Goal: Task Accomplishment & Management: Manage account settings

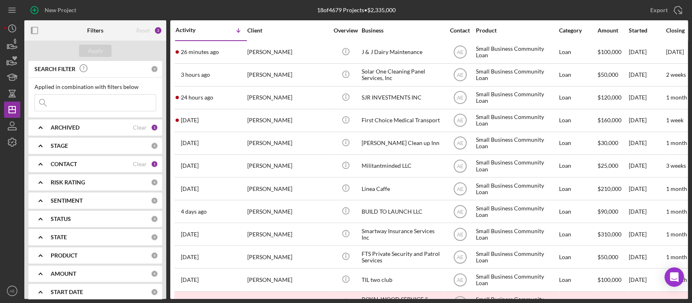
click at [90, 120] on div "ARCHIVED Clear 1" at bounding box center [104, 127] width 107 height 16
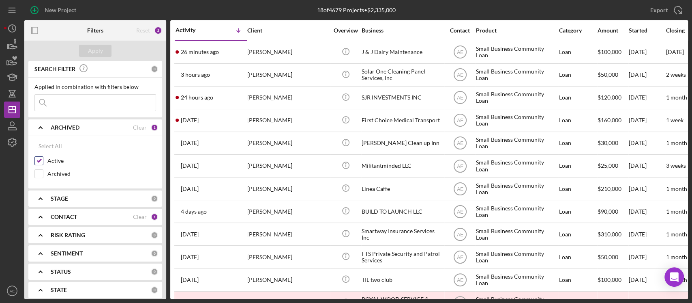
click at [39, 159] on input "Active" at bounding box center [39, 161] width 8 height 8
checkbox input "false"
click at [38, 173] on input "Archived" at bounding box center [39, 174] width 8 height 8
checkbox input "true"
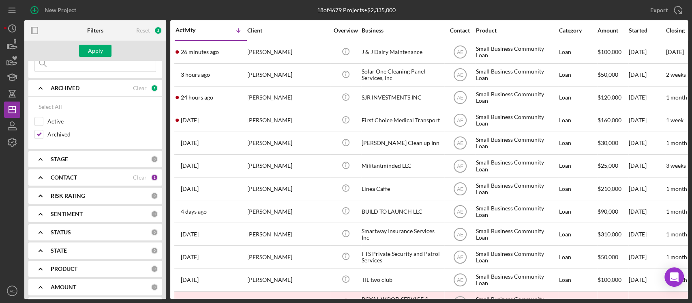
scroll to position [54, 0]
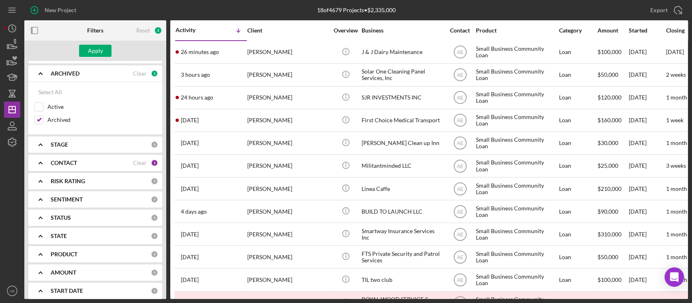
click at [99, 155] on div "CONTACT Clear 1" at bounding box center [104, 163] width 107 height 16
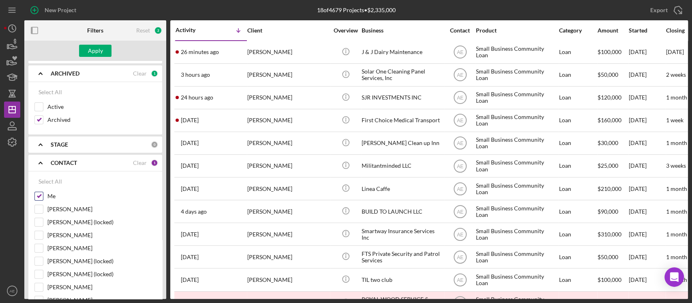
click at [41, 192] on input "Me" at bounding box center [39, 196] width 8 height 8
checkbox input "false"
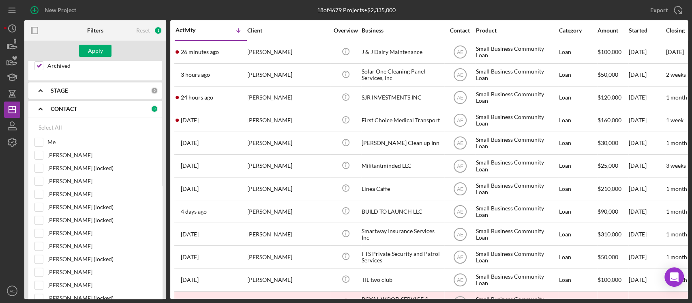
click at [70, 93] on div "STAGE 0" at bounding box center [104, 90] width 107 height 16
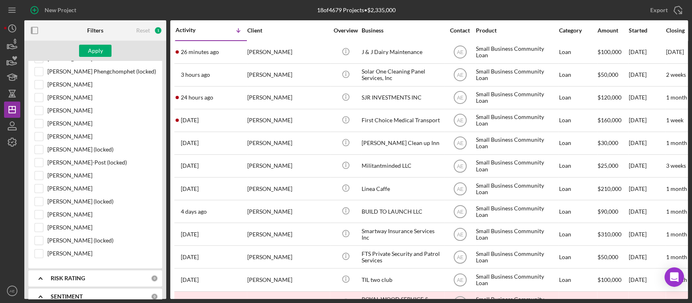
scroll to position [757, 0]
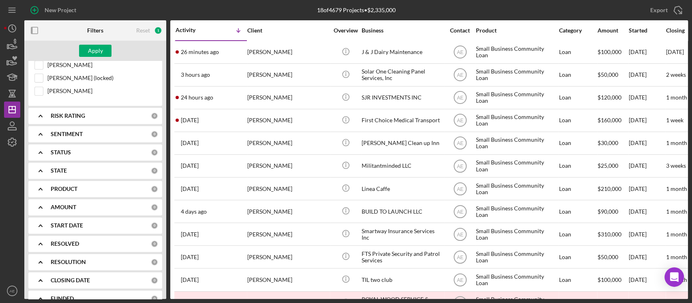
click at [70, 135] on div "SENTIMENT 0" at bounding box center [104, 134] width 107 height 16
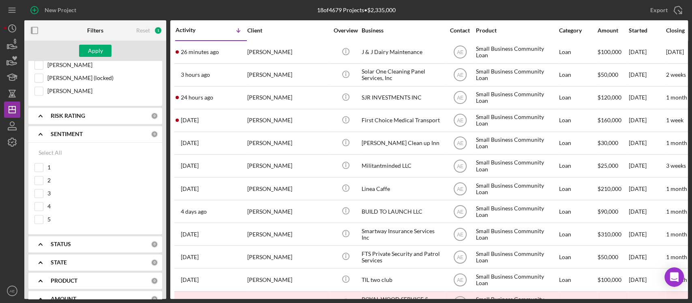
click at [70, 135] on div "SENTIMENT 0" at bounding box center [104, 134] width 107 height 16
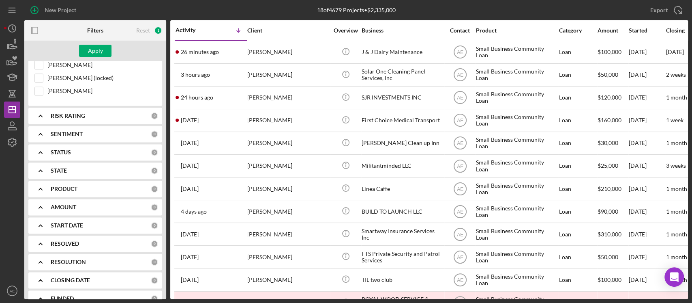
click at [69, 149] on b "STATUS" at bounding box center [61, 152] width 20 height 6
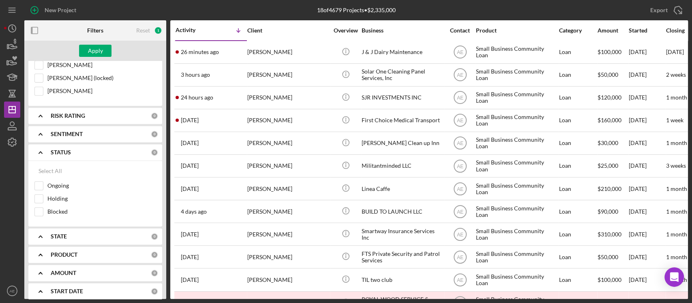
click at [69, 149] on b "STATUS" at bounding box center [61, 152] width 20 height 6
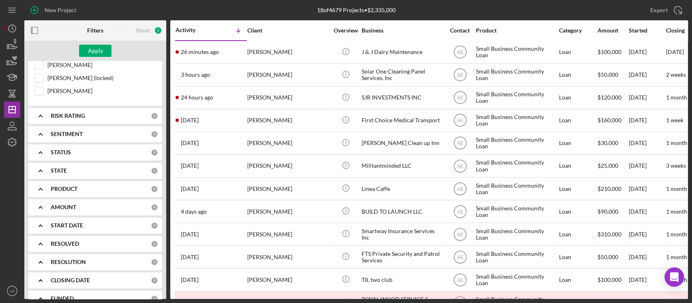
click at [74, 167] on div "STATE" at bounding box center [101, 170] width 100 height 6
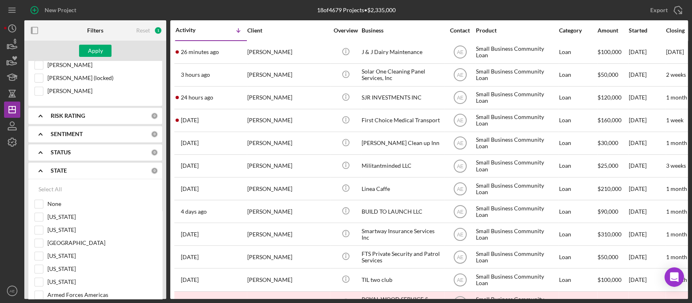
click at [74, 167] on div "STATE" at bounding box center [101, 170] width 100 height 6
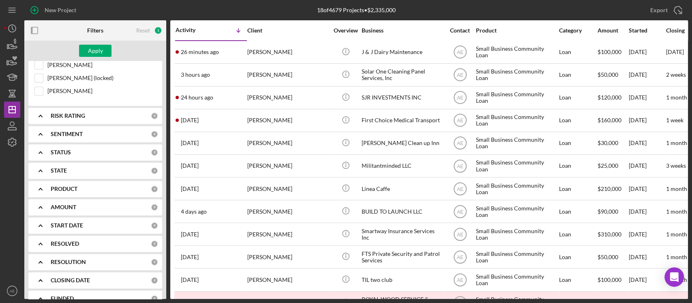
click at [75, 181] on div "PRODUCT 0" at bounding box center [104, 189] width 107 height 16
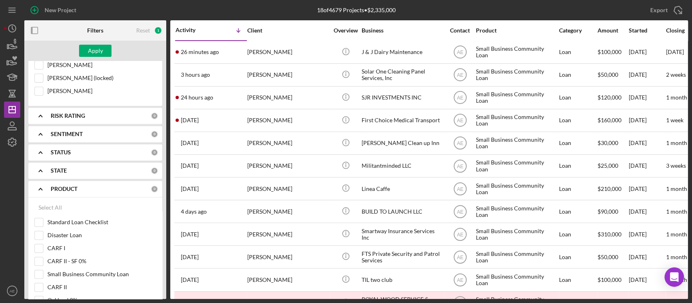
click at [75, 185] on b "PRODUCT" at bounding box center [64, 188] width 27 height 6
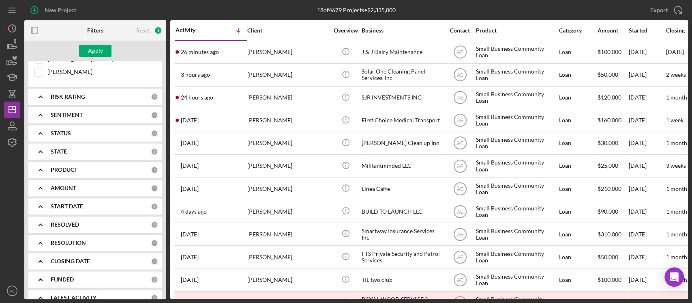
scroll to position [785, 0]
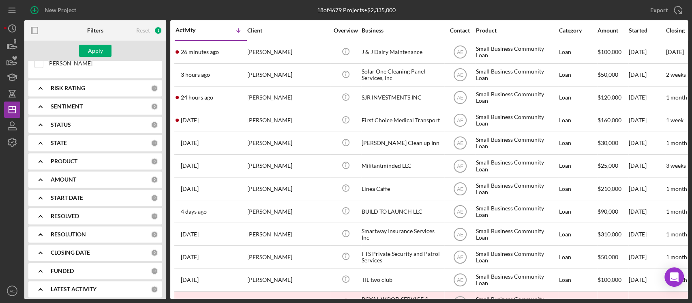
click at [75, 208] on div "RESOLVED 0" at bounding box center [104, 216] width 107 height 16
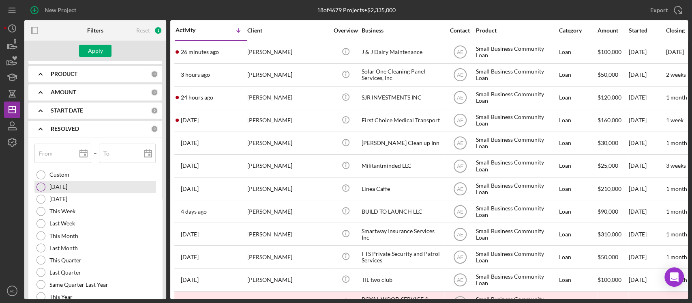
scroll to position [892, 0]
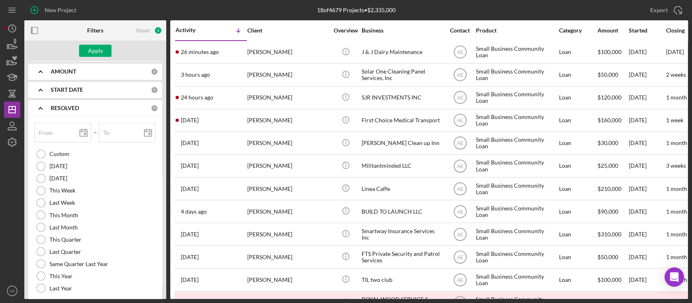
click at [69, 109] on div "RESOLVED 0" at bounding box center [104, 108] width 107 height 16
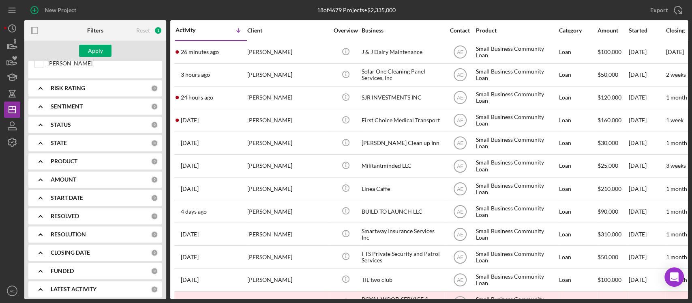
click at [80, 231] on b "RESOLUTION" at bounding box center [68, 234] width 35 height 6
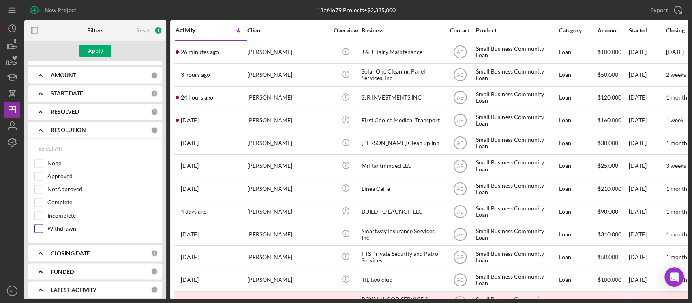
drag, startPoint x: 80, startPoint y: 228, endPoint x: 70, endPoint y: 228, distance: 10.6
click at [69, 228] on div "Withdrawn" at bounding box center [95, 230] width 122 height 13
click at [39, 224] on input "Withdrawn" at bounding box center [39, 228] width 8 height 8
click at [94, 53] on div "Apply" at bounding box center [95, 51] width 15 height 12
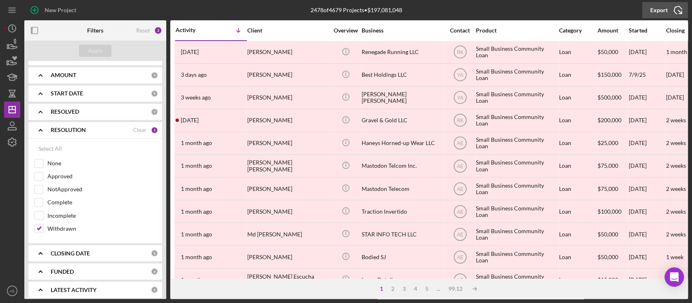
click at [656, 11] on div "Export" at bounding box center [659, 10] width 17 height 16
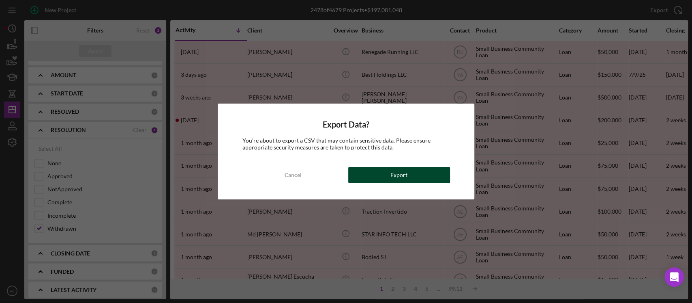
click at [396, 178] on div "Export" at bounding box center [399, 175] width 17 height 16
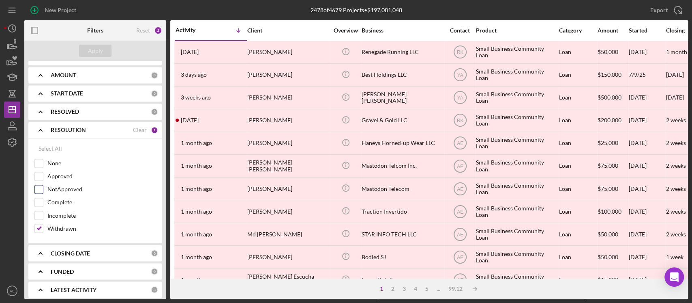
scroll to position [888, 0]
click at [36, 226] on input "Withdrawn" at bounding box center [39, 228] width 8 height 8
checkbox input "false"
click at [41, 211] on input "Incomplete" at bounding box center [39, 215] width 8 height 8
checkbox input "true"
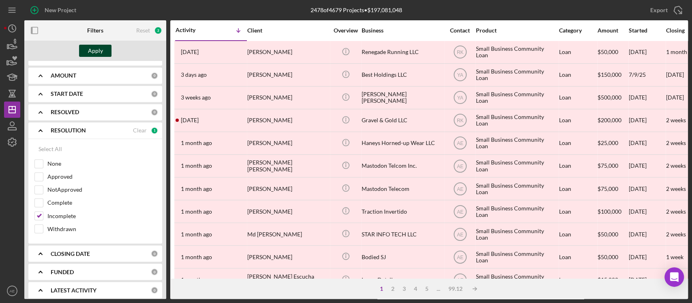
click at [88, 50] on div "Apply" at bounding box center [95, 51] width 15 height 12
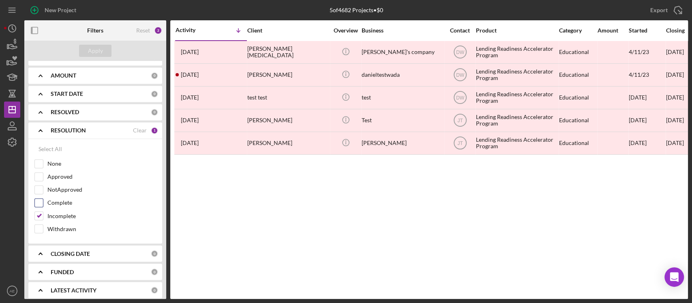
click at [39, 198] on input "Complete" at bounding box center [39, 202] width 8 height 8
click at [40, 198] on input "Complete" at bounding box center [39, 202] width 8 height 8
checkbox input "false"
click at [39, 185] on input "NotApproved" at bounding box center [39, 189] width 8 height 8
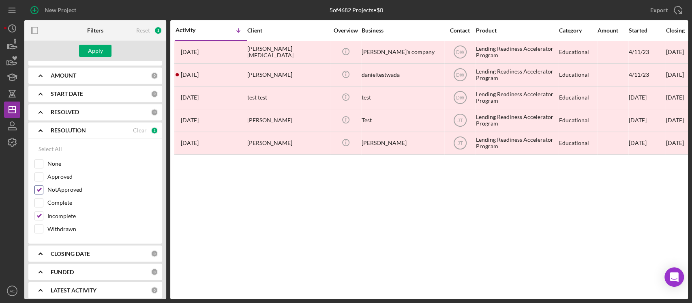
checkbox input "false"
click at [37, 159] on input "None" at bounding box center [39, 163] width 8 height 8
click at [90, 45] on div "Apply" at bounding box center [95, 51] width 15 height 12
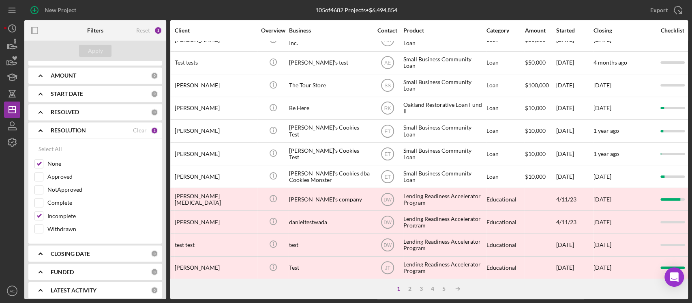
scroll to position [0, 73]
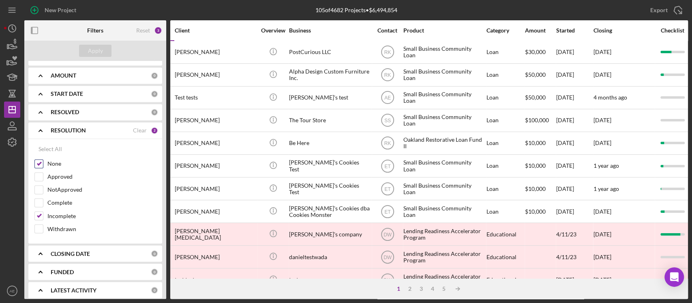
click at [42, 159] on input "None" at bounding box center [39, 163] width 8 height 8
checkbox input "false"
click at [41, 211] on input "Incomplete" at bounding box center [39, 215] width 8 height 8
checkbox input "false"
click at [39, 160] on input "None" at bounding box center [39, 163] width 8 height 8
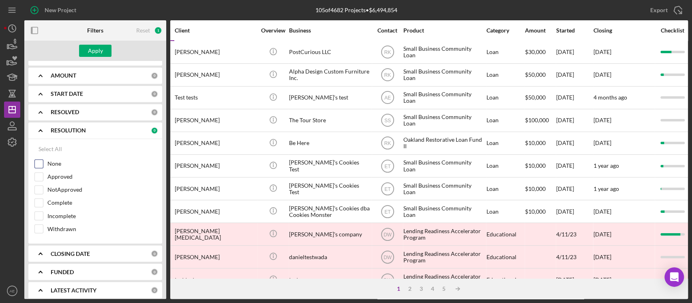
checkbox input "true"
click at [77, 128] on b "RESOLUTION" at bounding box center [68, 130] width 35 height 6
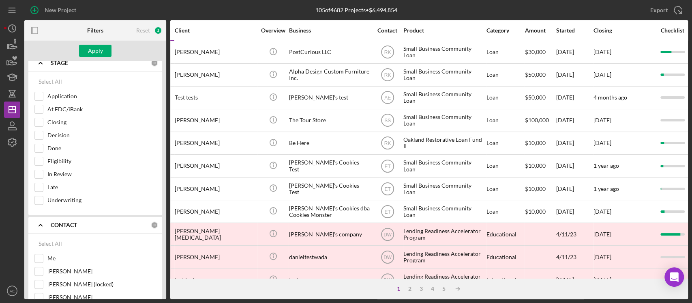
scroll to position [298, 0]
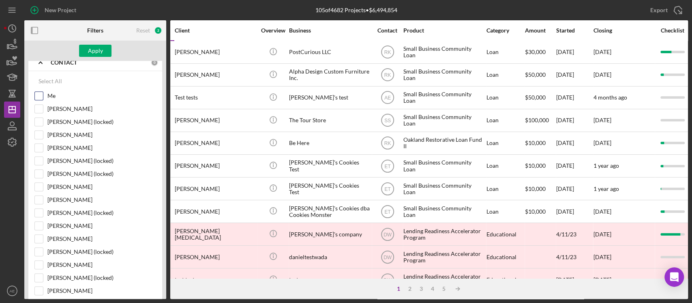
click at [34, 97] on div at bounding box center [38, 95] width 9 height 9
click at [39, 92] on input "Me" at bounding box center [39, 96] width 8 height 8
checkbox input "true"
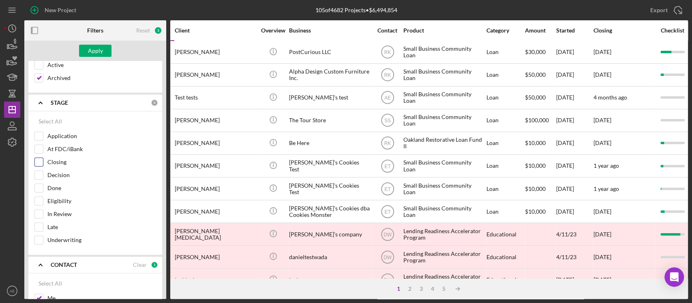
scroll to position [81, 0]
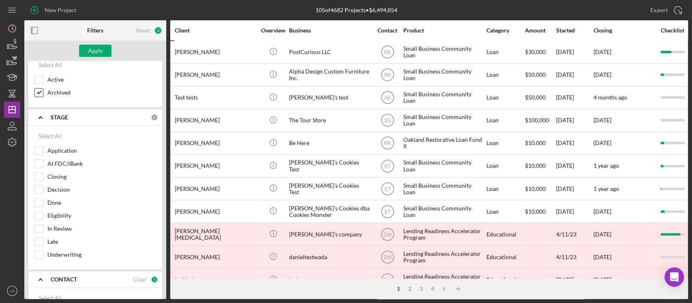
click at [39, 91] on input "Archived" at bounding box center [39, 92] width 8 height 8
checkbox input "false"
click at [39, 75] on input "Active" at bounding box center [39, 79] width 8 height 8
checkbox input "true"
click at [86, 54] on button "Apply" at bounding box center [95, 51] width 32 height 12
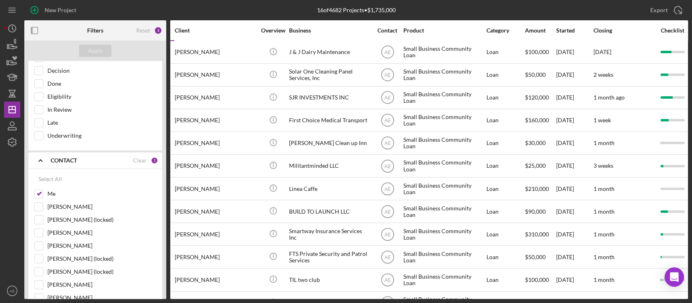
scroll to position [298, 0]
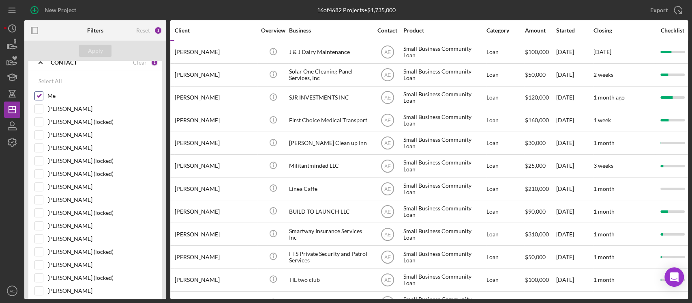
click at [41, 93] on input "Me" at bounding box center [39, 96] width 8 height 8
click at [85, 47] on button "Apply" at bounding box center [95, 51] width 32 height 12
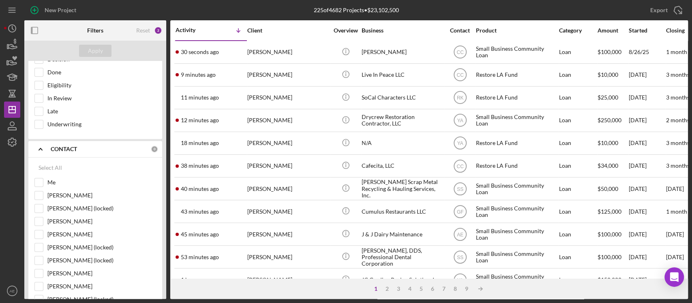
scroll to position [270, 0]
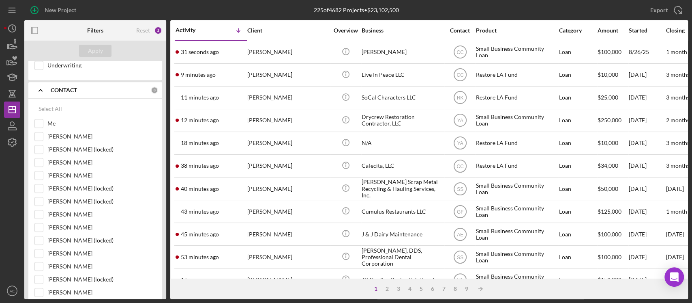
click at [40, 124] on input "Me" at bounding box center [39, 123] width 8 height 8
checkbox input "true"
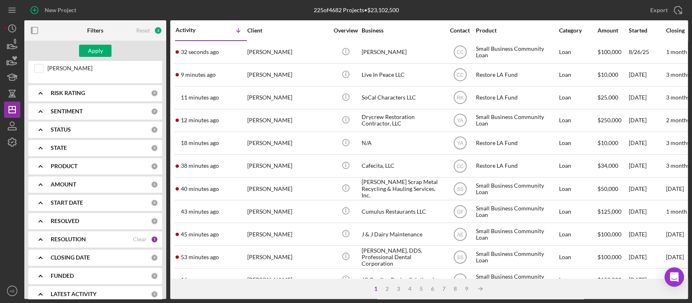
scroll to position [785, 0]
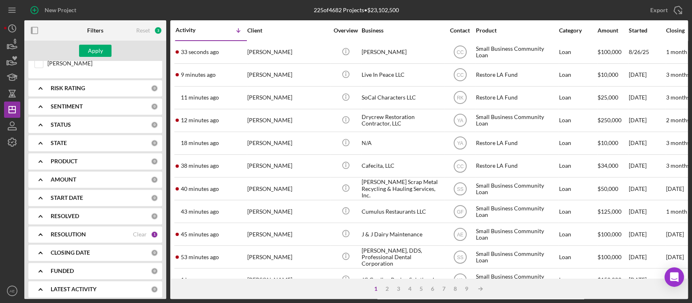
click at [86, 231] on div "RESOLUTION" at bounding box center [92, 234] width 82 height 6
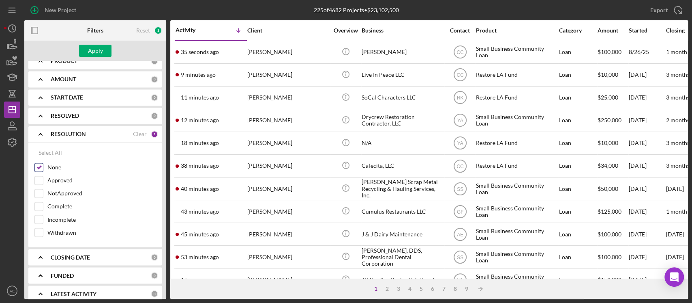
scroll to position [888, 0]
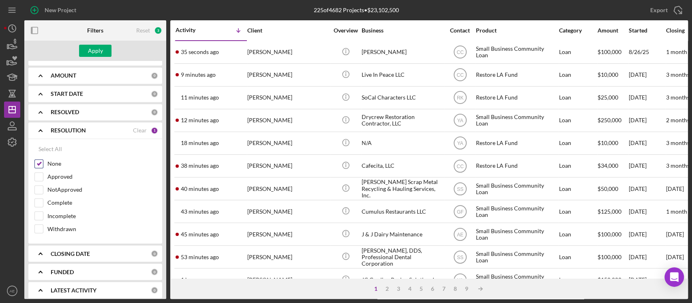
click at [41, 159] on input "None" at bounding box center [39, 163] width 8 height 8
checkbox input "false"
click at [91, 46] on div "Apply" at bounding box center [95, 51] width 15 height 12
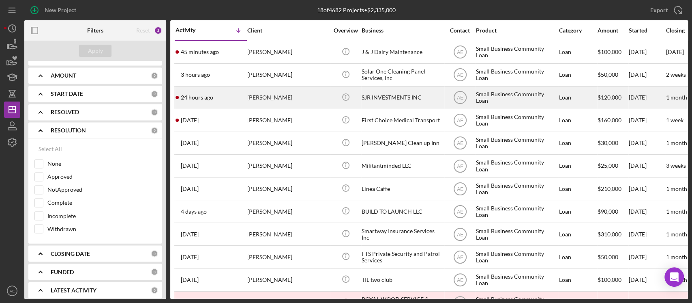
click at [305, 97] on div "[PERSON_NAME]" at bounding box center [287, 97] width 81 height 21
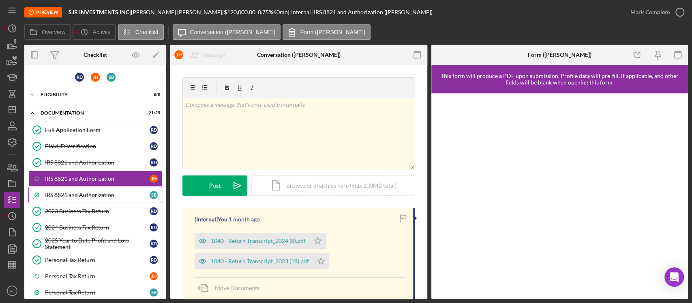
scroll to position [271, 0]
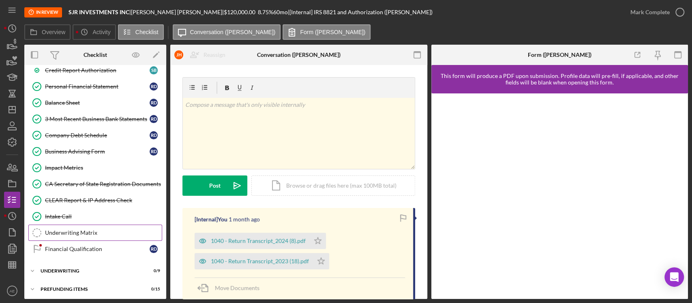
click at [97, 232] on div "Underwriting Matrix" at bounding box center [103, 232] width 117 height 6
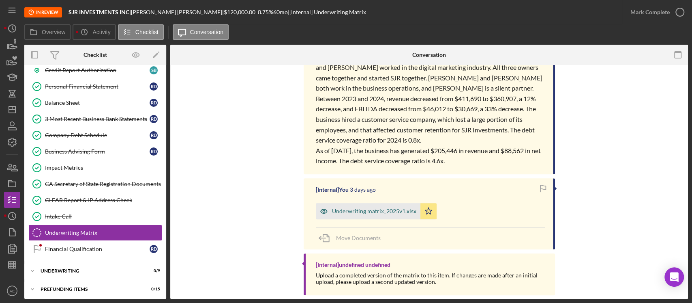
scroll to position [54, 0]
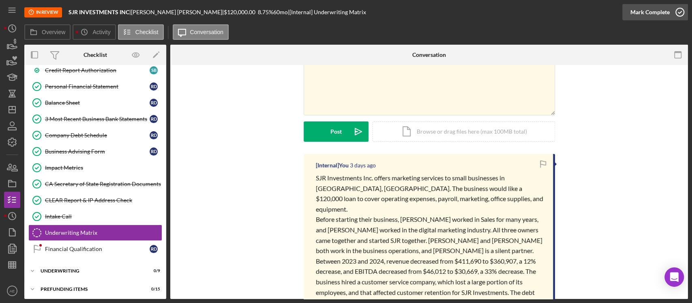
click at [630, 11] on button "Mark Complete" at bounding box center [656, 12] width 66 height 16
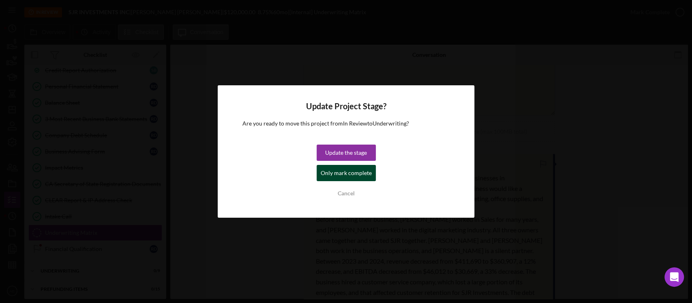
click at [361, 172] on div "Only mark complete" at bounding box center [346, 173] width 51 height 16
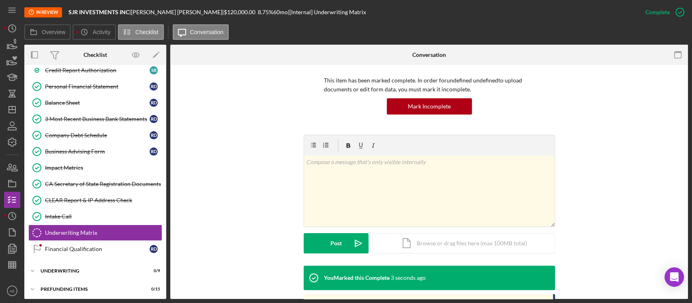
scroll to position [165, 0]
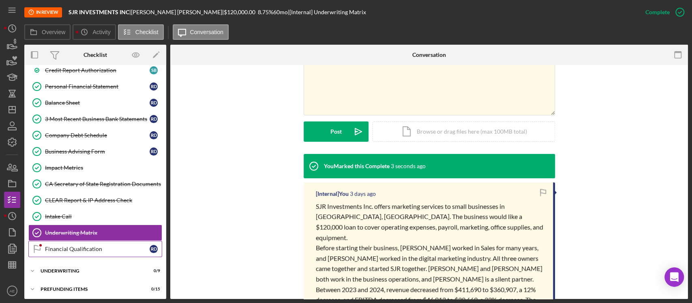
click at [97, 249] on link "Financial Qualification Financial Qualification R D" at bounding box center [95, 249] width 134 height 16
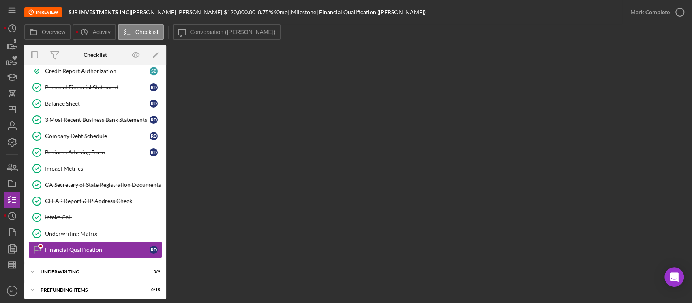
scroll to position [271, 0]
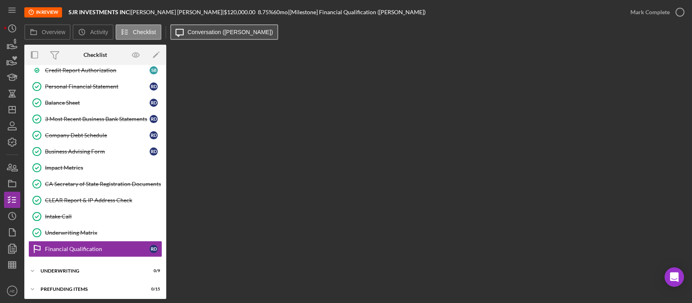
click at [189, 28] on button "Icon/Message Conversation ([PERSON_NAME])" at bounding box center [224, 31] width 108 height 15
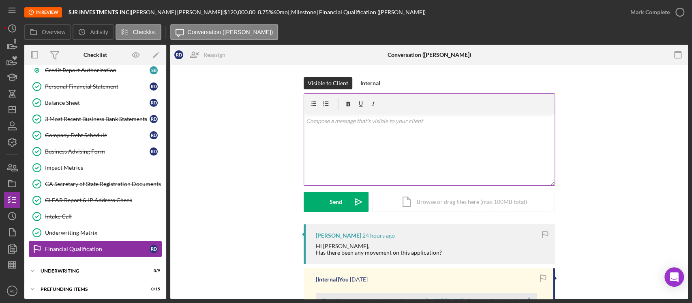
click at [389, 150] on div "v Color teal Color pink Remove color Add row above Add row below Add column bef…" at bounding box center [429, 149] width 251 height 71
click at [66, 271] on div "Icon/Expander Underwriting 0 / 9" at bounding box center [95, 270] width 142 height 16
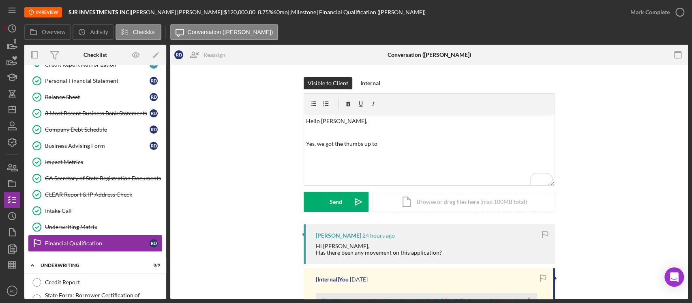
scroll to position [325, 0]
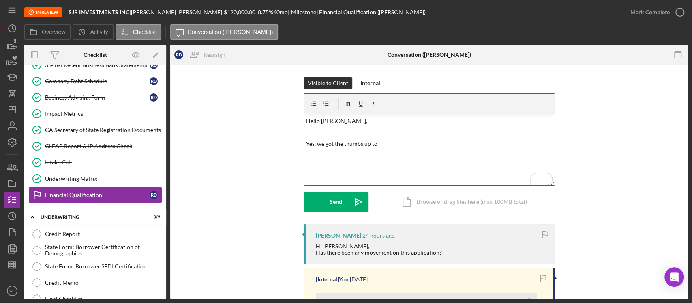
click at [403, 144] on p "Yes, we got the thumbs up to" at bounding box center [429, 143] width 246 height 9
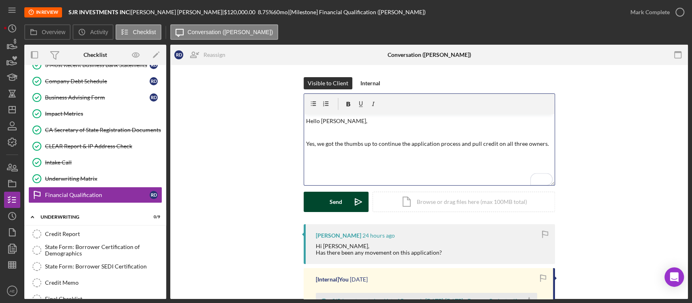
click at [345, 197] on button "Send Icon/icon-invite-send" at bounding box center [336, 201] width 65 height 20
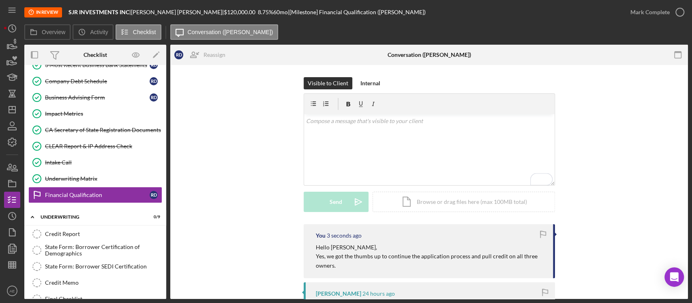
click at [666, 21] on div "Mark Complete" at bounding box center [656, 12] width 66 height 24
click at [653, 5] on div "Mark Complete" at bounding box center [650, 12] width 39 height 16
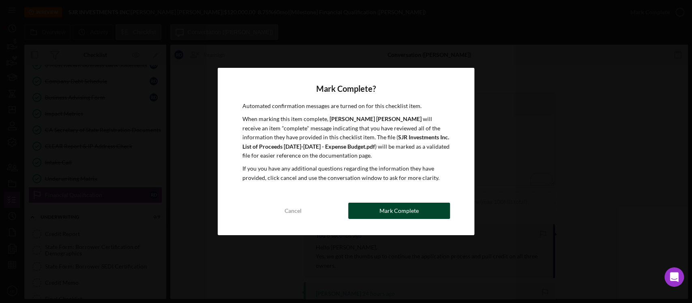
click at [423, 206] on button "Mark Complete" at bounding box center [399, 210] width 102 height 16
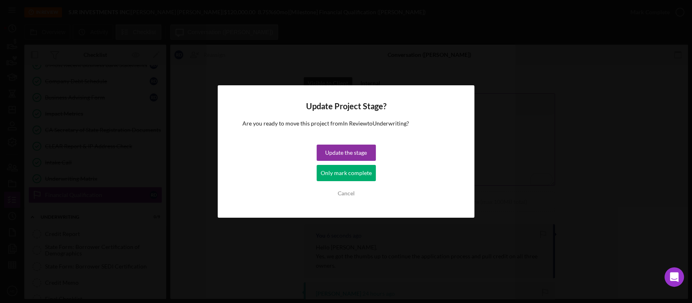
click at [333, 169] on div "Only mark complete" at bounding box center [346, 173] width 51 height 16
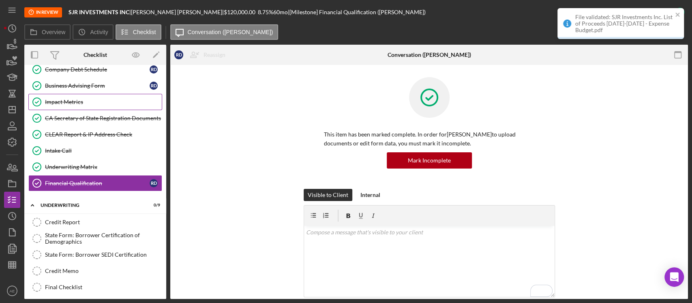
scroll to position [258, 0]
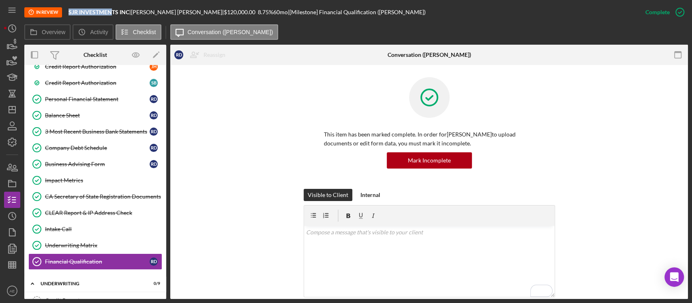
drag, startPoint x: 69, startPoint y: 13, endPoint x: 111, endPoint y: 13, distance: 42.6
click at [111, 13] on b "SJR INVESTMENTS INC" at bounding box center [99, 12] width 61 height 7
copy b "SJR INVESTMEN"
click at [80, 11] on b "SJR INVESTMENTS INC" at bounding box center [99, 12] width 61 height 7
drag, startPoint x: 69, startPoint y: 12, endPoint x: 129, endPoint y: 12, distance: 59.2
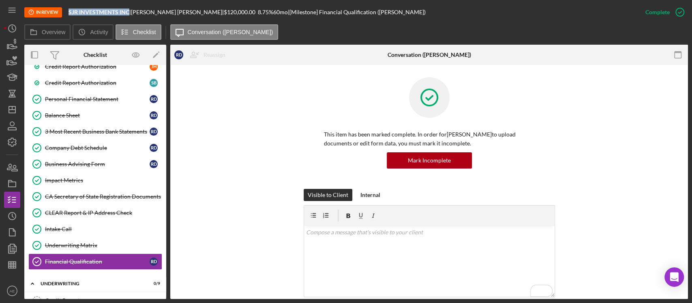
click at [129, 12] on b "SJR INVESTMENTS INC" at bounding box center [99, 12] width 61 height 7
copy b "SJR INVESTMENTS INC"
click at [12, 110] on icon "Icon/Dashboard" at bounding box center [12, 109] width 20 height 20
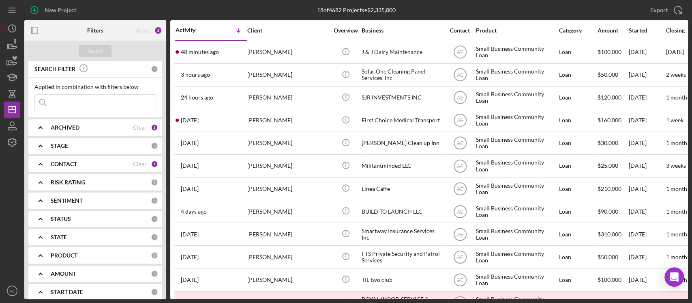
drag, startPoint x: 492, startPoint y: 0, endPoint x: 253, endPoint y: 8, distance: 238.6
click at [253, 8] on div "18 of 4682 Projects • $2,335,000" at bounding box center [356, 10] width 221 height 20
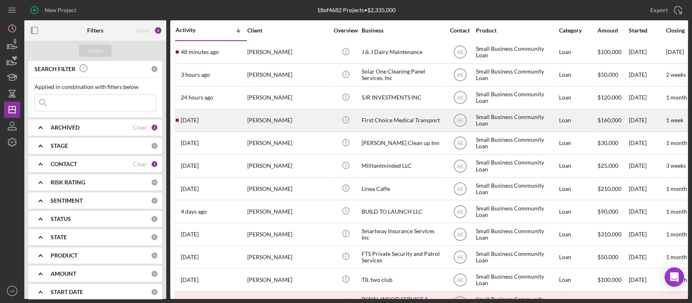
click at [256, 123] on div "[PERSON_NAME]" at bounding box center [287, 120] width 81 height 21
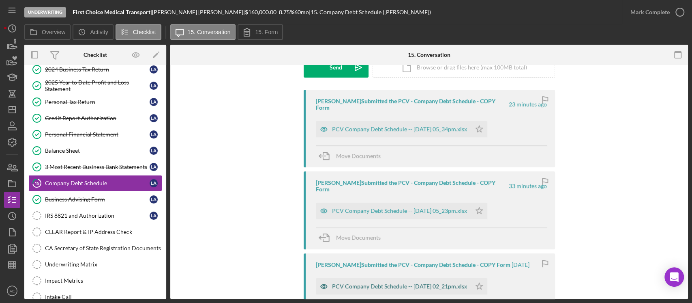
scroll to position [108, 0]
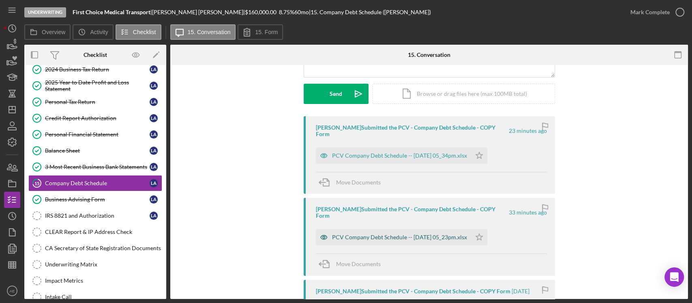
click at [326, 229] on icon "button" at bounding box center [324, 237] width 16 height 16
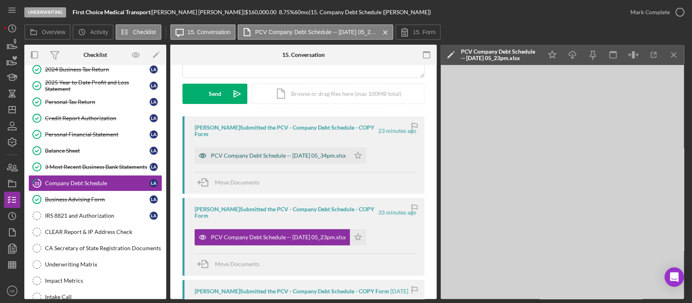
click at [204, 153] on icon "button" at bounding box center [203, 155] width 6 height 4
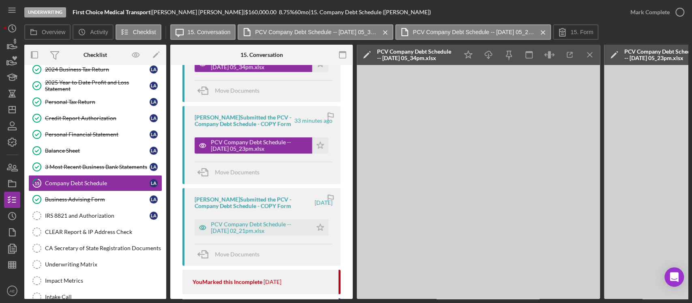
scroll to position [216, 0]
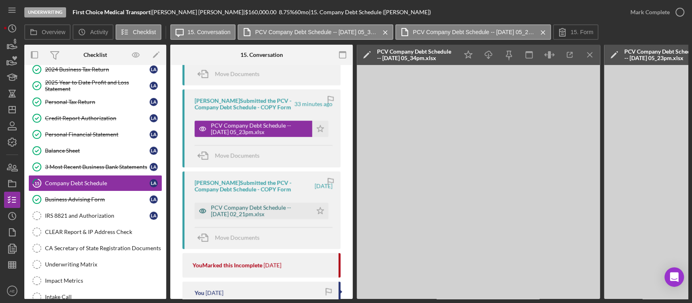
click at [201, 49] on icon "button" at bounding box center [203, 47] width 6 height 4
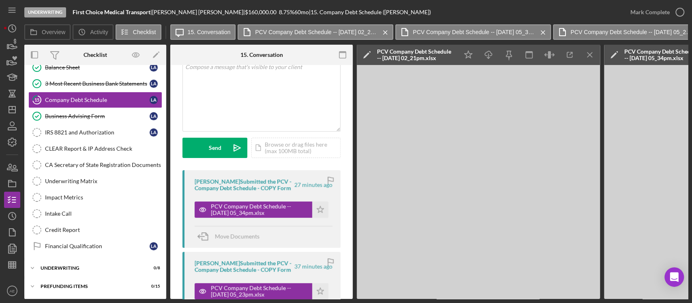
scroll to position [108, 0]
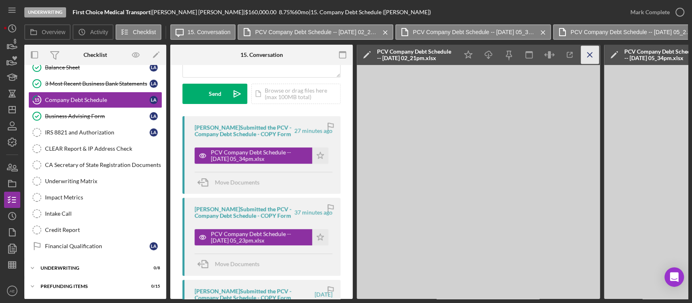
click at [592, 56] on icon "Icon/Menu Close" at bounding box center [590, 55] width 18 height 18
click at [594, 58] on icon "Icon/Menu Close" at bounding box center [590, 55] width 18 height 18
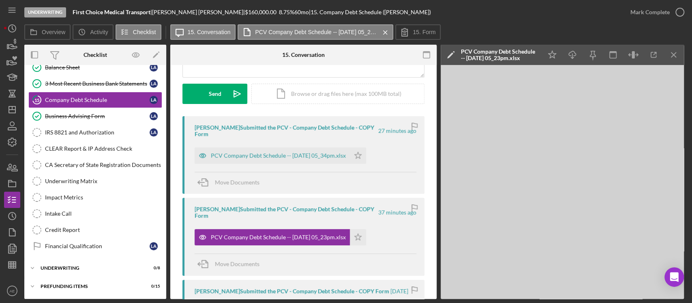
scroll to position [172, 0]
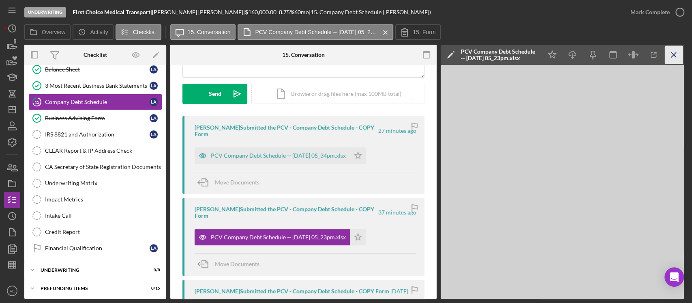
click at [677, 54] on icon "Icon/Menu Close" at bounding box center [674, 55] width 18 height 18
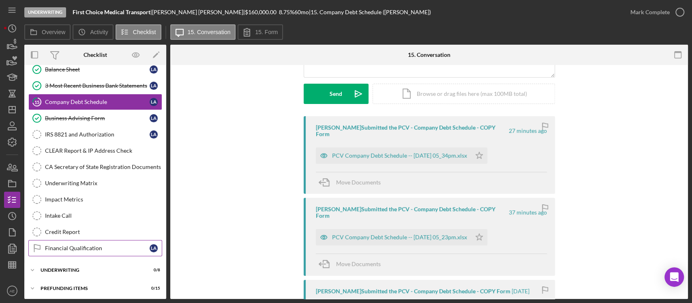
click at [98, 245] on div "Financial Qualification" at bounding box center [97, 248] width 105 height 6
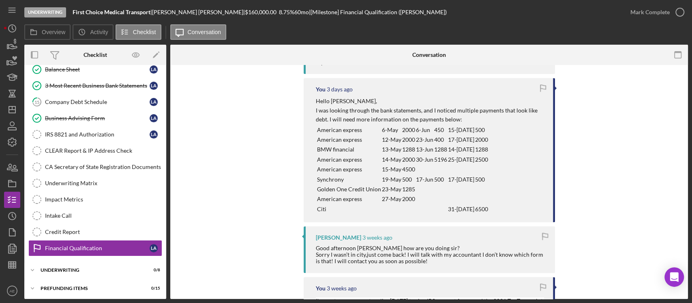
scroll to position [432, 0]
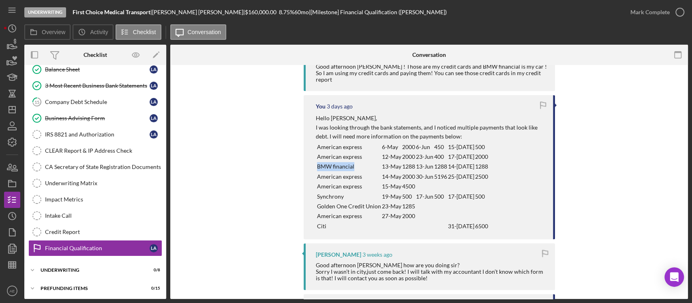
drag, startPoint x: 315, startPoint y: 152, endPoint x: 376, endPoint y: 150, distance: 60.5
click at [376, 161] on td "BMW financial" at bounding box center [349, 166] width 65 height 10
copy p "BMW financial"
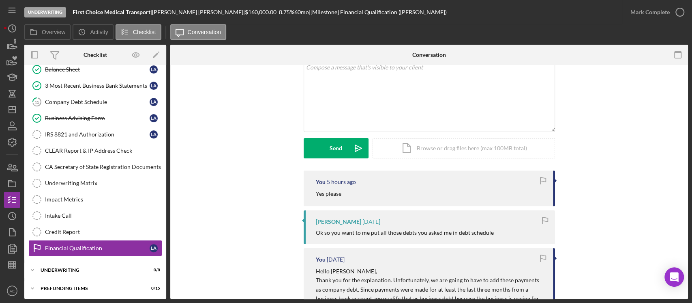
scroll to position [0, 0]
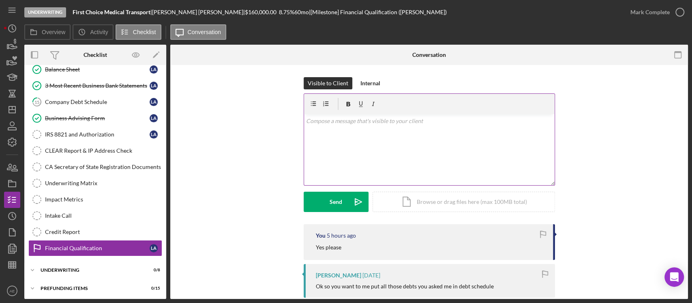
click at [359, 135] on div "v Color teal Color pink Remove color Add row above Add row below Add column bef…" at bounding box center [429, 149] width 251 height 71
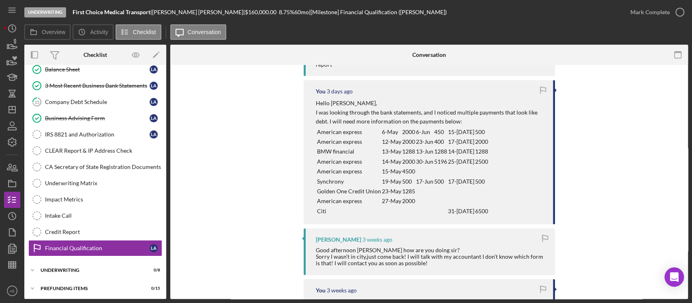
scroll to position [432, 0]
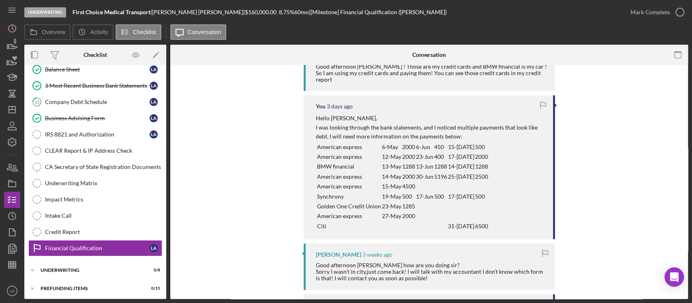
drag, startPoint x: 314, startPoint y: 180, endPoint x: 350, endPoint y: 183, distance: 36.2
click at [350, 191] on tr "Synchrony 19-May 500 17-Jun 500 17-[DATE] 500" at bounding box center [402, 196] width 173 height 10
copy tr "Synchrony"
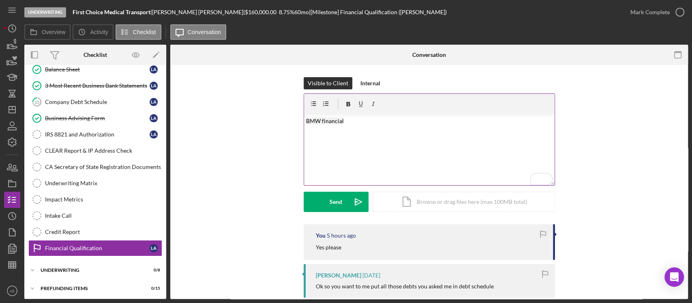
scroll to position [0, 0]
click at [350, 125] on p "BMW financial" at bounding box center [429, 125] width 246 height 18
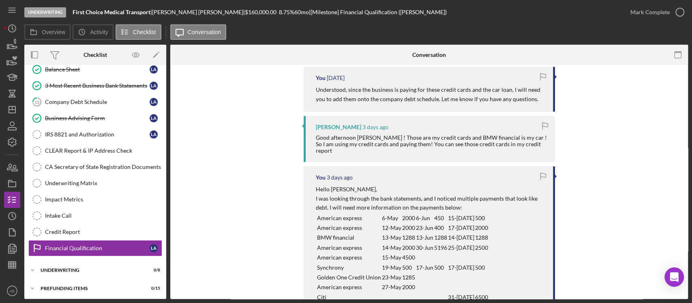
click at [317, 262] on td "Synchrony" at bounding box center [349, 267] width 65 height 10
drag, startPoint x: 316, startPoint y: 252, endPoint x: 343, endPoint y: 250, distance: 27.3
click at [343, 263] on p "Synchrony" at bounding box center [349, 267] width 64 height 9
copy p "Synchrony"
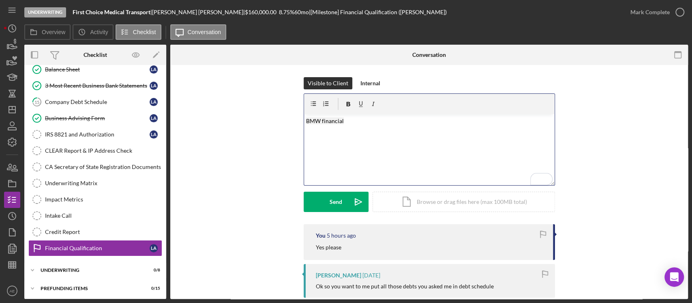
click at [310, 135] on div "v Color teal Color pink Remove color Add row above Add row below Add column bef…" at bounding box center [429, 149] width 251 height 71
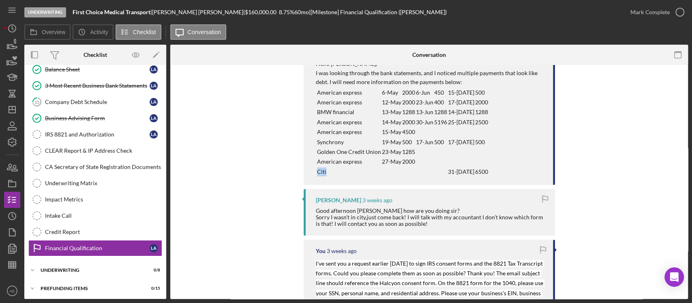
drag, startPoint x: 316, startPoint y: 157, endPoint x: 325, endPoint y: 157, distance: 9.3
click at [325, 167] on p "Citi" at bounding box center [349, 171] width 64 height 9
copy p "Citi"
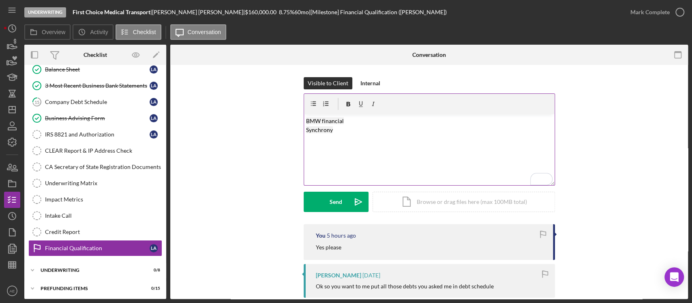
click at [339, 130] on p "BMW financial Synchrony" at bounding box center [429, 125] width 246 height 18
drag, startPoint x: 337, startPoint y: 141, endPoint x: 306, endPoint y: 124, distance: 35.2
click at [306, 124] on div "v Color teal Color pink Remove color Add row above Add row below Add column bef…" at bounding box center [429, 149] width 251 height 71
copy div "BMW financial Synchrony Citi"
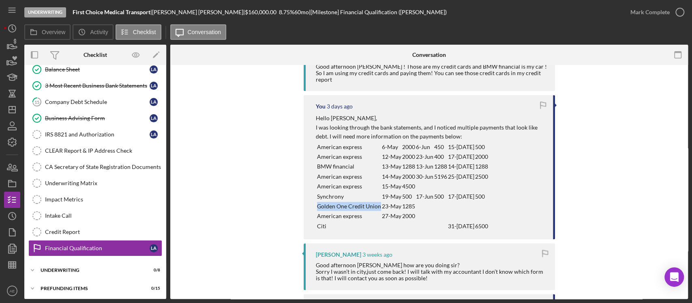
drag, startPoint x: 317, startPoint y: 191, endPoint x: 378, endPoint y: 190, distance: 61.7
click at [378, 202] on p "Golden One Credit Union" at bounding box center [349, 206] width 64 height 9
copy p "Golden One Credit Union"
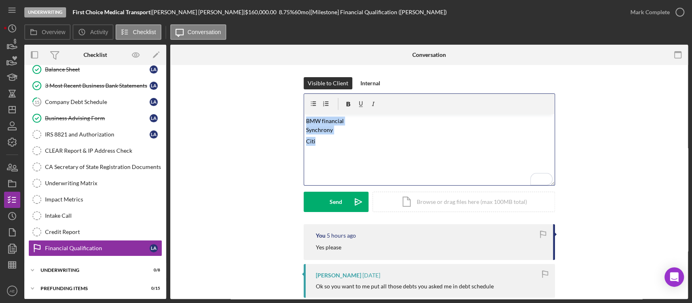
click at [329, 141] on p "Citi" at bounding box center [429, 141] width 246 height 9
click at [334, 140] on p "Citi" at bounding box center [429, 141] width 246 height 9
drag, startPoint x: 335, startPoint y: 131, endPoint x: 306, endPoint y: 131, distance: 29.6
click at [306, 131] on p "BMW financial Synchrony" at bounding box center [429, 125] width 246 height 18
drag, startPoint x: 330, startPoint y: 141, endPoint x: 295, endPoint y: 121, distance: 40.4
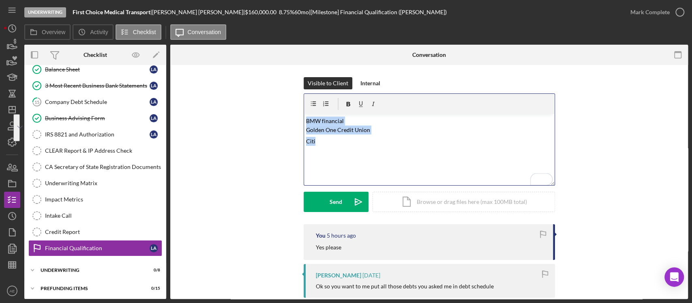
click at [295, 121] on div "Visible to Client Internal v Color teal Color pink Remove color Add row above A…" at bounding box center [430, 150] width 494 height 147
copy div "BMW financial Golden One Credit Union Citi"
click at [99, 101] on div "Company Debt Schedule" at bounding box center [97, 102] width 105 height 6
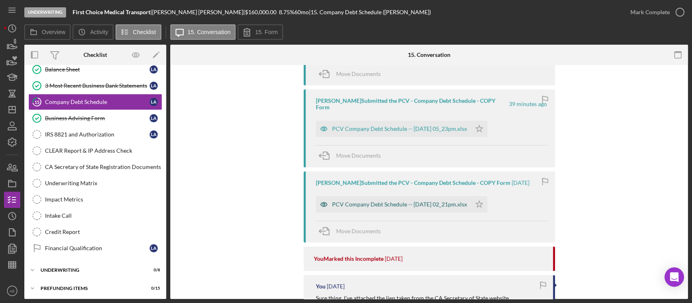
click at [327, 196] on icon "button" at bounding box center [324, 204] width 16 height 16
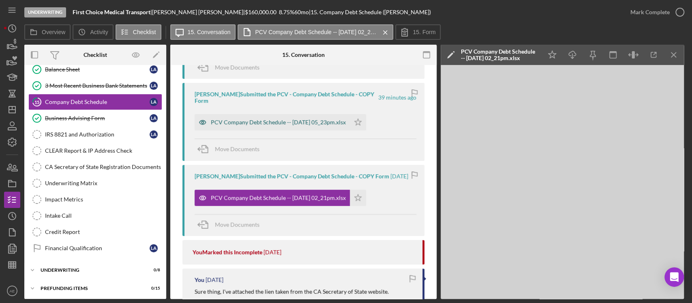
click at [204, 43] on icon "button" at bounding box center [203, 41] width 6 height 4
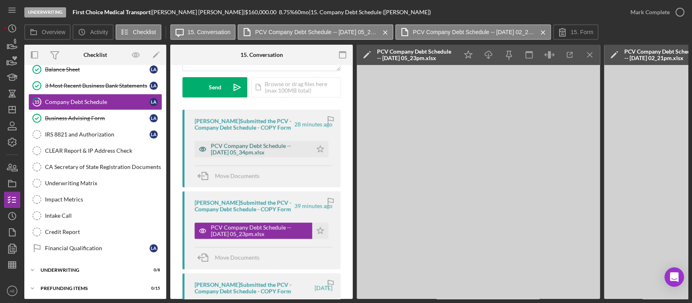
click at [198, 147] on icon "button" at bounding box center [203, 149] width 16 height 16
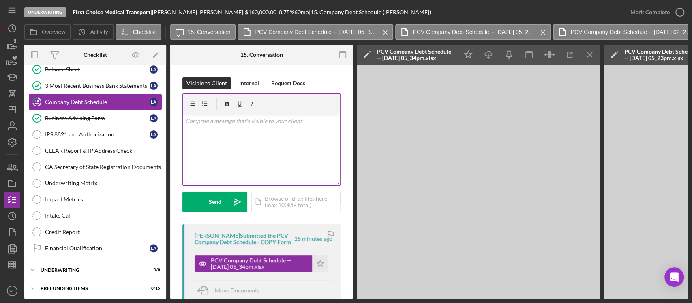
click at [290, 139] on div "v Color teal Color pink Remove color Add row above Add row below Add column bef…" at bounding box center [261, 149] width 157 height 71
click at [185, 130] on span "BMW financial Golden One Credit Union" at bounding box center [225, 125] width 80 height 16
click at [185, 135] on p "Citi" at bounding box center [261, 132] width 153 height 9
click at [224, 129] on p "Can you also add BMW financial, Golden One Credit Union, and Citi" at bounding box center [261, 125] width 153 height 18
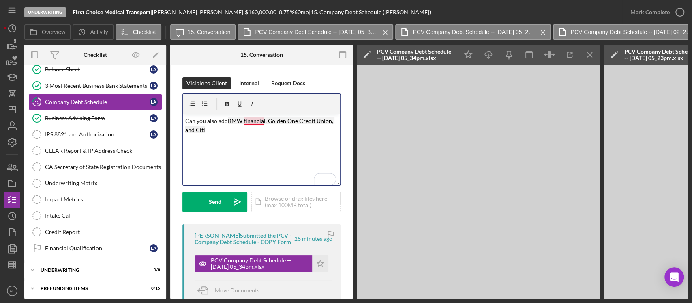
click at [250, 122] on mark "BMW financial, Golden One Credit Union, and Citi" at bounding box center [259, 125] width 149 height 16
click at [211, 128] on p "Can you also add BMW Financial, Golden One Credit Union, and Citi" at bounding box center [261, 125] width 153 height 18
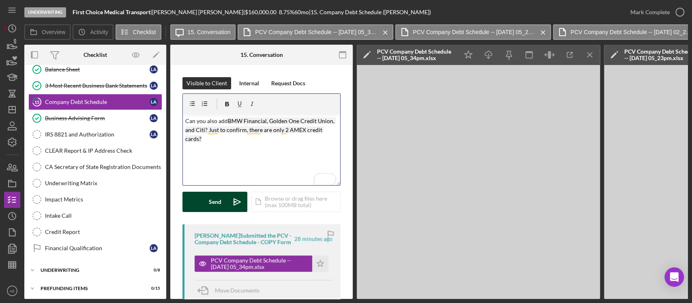
click at [218, 198] on div "Send" at bounding box center [215, 201] width 13 height 20
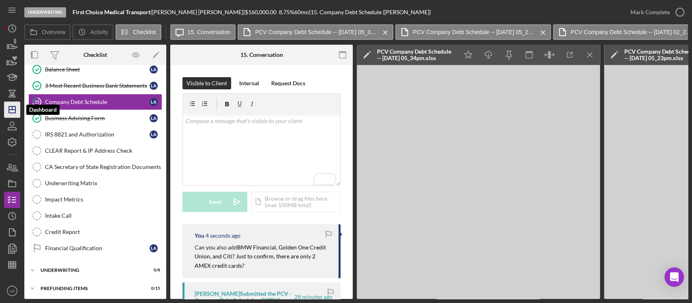
click at [9, 110] on icon "Icon/Dashboard" at bounding box center [12, 109] width 20 height 20
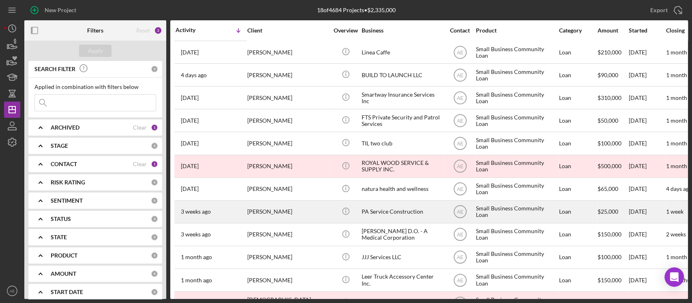
scroll to position [161, 0]
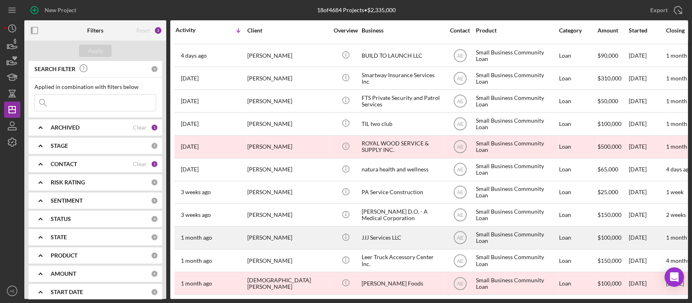
click at [386, 237] on div "JJJ Services LLC" at bounding box center [402, 237] width 81 height 21
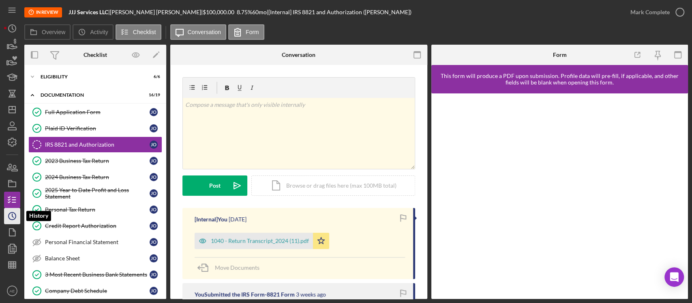
click at [9, 219] on icon "Icon/History" at bounding box center [12, 216] width 20 height 20
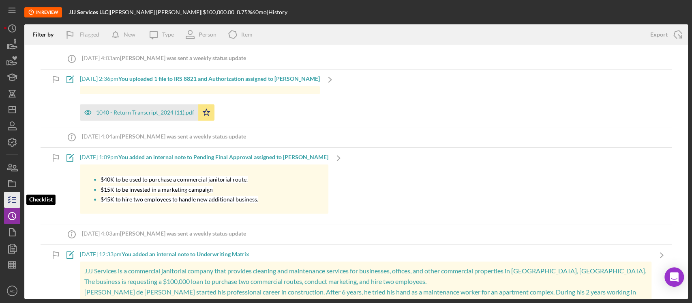
click at [13, 194] on icon "button" at bounding box center [12, 199] width 20 height 20
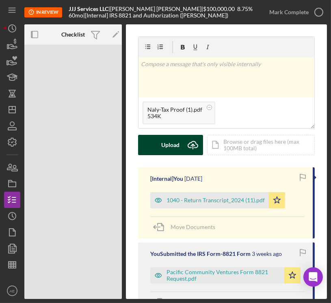
click at [188, 145] on icon "Icon/Upload" at bounding box center [193, 145] width 20 height 20
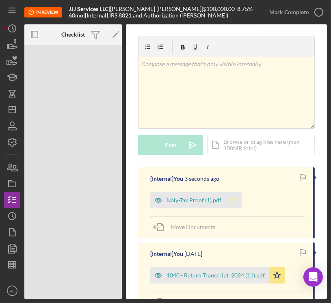
click at [237, 200] on icon "Icon/Star" at bounding box center [233, 200] width 16 height 16
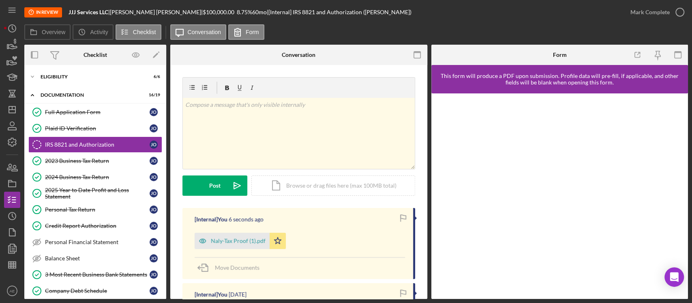
drag, startPoint x: 653, startPoint y: 14, endPoint x: 598, endPoint y: 70, distance: 78.9
click at [654, 13] on div "Mark Complete" at bounding box center [650, 12] width 39 height 16
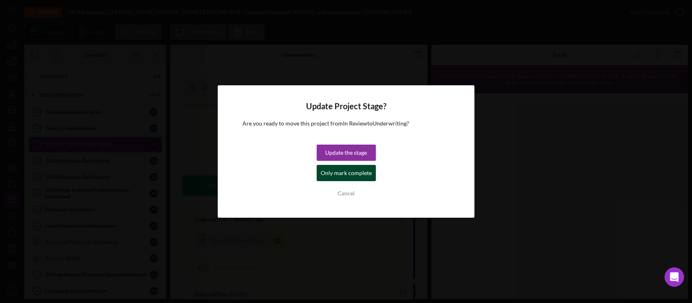
click at [358, 168] on div "Only mark complete" at bounding box center [346, 173] width 51 height 16
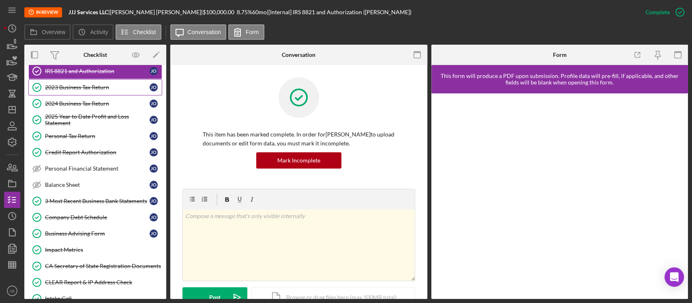
scroll to position [156, 0]
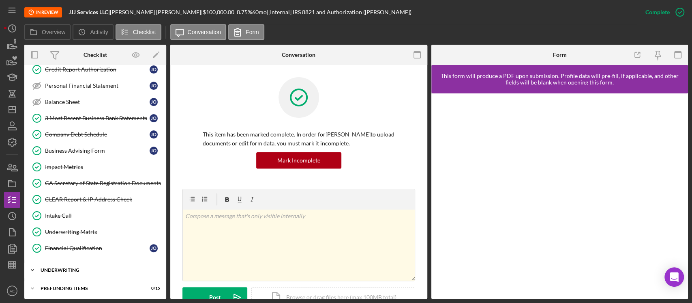
click at [80, 267] on div "Underwriting" at bounding box center [99, 269] width 116 height 5
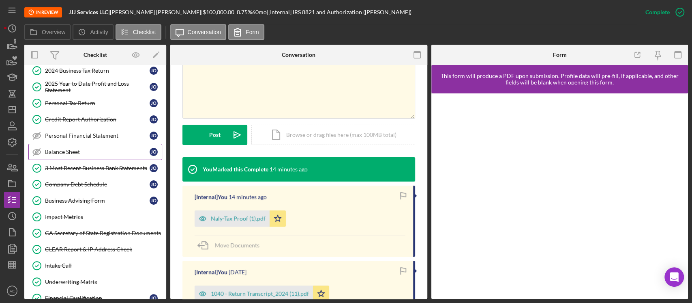
scroll to position [108, 0]
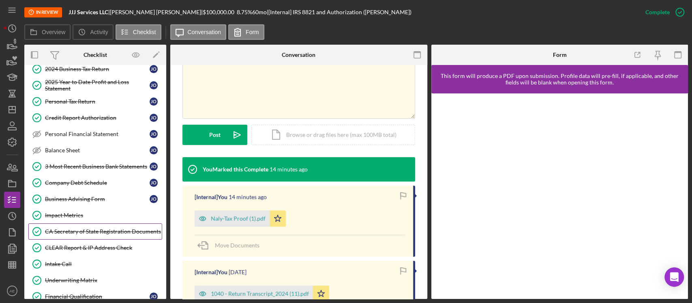
click at [88, 232] on div "CA Secretary of State Registration Documents" at bounding box center [103, 231] width 117 height 6
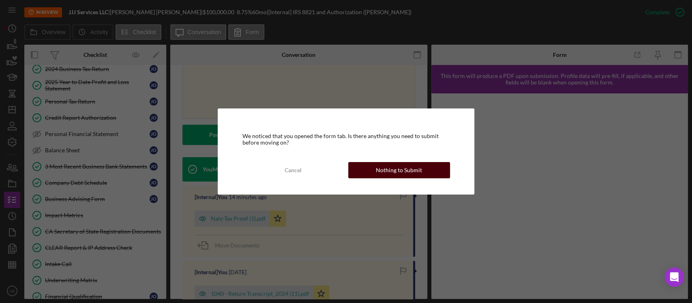
click at [436, 174] on button "Nothing to Submit" at bounding box center [399, 170] width 102 height 16
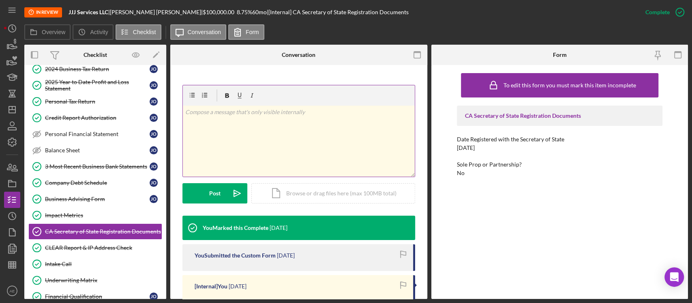
scroll to position [216, 0]
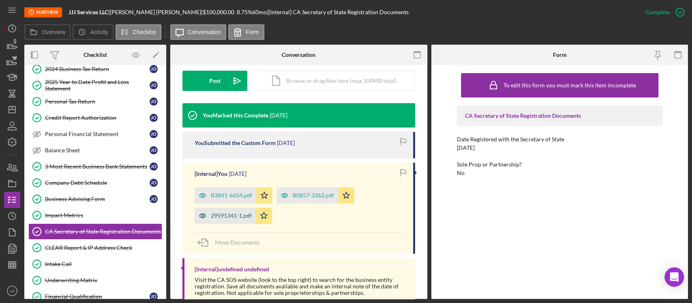
click at [207, 213] on icon "button" at bounding box center [203, 215] width 16 height 16
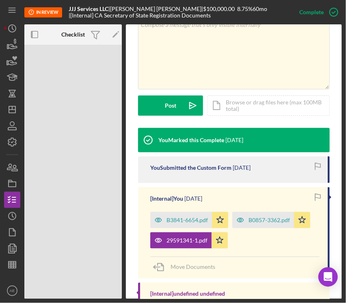
scroll to position [162, 0]
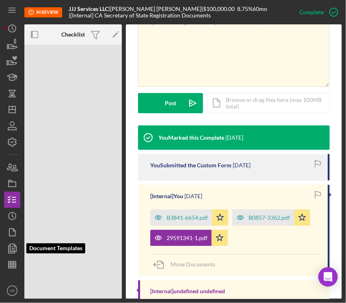
drag, startPoint x: 9, startPoint y: 246, endPoint x: 28, endPoint y: 245, distance: 18.7
click at [9, 246] on icon "button" at bounding box center [12, 248] width 20 height 20
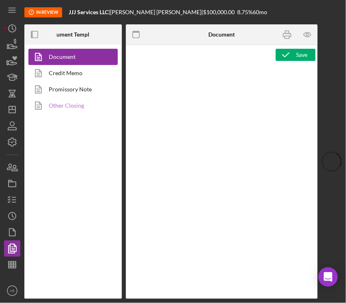
type textarea "<h1 style="text-align: center;">Full Application Form</h1> <h2 style="text-alig…"
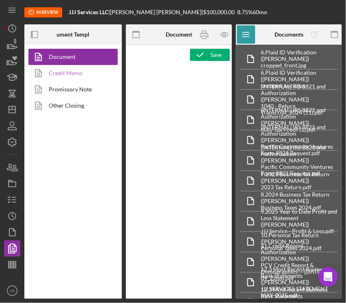
click at [73, 78] on link "Credit Memo" at bounding box center [70, 73] width 85 height 16
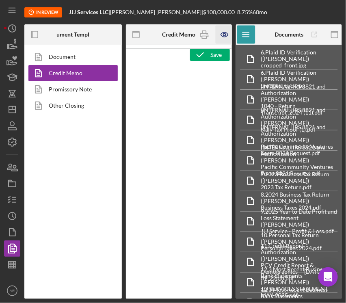
click at [223, 35] on icon "button" at bounding box center [224, 34] width 2 height 2
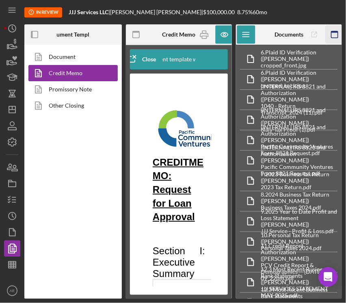
click at [333, 37] on icon "button" at bounding box center [334, 35] width 18 height 18
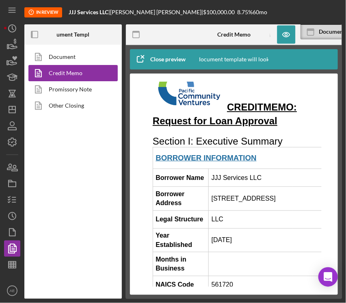
scroll to position [54, 0]
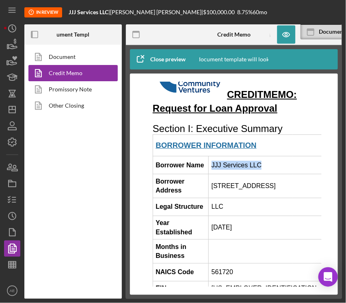
drag, startPoint x: 211, startPoint y: 183, endPoint x: 258, endPoint y: 186, distance: 46.8
copy td "JJJ Services LLC"
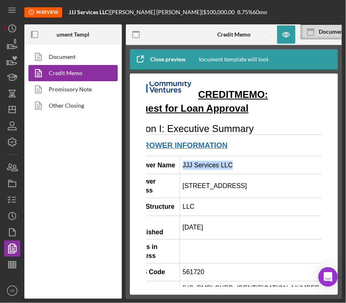
scroll to position [54, 39]
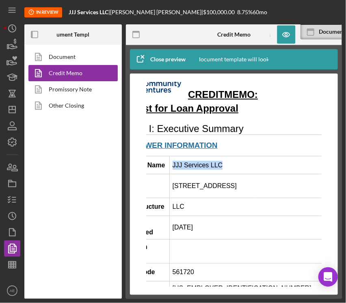
drag, startPoint x: 213, startPoint y: 203, endPoint x: 291, endPoint y: 200, distance: 78.7
click at [291, 198] on td "[STREET_ADDRESS]" at bounding box center [334, 186] width 330 height 24
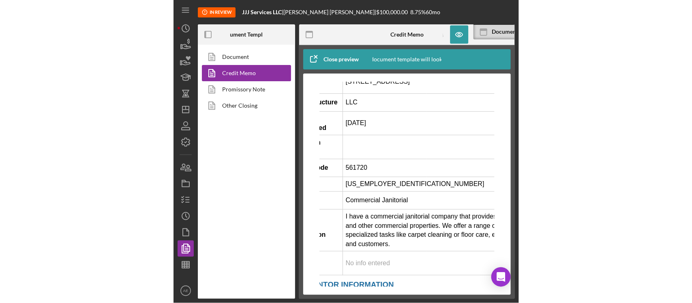
scroll to position [162, 39]
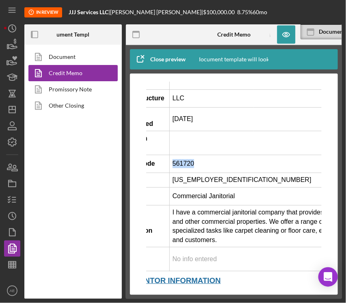
drag, startPoint x: 196, startPoint y: 174, endPoint x: 174, endPoint y: 172, distance: 21.2
click at [174, 172] on td "561720" at bounding box center [334, 163] width 330 height 18
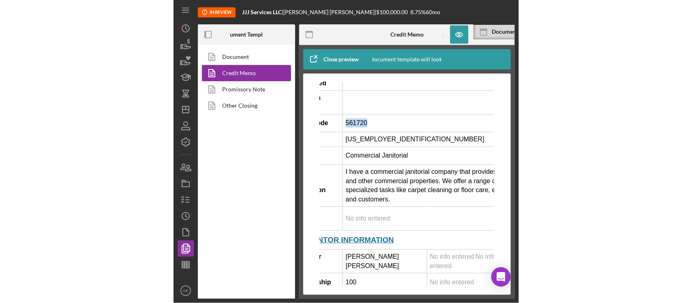
scroll to position [216, 39]
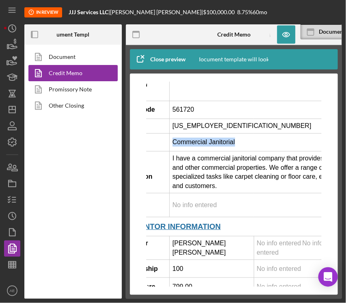
drag, startPoint x: 173, startPoint y: 151, endPoint x: 234, endPoint y: 150, distance: 60.9
click at [234, 150] on td "Commercial Janitorial" at bounding box center [334, 142] width 330 height 18
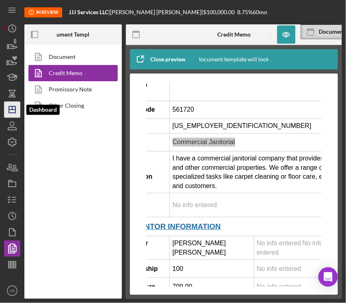
click at [13, 111] on icon "Icon/Dashboard" at bounding box center [12, 109] width 20 height 20
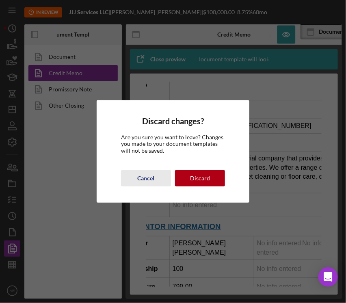
click at [148, 177] on div "Cancel" at bounding box center [146, 178] width 17 height 16
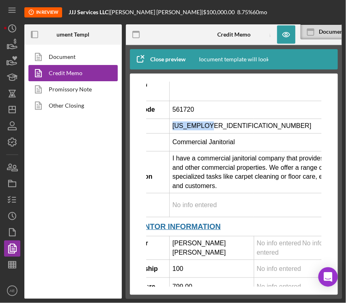
drag, startPoint x: 173, startPoint y: 136, endPoint x: 207, endPoint y: 134, distance: 34.1
click at [207, 133] on td "[US_EMPLOYER_IDENTIFICATION_NUMBER]" at bounding box center [334, 125] width 330 height 15
click at [13, 203] on icon "button" at bounding box center [12, 199] width 20 height 20
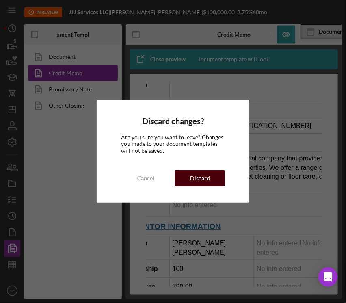
click at [194, 174] on div "Discard" at bounding box center [200, 178] width 20 height 16
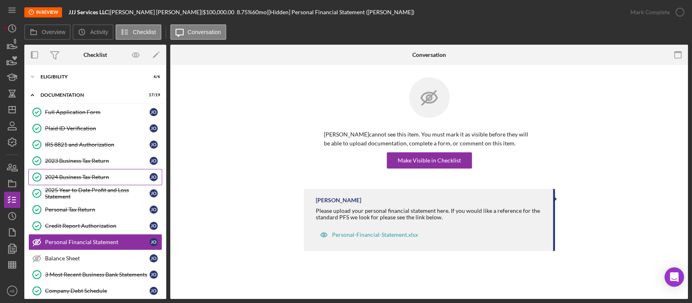
click at [98, 170] on link "2024 Business Tax Return 2024 Business Tax Return J O" at bounding box center [95, 177] width 134 height 16
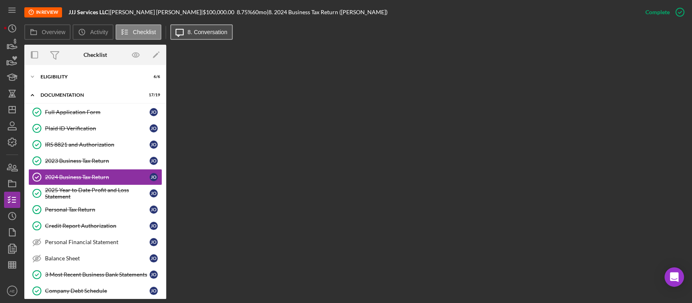
click at [204, 32] on label "8. Conversation" at bounding box center [208, 32] width 40 height 6
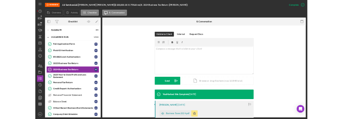
scroll to position [162, 0]
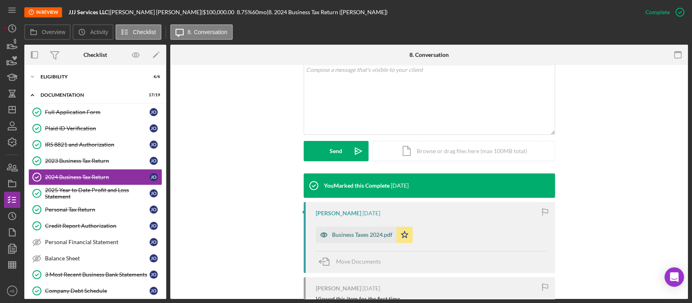
click at [322, 235] on icon "button" at bounding box center [324, 234] width 16 height 16
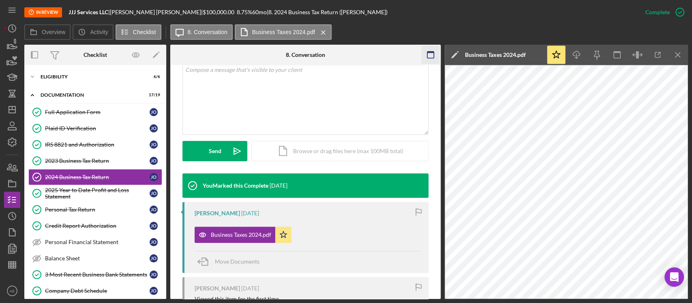
click at [428, 58] on rect "button" at bounding box center [431, 55] width 6 height 6
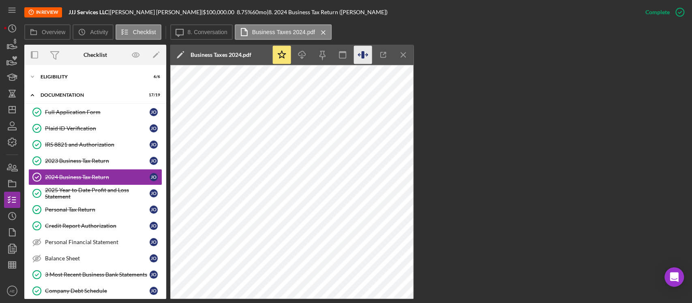
click at [367, 58] on icon "button" at bounding box center [363, 55] width 18 height 18
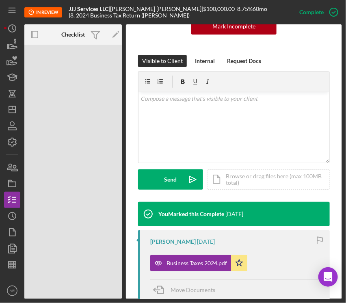
scroll to position [0, 0]
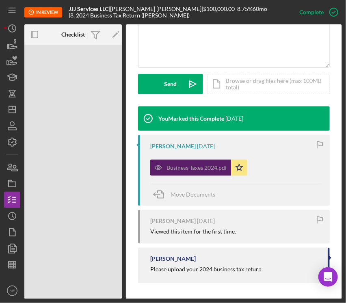
click at [159, 164] on icon "button" at bounding box center [158, 167] width 16 height 16
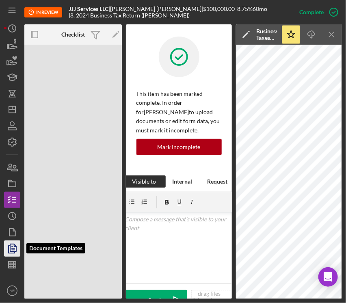
click at [17, 248] on icon "button" at bounding box center [12, 248] width 20 height 20
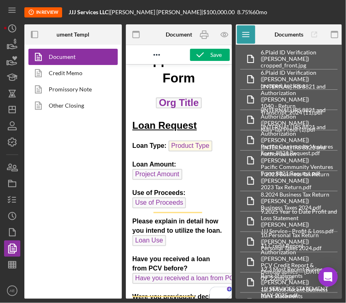
scroll to position [54, 0]
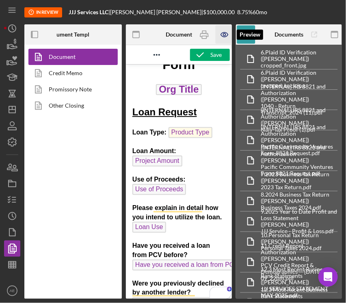
click at [224, 32] on icon "button" at bounding box center [224, 35] width 18 height 18
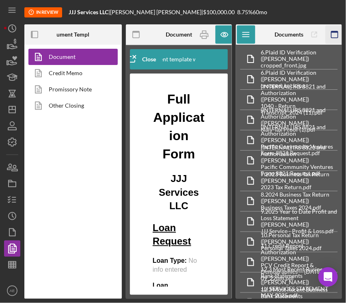
click at [333, 32] on rect "button" at bounding box center [334, 32] width 6 height 2
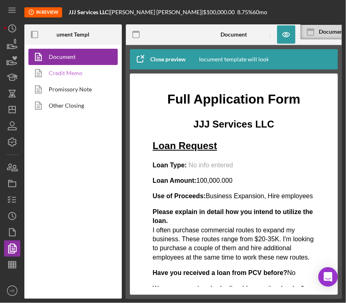
click at [83, 73] on link "Credit Memo" at bounding box center [70, 73] width 85 height 16
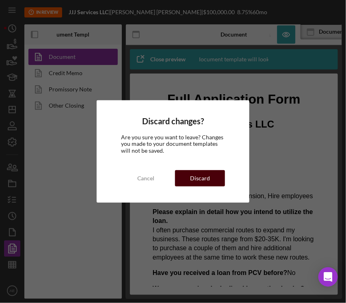
click at [198, 178] on div "Discard" at bounding box center [200, 178] width 20 height 16
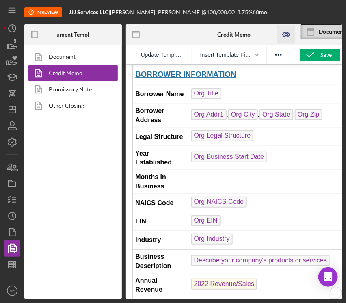
scroll to position [108, 0]
click at [281, 30] on icon "button" at bounding box center [286, 35] width 18 height 18
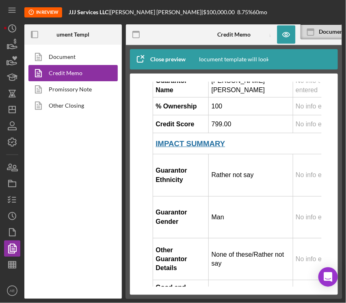
scroll to position [325, 0]
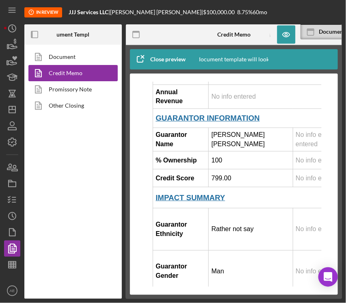
click at [236, 140] on td "[PERSON_NAME]" at bounding box center [250, 139] width 84 height 24
drag, startPoint x: 244, startPoint y: 142, endPoint x: 213, endPoint y: 142, distance: 30.8
click at [213, 142] on td "[PERSON_NAME]" at bounding box center [250, 139] width 84 height 24
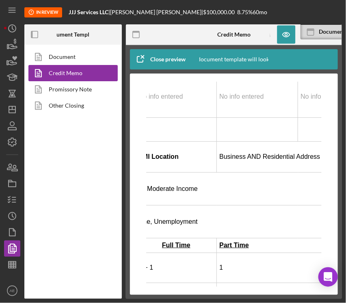
scroll to position [541, 158]
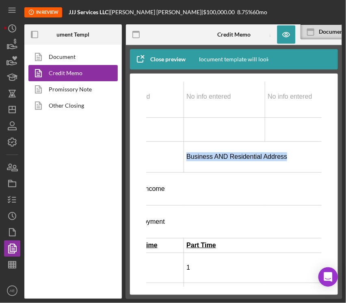
drag, startPoint x: 208, startPoint y: 151, endPoint x: 308, endPoint y: 150, distance: 99.4
click at [308, 152] on p "Business AND Residential Address" at bounding box center [266, 156] width 160 height 9
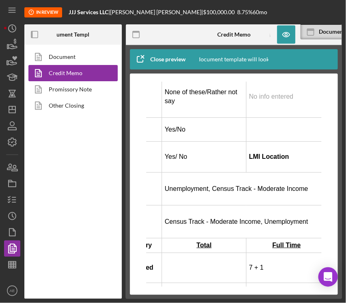
scroll to position [541, 55]
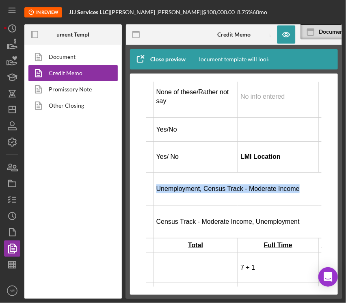
drag, startPoint x: 157, startPoint y: 182, endPoint x: 298, endPoint y: 183, distance: 141.2
click at [298, 184] on div "Unemployment, Census Track - Moderate Income" at bounding box center [318, 188] width 325 height 9
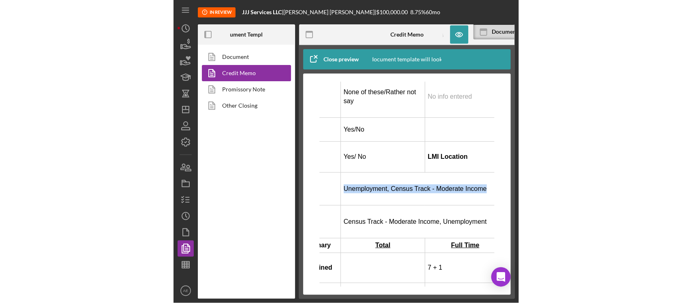
scroll to position [527, 41]
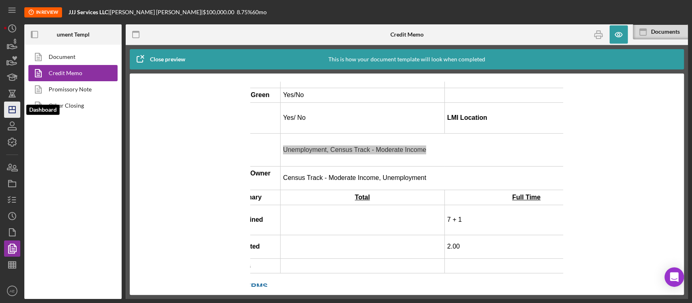
click at [13, 110] on icon "Icon/Dashboard" at bounding box center [12, 109] width 20 height 20
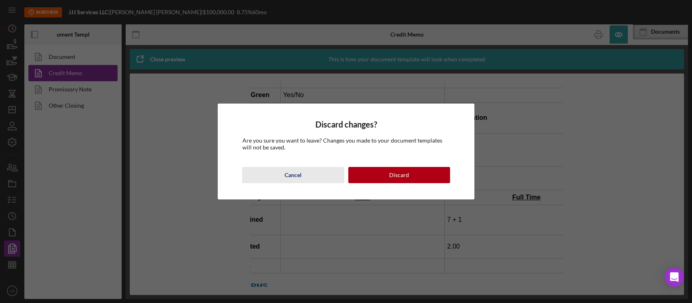
click at [299, 177] on div "Cancel" at bounding box center [293, 175] width 17 height 16
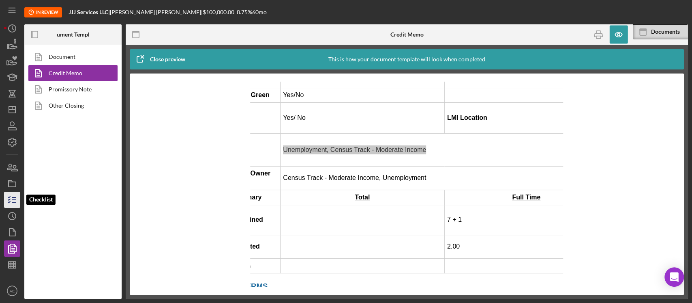
click at [15, 198] on icon "button" at bounding box center [12, 199] width 20 height 20
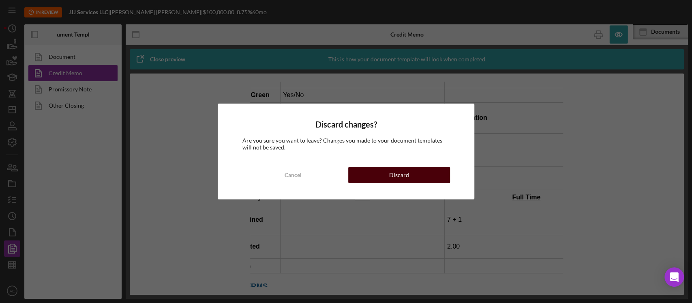
click at [362, 174] on button "Discard" at bounding box center [399, 175] width 102 height 16
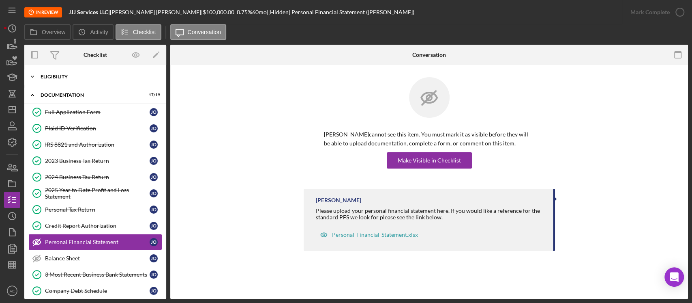
click at [84, 77] on div "Eligibility" at bounding box center [99, 76] width 116 height 5
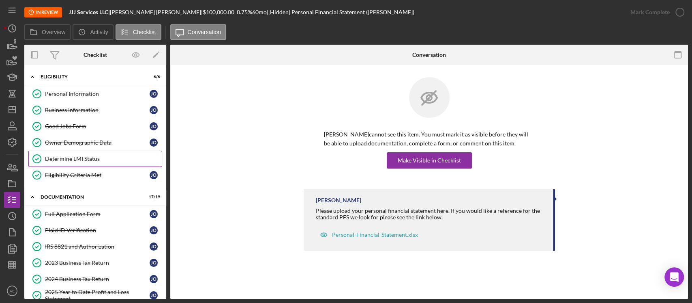
click at [104, 156] on div "Determine LMI Status" at bounding box center [103, 158] width 117 height 6
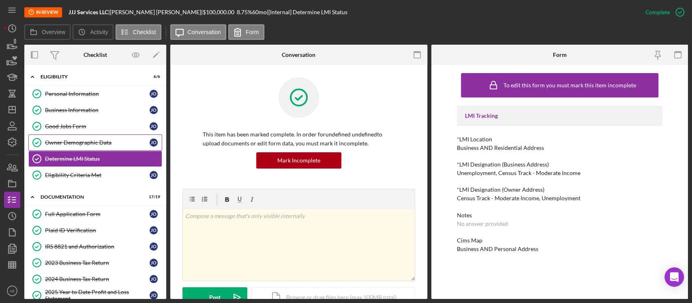
click at [87, 140] on div "Owner Demographic Data" at bounding box center [97, 142] width 105 height 6
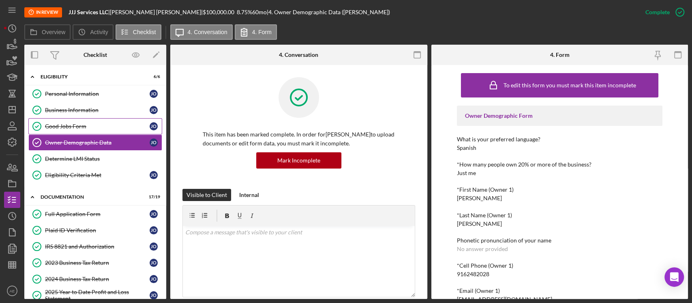
click at [86, 130] on link "Good Jobs Form Good Jobs Form J O" at bounding box center [95, 126] width 134 height 16
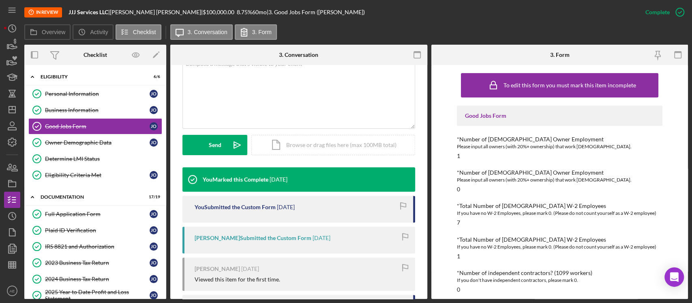
scroll to position [261, 0]
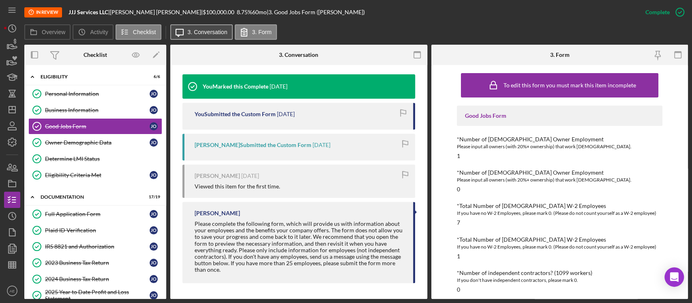
click at [201, 33] on label "3. Conversation" at bounding box center [208, 32] width 40 height 6
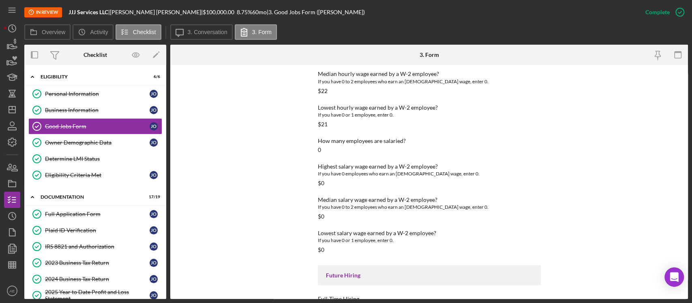
scroll to position [1103, 0]
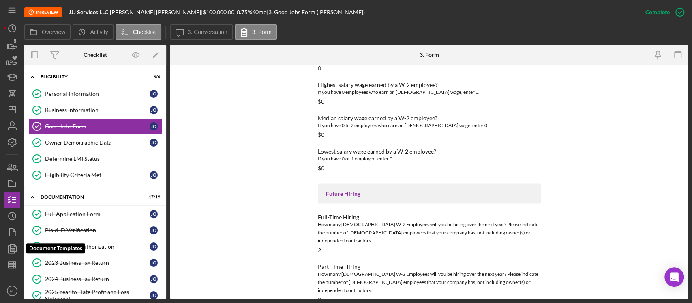
click at [19, 248] on icon "button" at bounding box center [12, 248] width 20 height 20
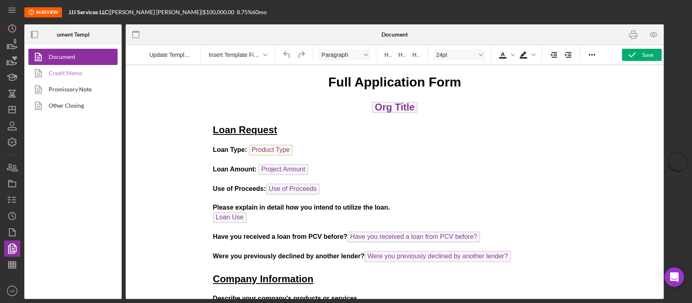
click at [67, 79] on link "Credit Memo" at bounding box center [70, 73] width 85 height 16
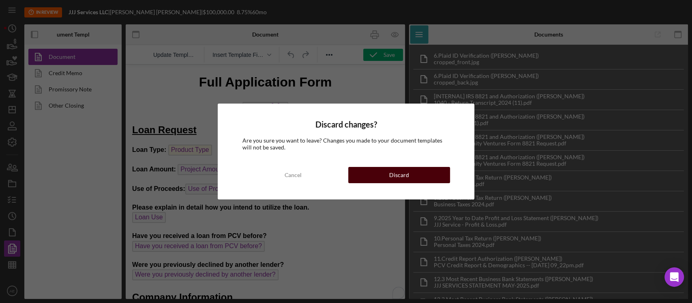
click at [371, 176] on button "Discard" at bounding box center [399, 175] width 102 height 16
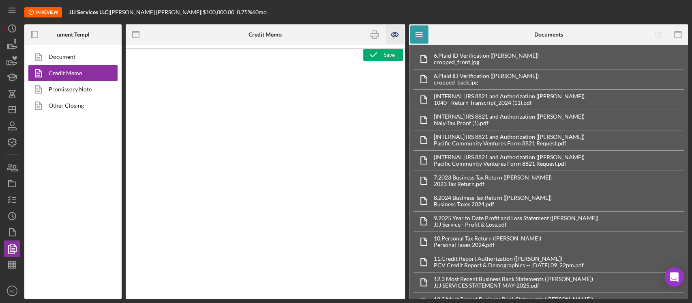
click at [397, 29] on icon "button" at bounding box center [395, 35] width 18 height 18
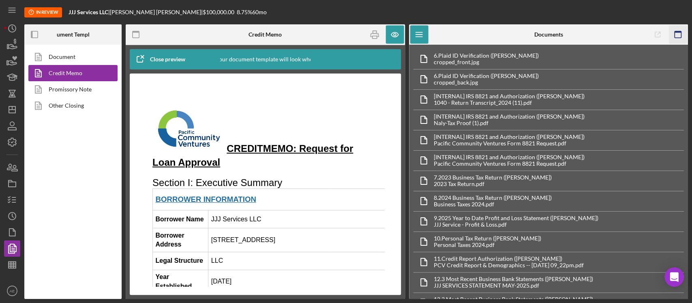
click at [678, 38] on icon "button" at bounding box center [678, 35] width 18 height 18
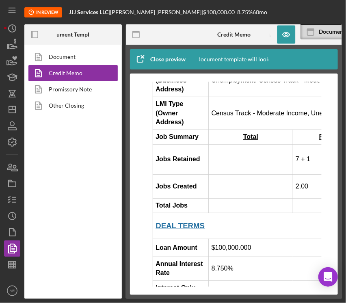
scroll to position [757, 0]
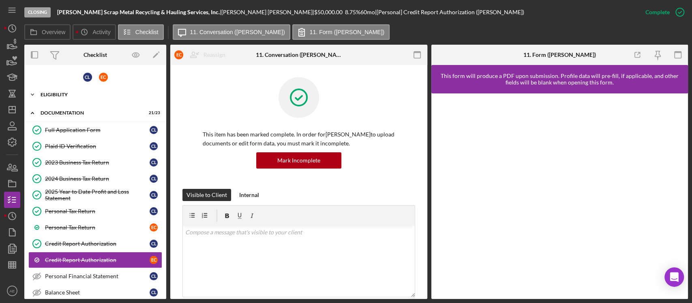
click at [88, 97] on div "Icon/Expander Eligibility 7 / 7" at bounding box center [95, 94] width 142 height 16
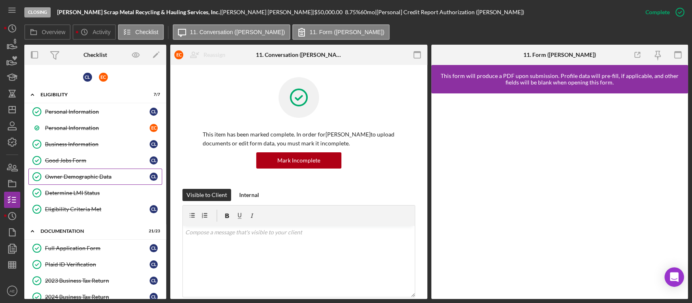
click at [92, 176] on div "Owner Demographic Data" at bounding box center [97, 176] width 105 height 6
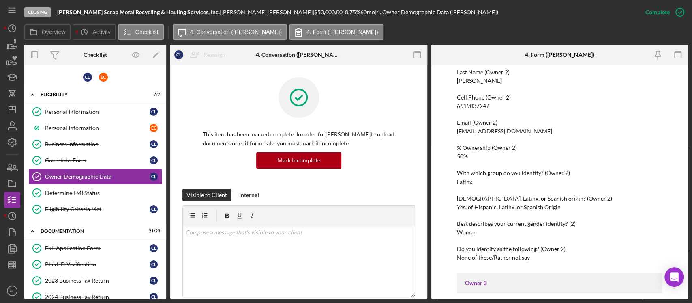
scroll to position [541, 0]
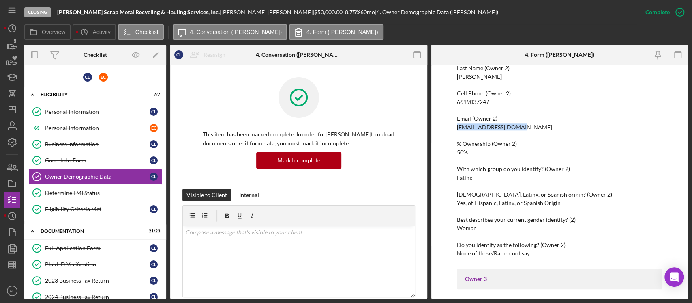
drag, startPoint x: 456, startPoint y: 128, endPoint x: 519, endPoint y: 128, distance: 63.3
click at [519, 128] on div "To edit this form you must mark this item incomplete Owner Demographic Form Wha…" at bounding box center [560, 182] width 257 height 234
copy div "canchola582@yahoo.com"
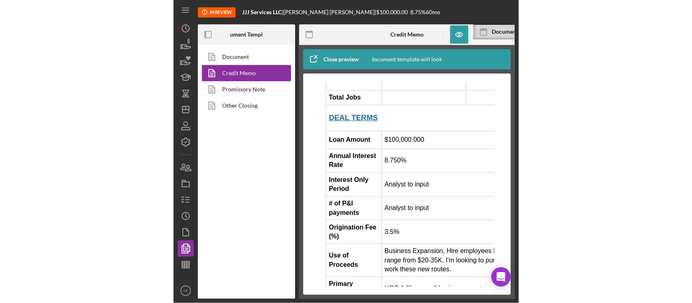
scroll to position [757, 0]
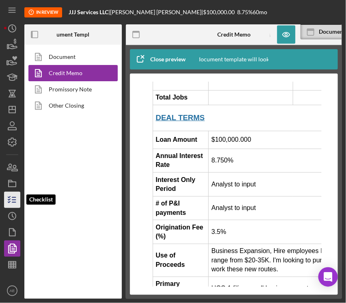
click at [11, 198] on icon "button" at bounding box center [12, 199] width 20 height 20
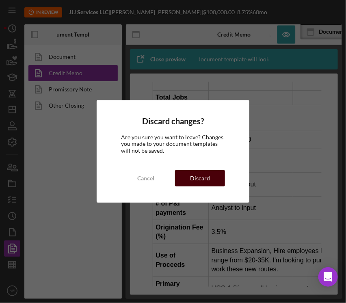
click at [188, 181] on button "Discard" at bounding box center [200, 178] width 50 height 16
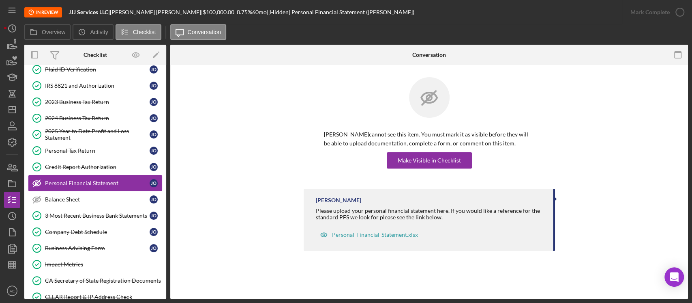
scroll to position [156, 0]
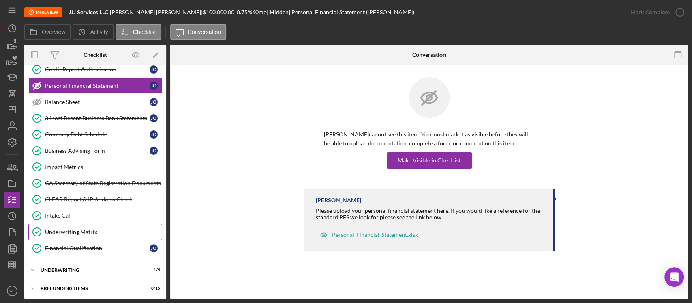
click at [86, 226] on link "Underwriting Matrix Underwriting Matrix" at bounding box center [95, 232] width 134 height 16
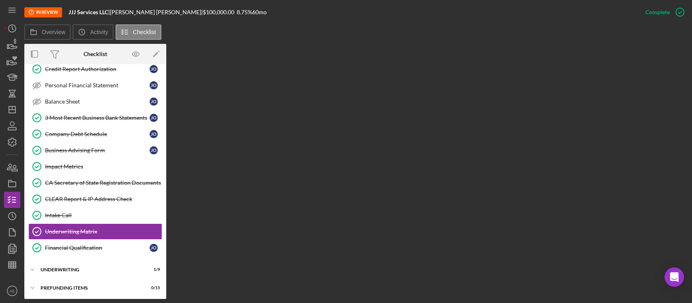
scroll to position [156, 0]
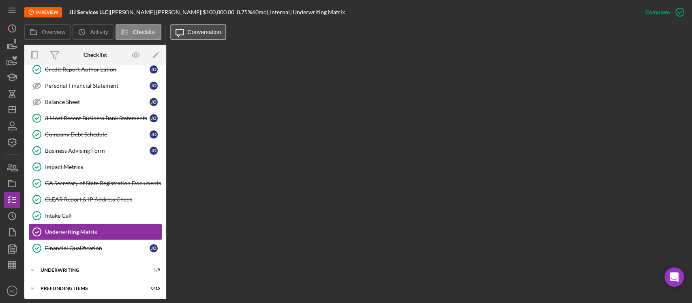
drag, startPoint x: 210, startPoint y: 31, endPoint x: 214, endPoint y: 34, distance: 5.0
click at [210, 31] on label "Conversation" at bounding box center [205, 32] width 34 height 6
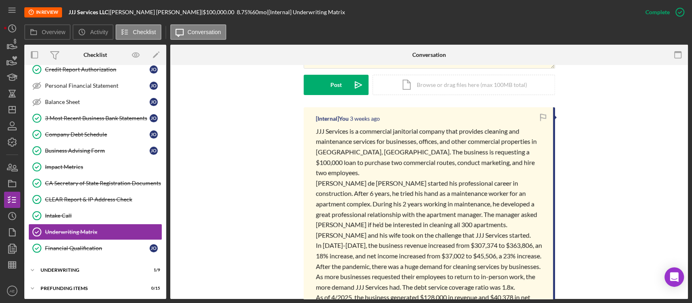
scroll to position [216, 0]
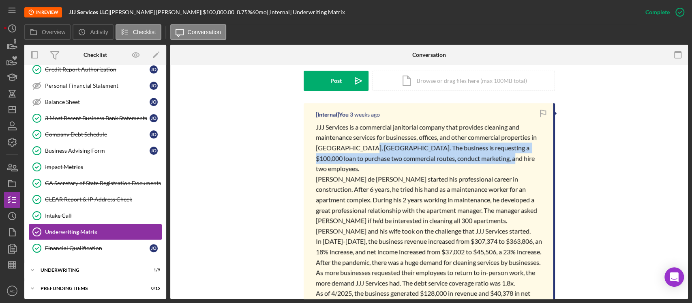
drag, startPoint x: 363, startPoint y: 146, endPoint x: 519, endPoint y: 159, distance: 157.0
click at [345, 159] on p "JJJ Services is a commercial janitorial company that provides cleaning and main…" at bounding box center [430, 148] width 229 height 52
copy span "The business is requesting a $100,000 loan to purchase two commercial routes, c…"
click at [101, 269] on div "Underwriting" at bounding box center [99, 269] width 116 height 5
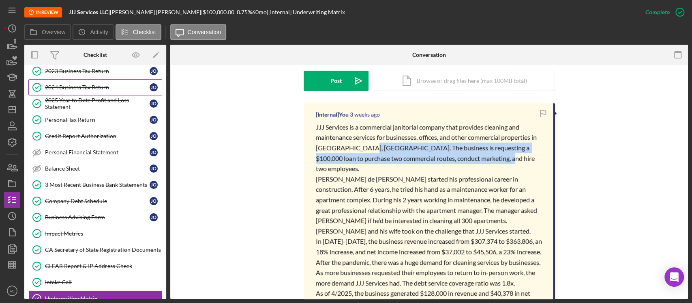
click at [93, 86] on div "2024 Business Tax Return" at bounding box center [97, 87] width 105 height 6
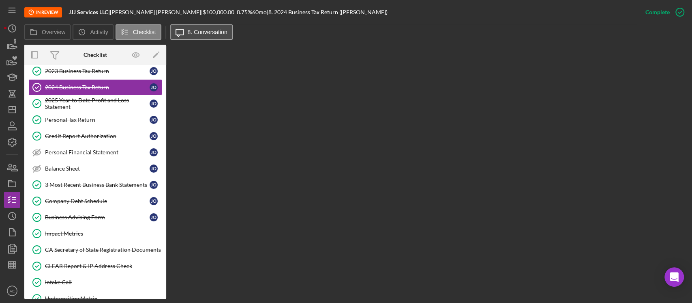
click at [193, 27] on button "Icon/Message 8. Conversation" at bounding box center [201, 31] width 62 height 15
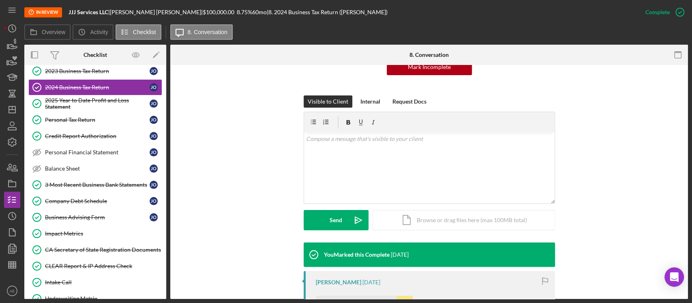
scroll to position [216, 0]
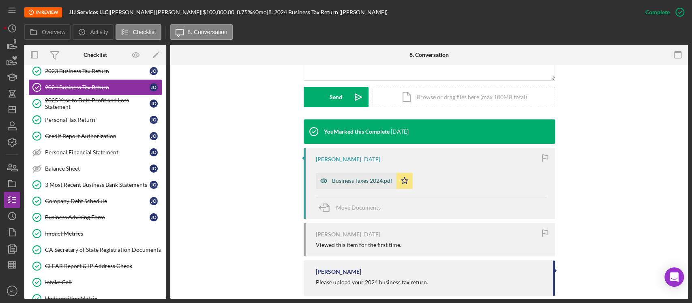
click at [327, 176] on icon "button" at bounding box center [324, 180] width 16 height 16
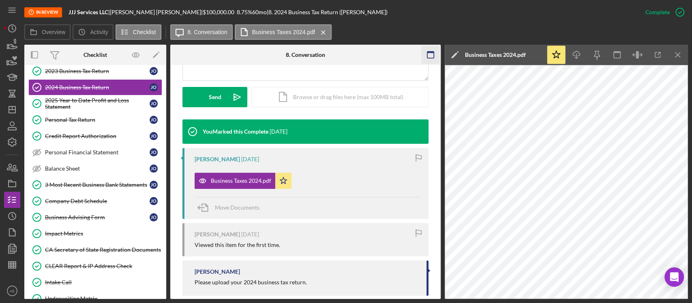
click at [345, 54] on icon "button" at bounding box center [430, 55] width 18 height 18
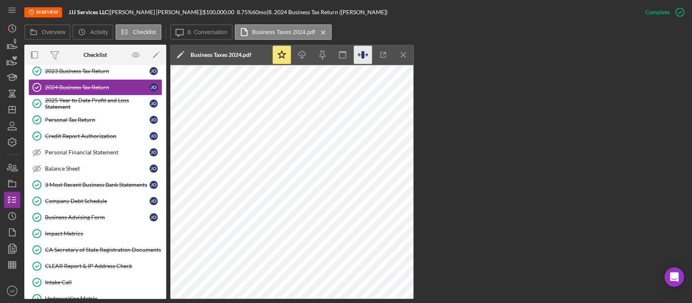
click at [345, 52] on icon "button" at bounding box center [363, 55] width 18 height 18
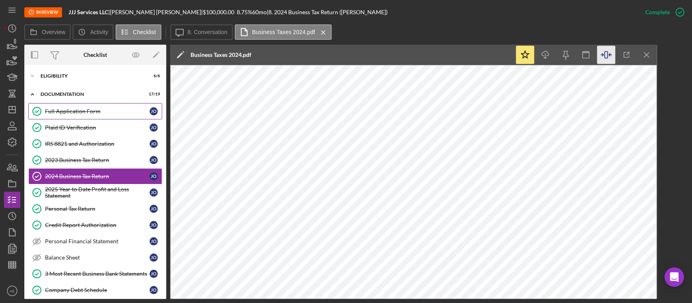
scroll to position [0, 0]
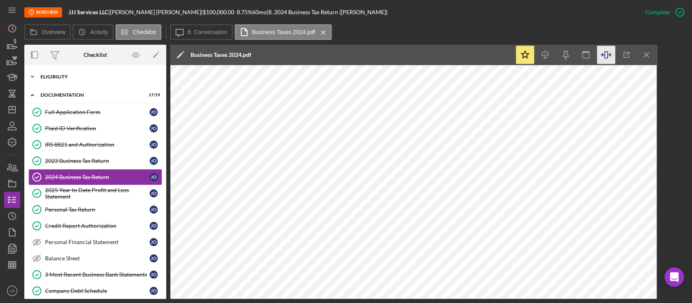
click at [81, 80] on div "Icon/Expander Eligibility 6 / 6" at bounding box center [95, 77] width 142 height 16
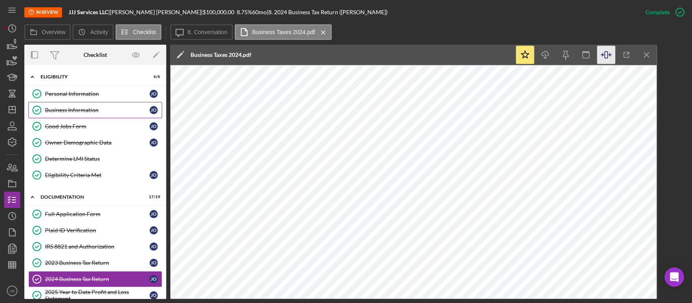
click at [91, 110] on div "Business Information" at bounding box center [97, 110] width 105 height 6
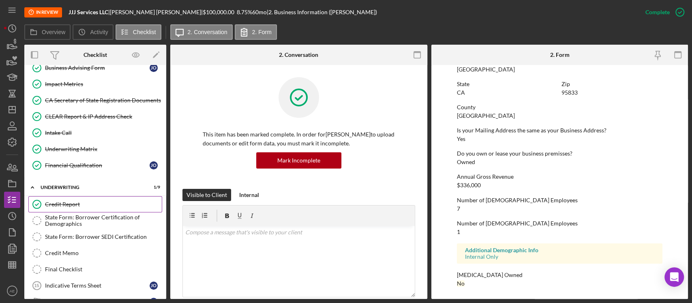
scroll to position [407, 0]
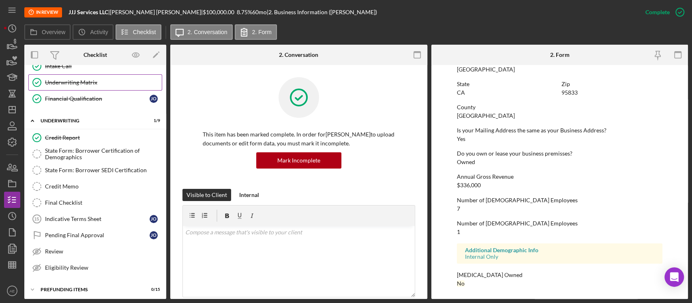
click at [77, 82] on div "Underwriting Matrix" at bounding box center [103, 82] width 117 height 6
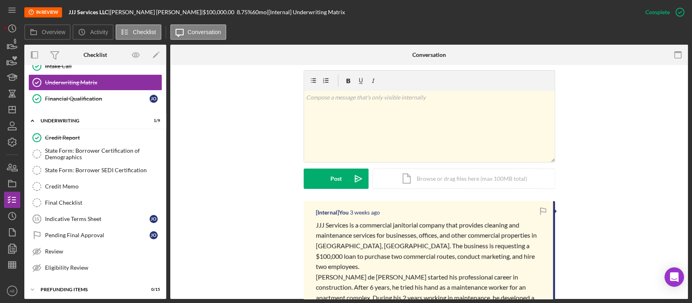
scroll to position [216, 0]
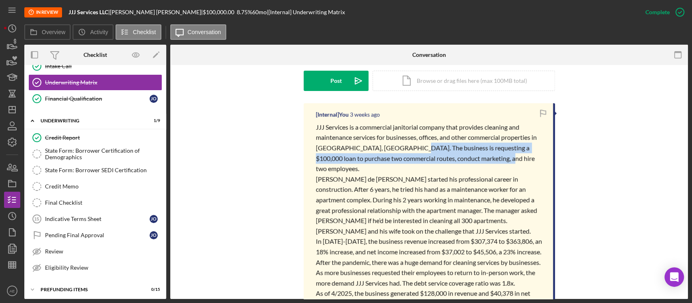
drag, startPoint x: 405, startPoint y: 148, endPoint x: 503, endPoint y: 157, distance: 98.2
click at [345, 157] on p "JJJ Services is a commercial janitorial company that provides cleaning and main…" at bounding box center [430, 148] width 229 height 52
copy span "requesting a $100,000 loan to purchase two commercial routes, conduct marketing…"
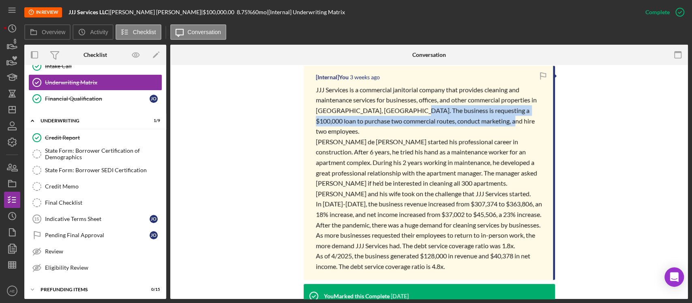
scroll to position [270, 0]
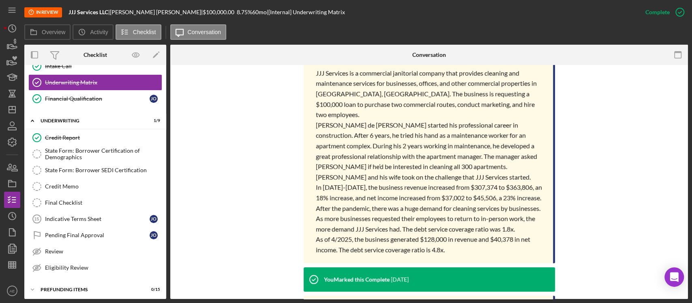
click at [345, 138] on span "[PERSON_NAME] de [PERSON_NAME] started his professional career in construction.…" at bounding box center [427, 151] width 223 height 60
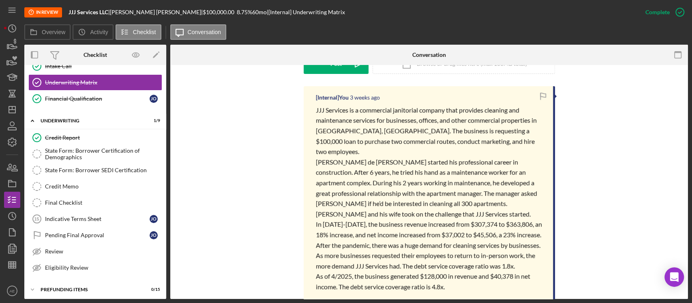
scroll to position [216, 0]
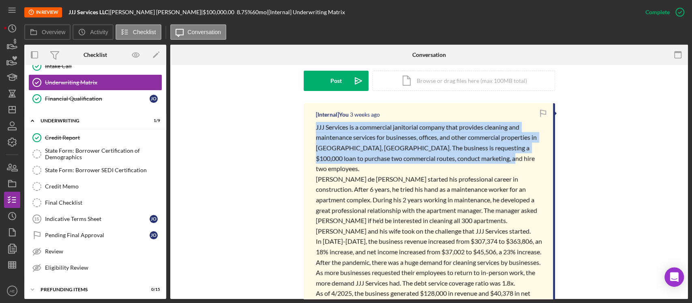
drag, startPoint x: 310, startPoint y: 126, endPoint x: 499, endPoint y: 160, distance: 192.1
click at [345, 160] on div "[Internal] You 3 weeks ago JJJ Services is a commercial janitorial company that…" at bounding box center [429, 210] width 251 height 214
click at [345, 141] on p "JJJ Services is a commercial janitorial company that provides cleaning and main…" at bounding box center [430, 148] width 229 height 52
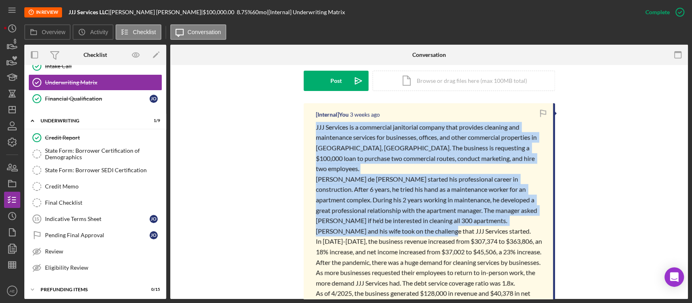
drag, startPoint x: 308, startPoint y: 123, endPoint x: 414, endPoint y: 215, distance: 140.0
click at [345, 215] on div "[Internal] You 3 weeks ago JJJ Services is a commercial janitorial company that…" at bounding box center [429, 210] width 251 height 214
copy div "JJJ Services is a commercial janitorial company that provides cleaning and main…"
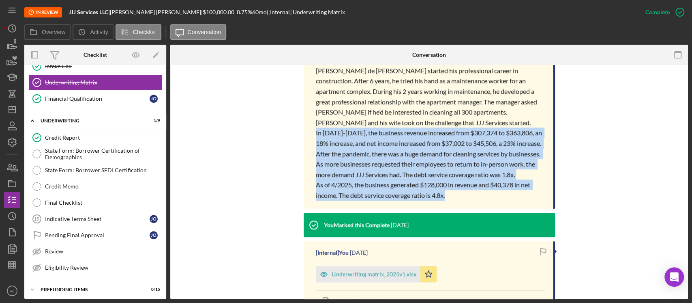
drag, startPoint x: 314, startPoint y: 122, endPoint x: 451, endPoint y: 193, distance: 154.6
click at [345, 193] on div "JJJ Services is a commercial janitorial company that provides cleaning and main…" at bounding box center [430, 106] width 229 height 187
copy div "In 2023-2024, the business revenue increased from $307,374 to $363,806, an 18% …"
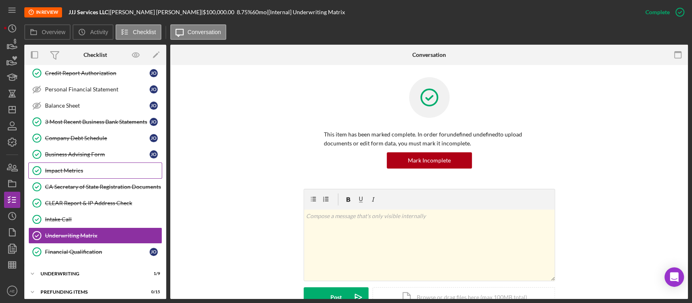
scroll to position [156, 0]
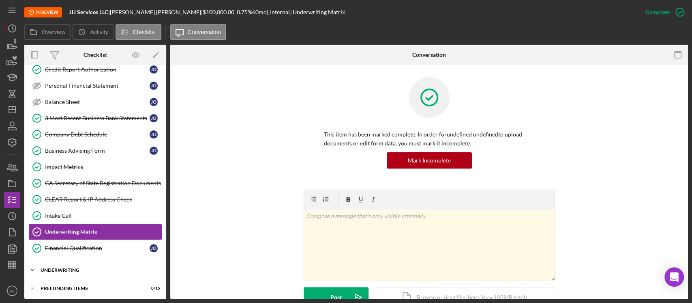
click at [93, 262] on div "Icon/Expander Underwriting 1 / 9" at bounding box center [95, 270] width 142 height 16
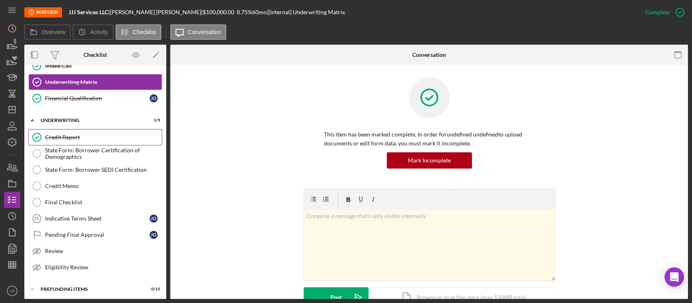
click at [105, 137] on div "Credit Report" at bounding box center [103, 137] width 117 height 6
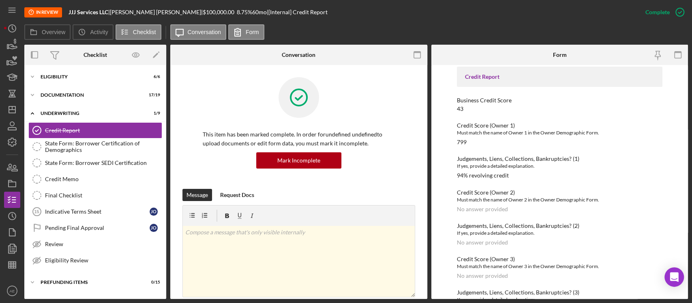
scroll to position [54, 0]
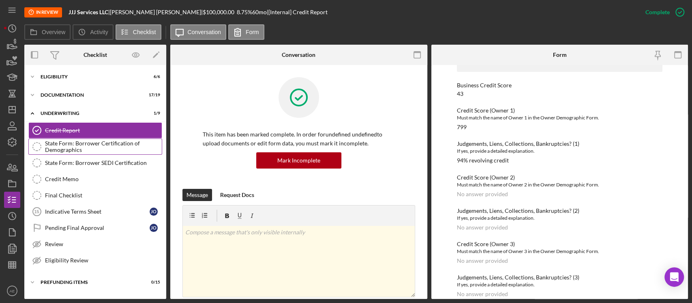
click at [110, 150] on div "State Form: Borrower Certification of Demographics" at bounding box center [103, 146] width 117 height 13
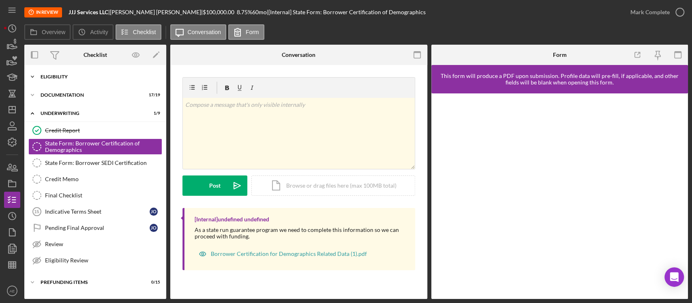
click at [69, 75] on div "Eligibility" at bounding box center [99, 76] width 116 height 5
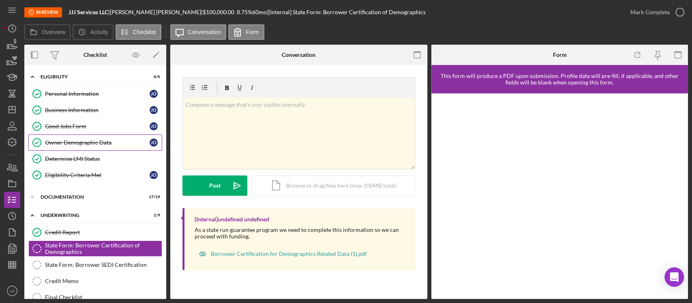
click at [85, 143] on div "Owner Demographic Data" at bounding box center [97, 142] width 105 height 6
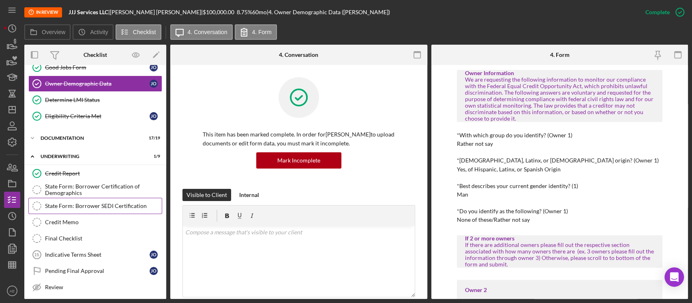
scroll to position [42, 0]
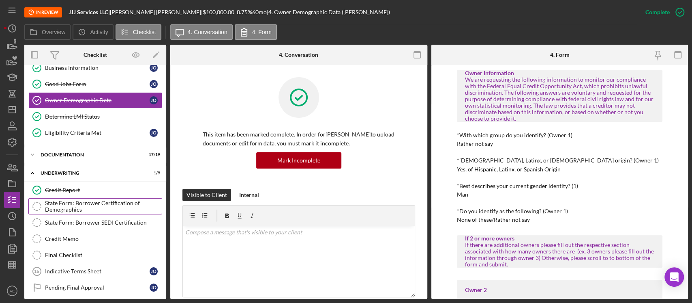
click at [95, 207] on div "State Form: Borrower Certification of Demographics" at bounding box center [103, 206] width 117 height 13
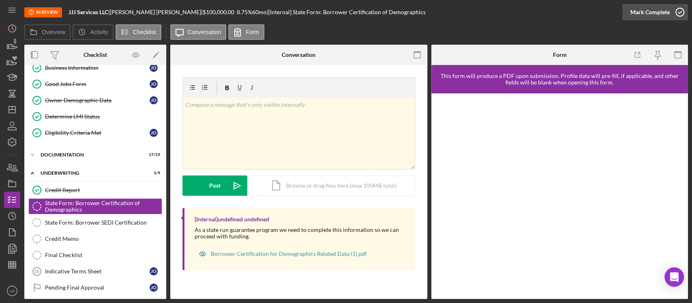
click at [345, 15] on div "Mark Complete" at bounding box center [650, 12] width 39 height 16
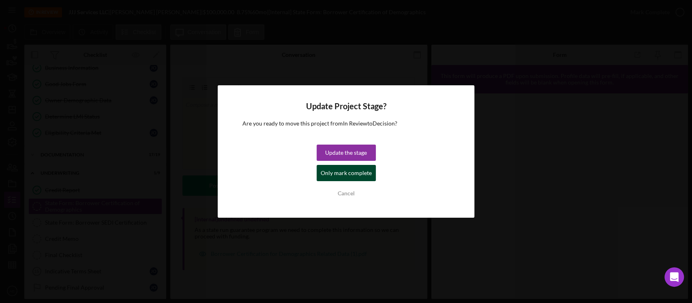
click at [345, 172] on div "Only mark complete" at bounding box center [346, 173] width 51 height 16
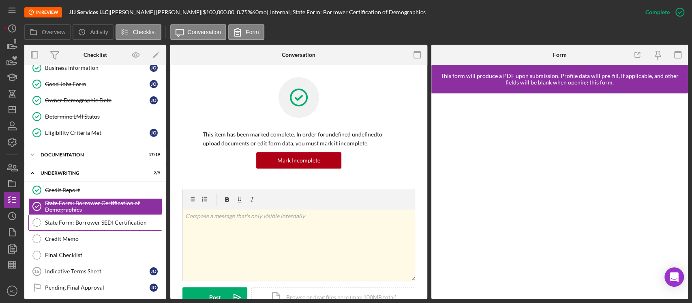
click at [121, 224] on div "State Form: Borrower SEDI Certification" at bounding box center [103, 222] width 117 height 6
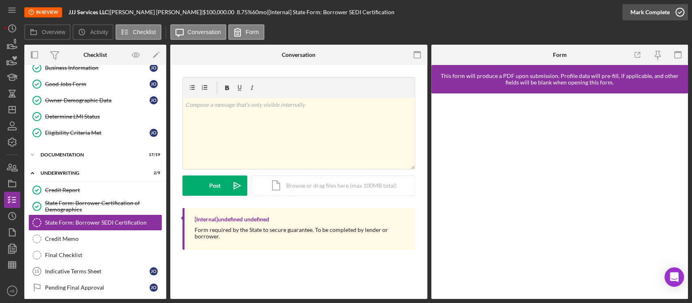
click at [345, 8] on div "Mark Complete" at bounding box center [650, 12] width 39 height 16
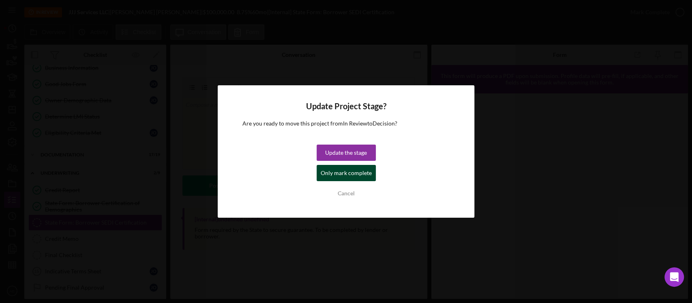
click at [345, 174] on div "Only mark complete" at bounding box center [346, 173] width 51 height 16
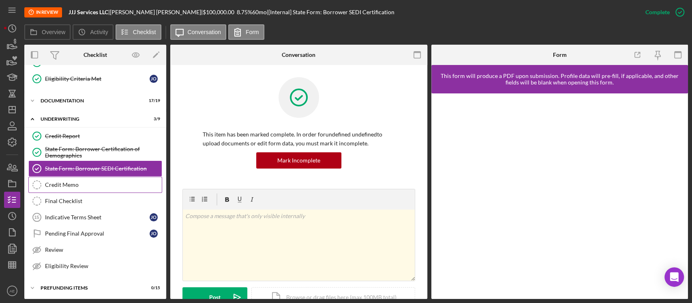
click at [118, 179] on link "Credit Memo Credit Memo" at bounding box center [95, 184] width 134 height 16
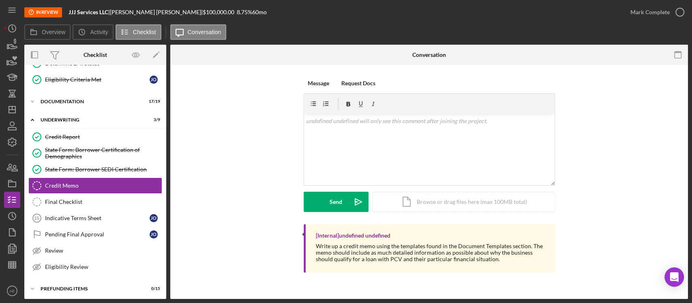
scroll to position [96, 0]
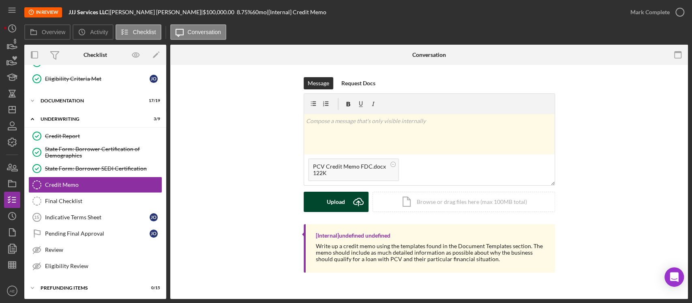
click at [340, 206] on div "Upload" at bounding box center [336, 201] width 18 height 20
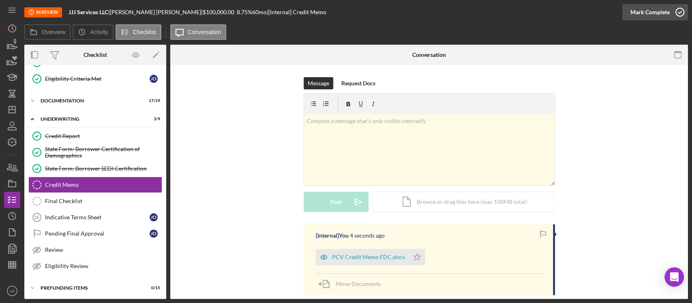
click at [345, 13] on div "Mark Complete" at bounding box center [650, 12] width 39 height 16
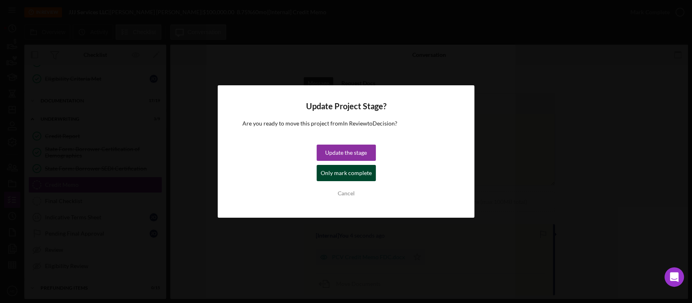
click at [345, 170] on div "Only mark complete" at bounding box center [346, 173] width 51 height 16
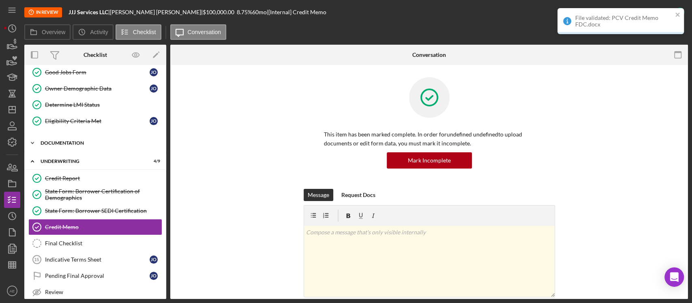
click at [81, 146] on div "Icon/Expander Documentation 17 / 19" at bounding box center [95, 143] width 142 height 16
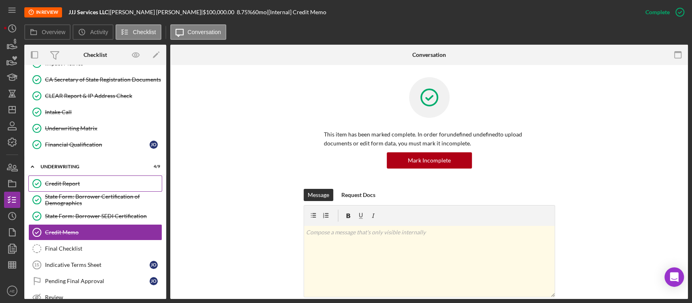
scroll to position [378, 0]
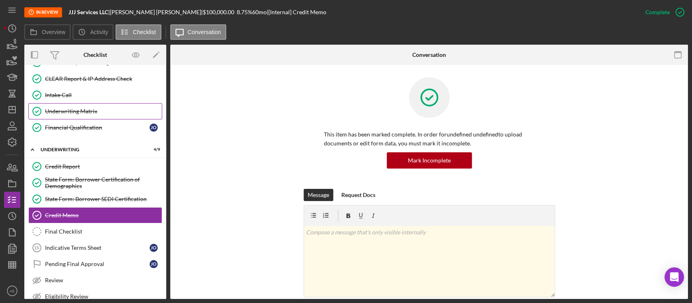
click at [95, 108] on div "Underwriting Matrix" at bounding box center [103, 111] width 117 height 6
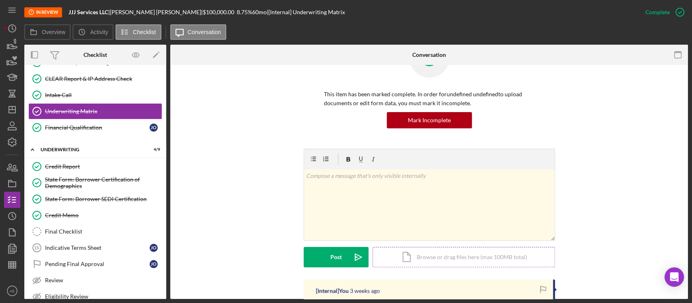
scroll to position [108, 0]
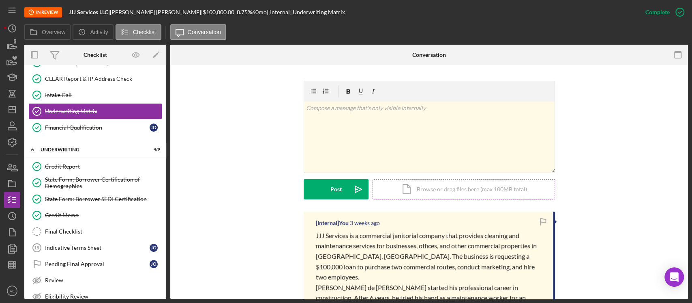
click at [345, 187] on div "Icon/Document Browse or drag files here (max 100MB total) Tap to choose files o…" at bounding box center [464, 189] width 183 height 20
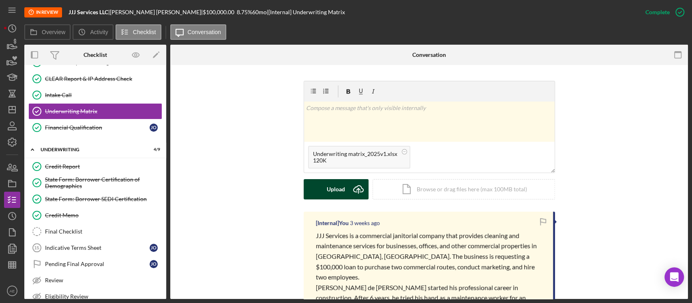
click at [336, 179] on div "Upload" at bounding box center [336, 189] width 18 height 20
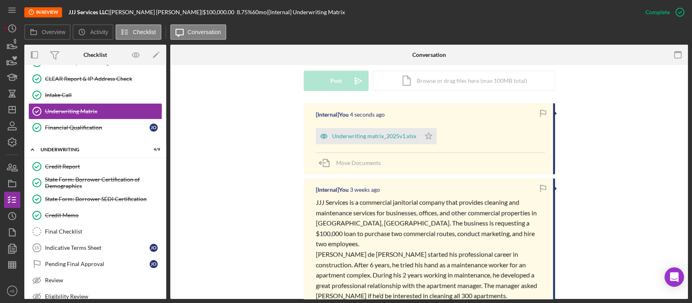
click at [345, 140] on icon "Icon/Star" at bounding box center [429, 136] width 16 height 16
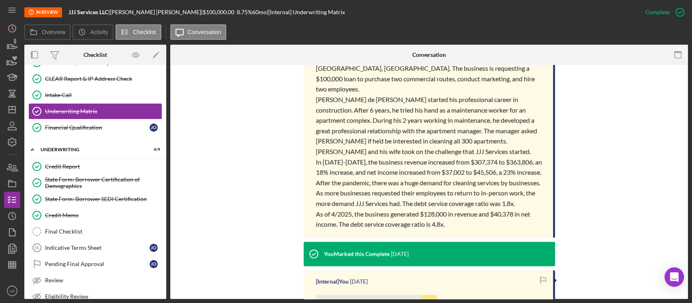
scroll to position [432, 0]
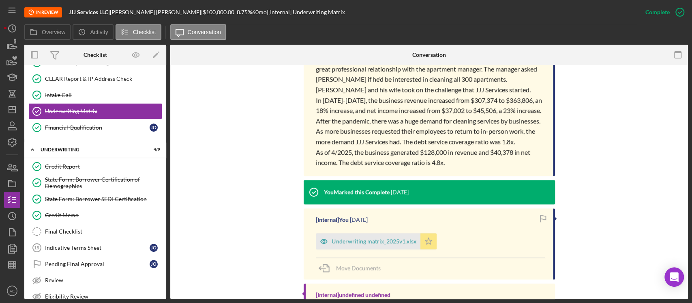
click at [345, 241] on icon "Icon/Star" at bounding box center [429, 241] width 16 height 16
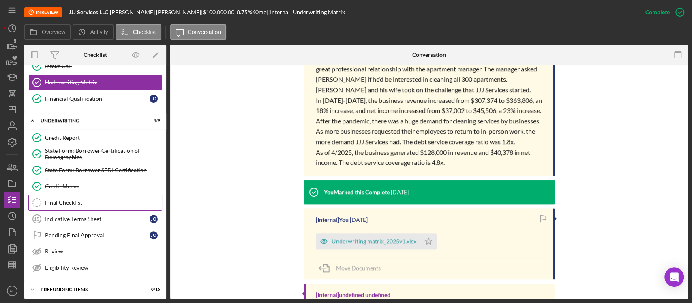
click at [72, 199] on div "Final Checklist" at bounding box center [103, 202] width 117 height 6
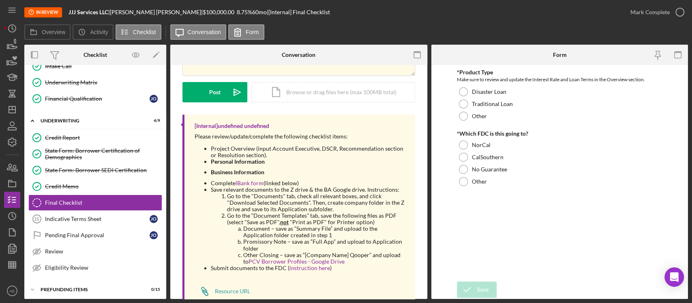
scroll to position [108, 0]
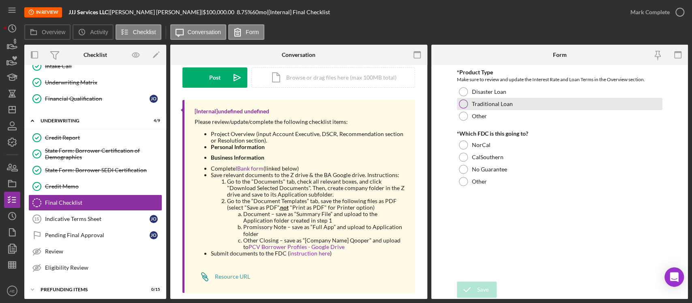
click at [345, 103] on label "Traditional Loan" at bounding box center [492, 104] width 41 height 6
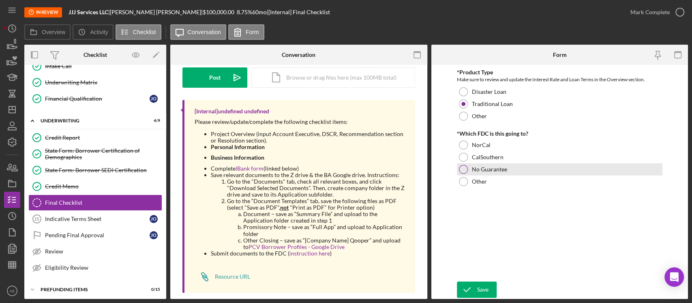
click at [345, 170] on label "No Guarantee" at bounding box center [489, 169] width 35 height 6
click at [345, 156] on label "CalSouthern" at bounding box center [488, 157] width 32 height 6
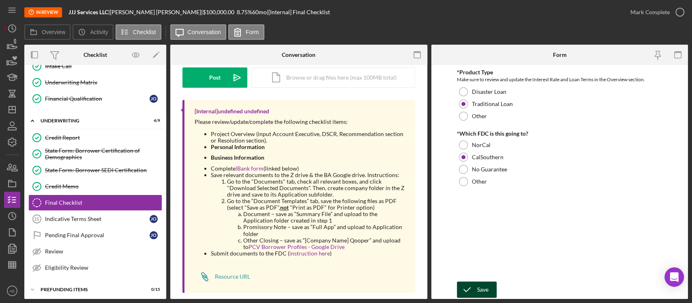
click at [345, 290] on icon "submit" at bounding box center [467, 289] width 20 height 20
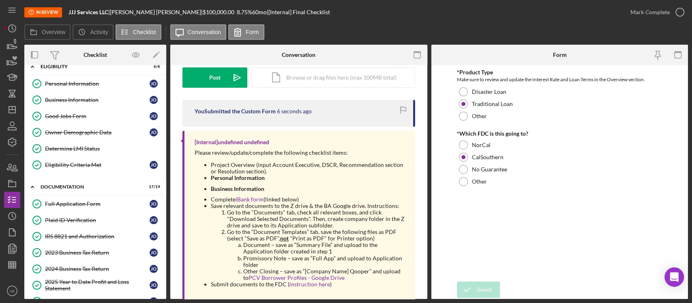
scroll to position [0, 0]
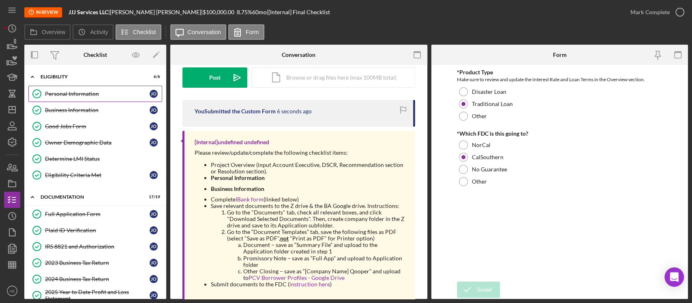
click at [84, 92] on div "Personal Information" at bounding box center [97, 93] width 105 height 6
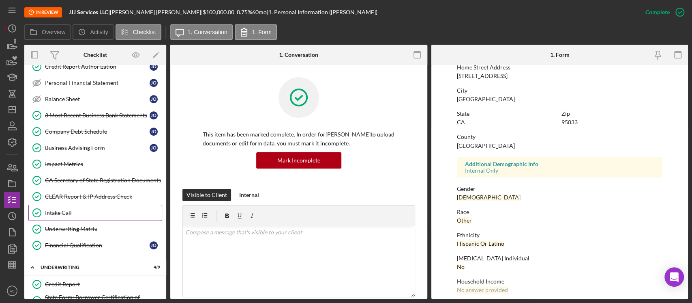
scroll to position [216, 0]
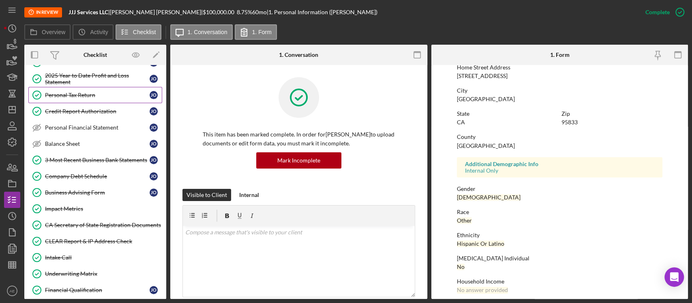
click at [79, 92] on div "Personal Tax Return" at bounding box center [97, 95] width 105 height 6
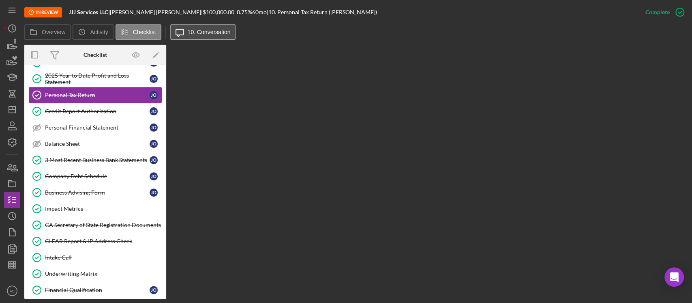
click at [226, 31] on label "10. Conversation" at bounding box center [209, 32] width 43 height 6
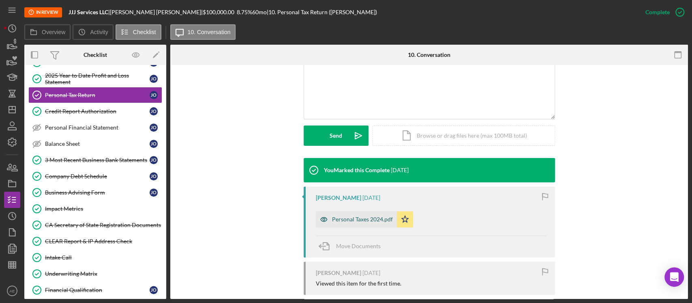
scroll to position [216, 0]
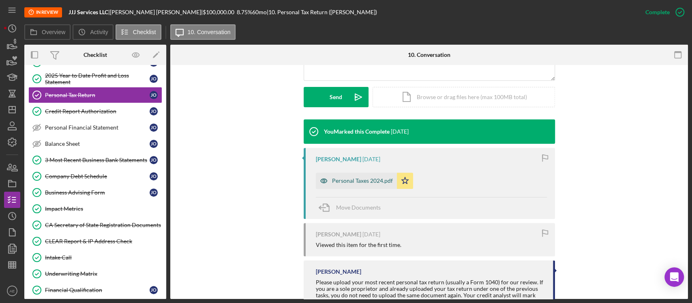
click at [324, 180] on icon "button" at bounding box center [324, 180] width 16 height 16
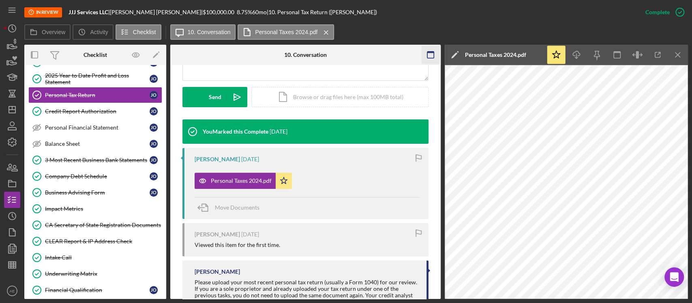
click at [345, 60] on icon "button" at bounding box center [430, 55] width 18 height 18
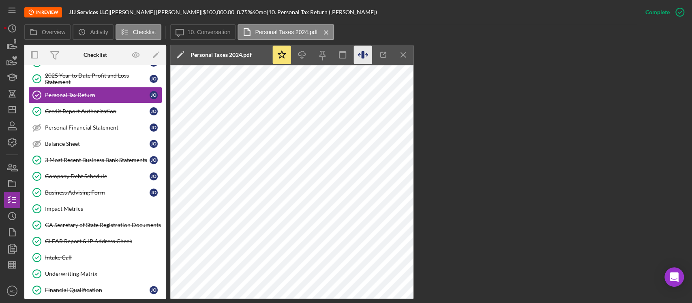
click at [345, 54] on icon "button" at bounding box center [363, 55] width 18 height 18
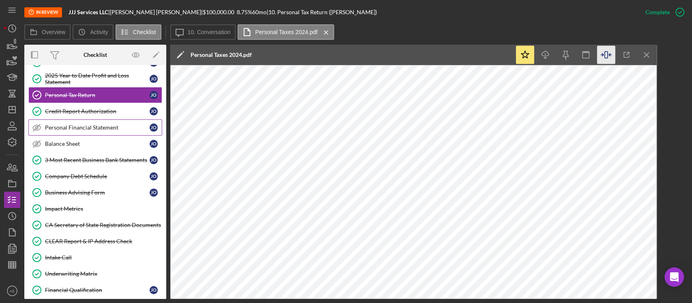
scroll to position [0, 0]
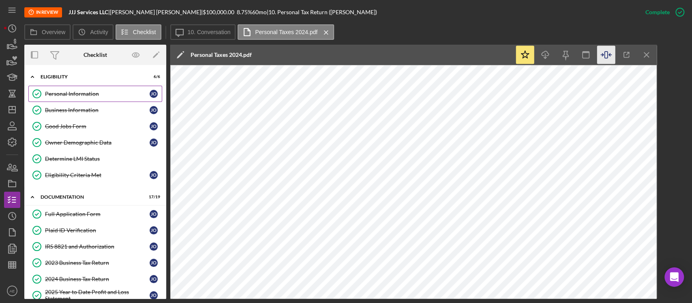
click at [69, 93] on div "Personal Information" at bounding box center [97, 93] width 105 height 6
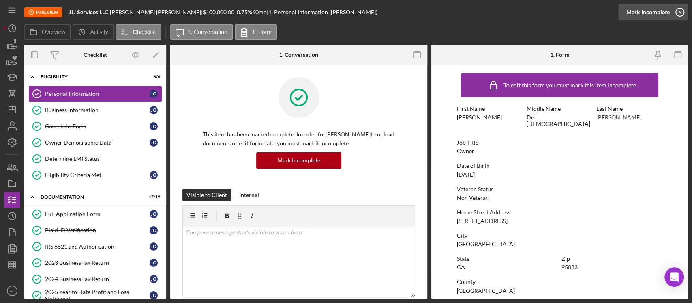
click at [345, 11] on div "Mark Incomplete" at bounding box center [648, 12] width 43 height 16
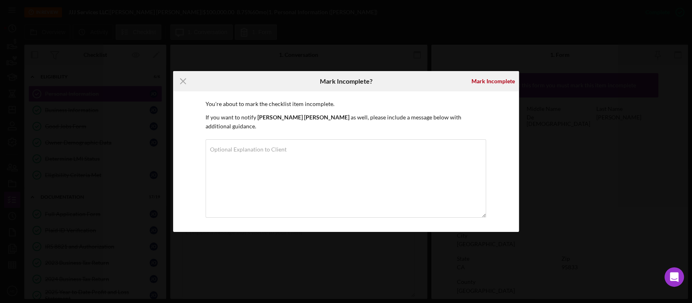
click at [345, 77] on div "Mark Incomplete" at bounding box center [494, 81] width 52 height 20
click at [345, 83] on div "Mark Incomplete" at bounding box center [493, 81] width 43 height 16
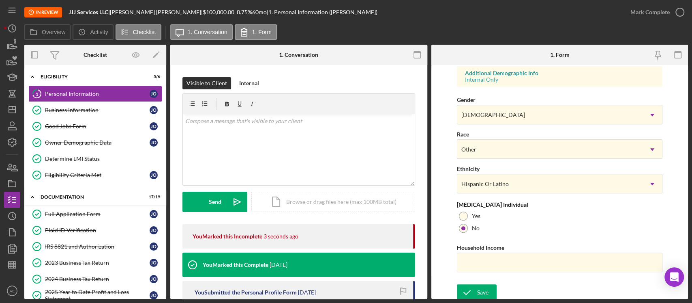
scroll to position [307, 0]
click at [345, 268] on input "Household Income" at bounding box center [560, 260] width 206 height 19
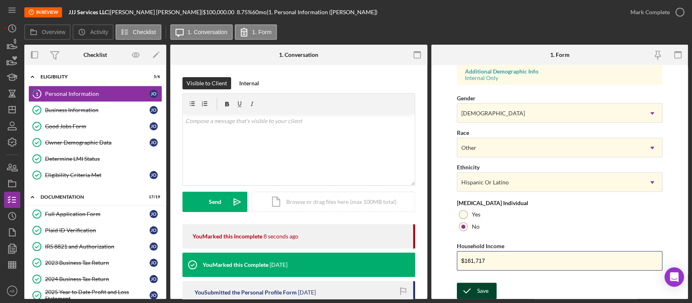
type input "$161,717"
click at [345, 289] on div "Save" at bounding box center [482, 290] width 11 height 16
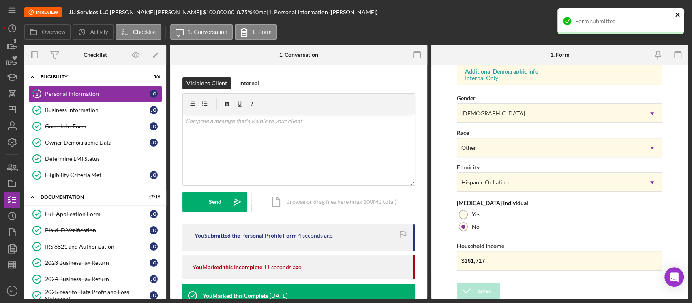
click at [345, 16] on icon "close" at bounding box center [678, 14] width 6 height 6
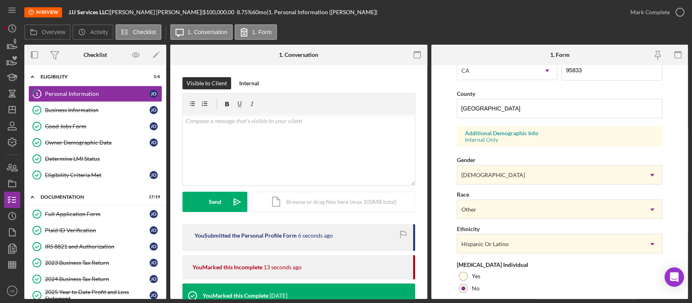
scroll to position [253, 0]
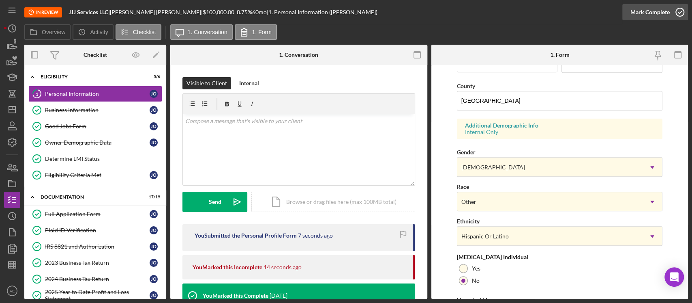
click at [345, 8] on div "Mark Complete" at bounding box center [650, 12] width 39 height 16
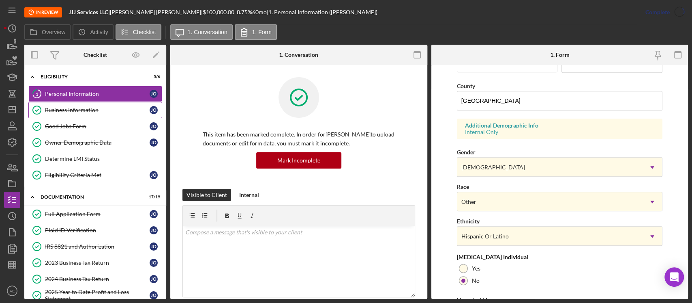
scroll to position [145, 0]
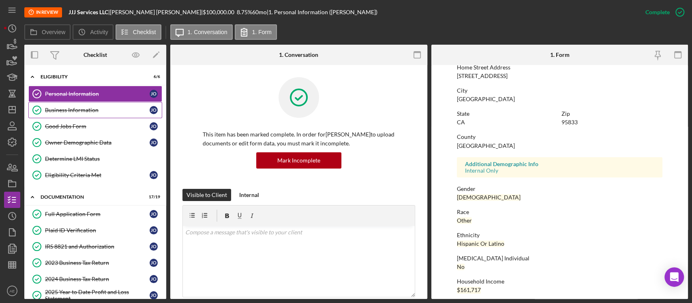
click at [102, 104] on link "Business Information Business Information J O" at bounding box center [95, 110] width 134 height 16
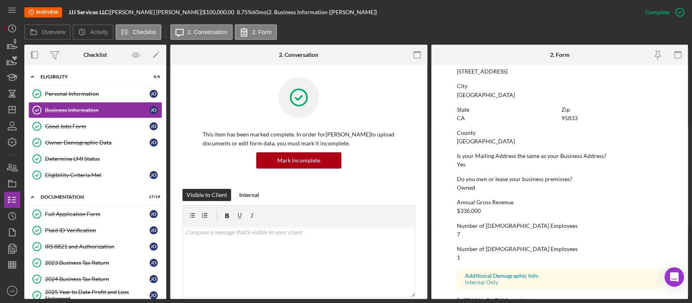
scroll to position [378, 0]
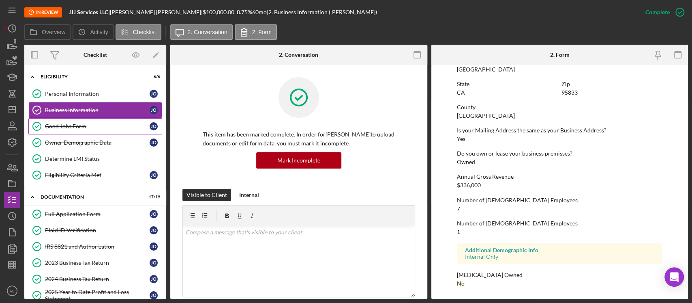
click at [76, 127] on div "Good Jobs Form" at bounding box center [97, 126] width 105 height 6
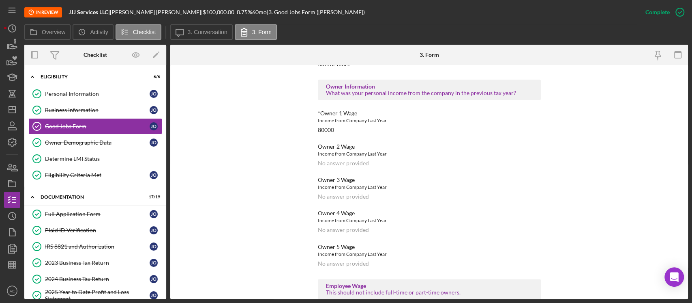
scroll to position [725, 0]
click at [71, 144] on div "Owner Demographic Data" at bounding box center [97, 142] width 105 height 6
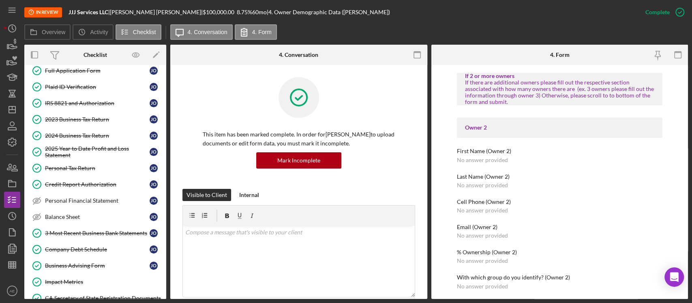
scroll to position [83, 0]
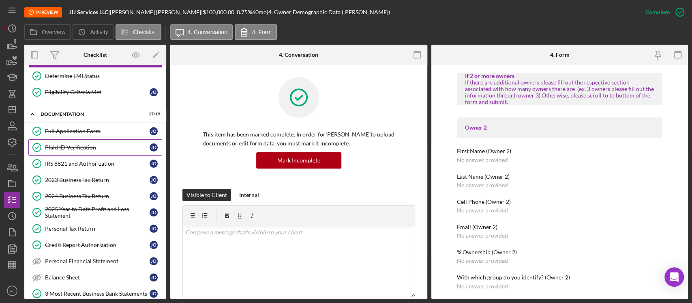
click at [110, 151] on link "Plaid ID Verification Plaid ID Verification J O" at bounding box center [95, 147] width 134 height 16
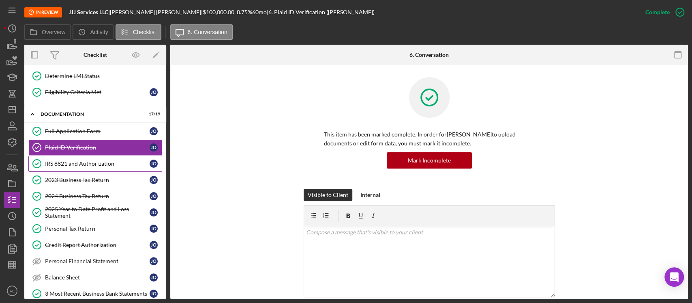
click at [108, 168] on link "IRS 8821 and Authorization IRS 8821 and Authorization J O" at bounding box center [95, 163] width 134 height 16
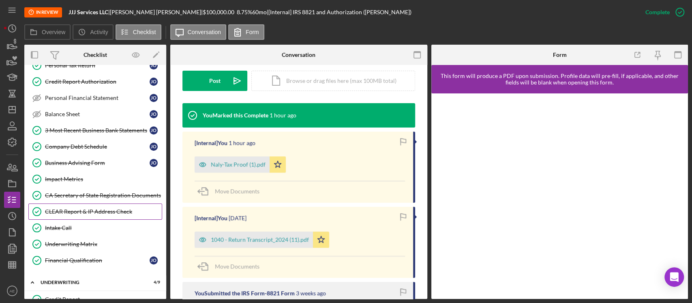
scroll to position [407, 0]
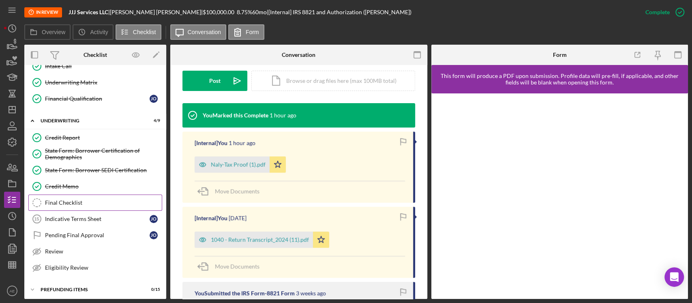
click at [88, 199] on div "Final Checklist" at bounding box center [103, 202] width 117 height 6
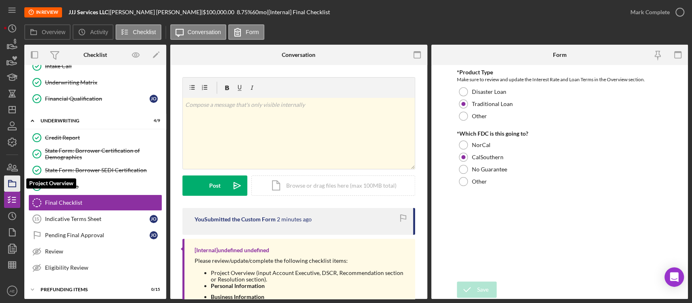
click at [10, 185] on icon "button" at bounding box center [12, 183] width 20 height 20
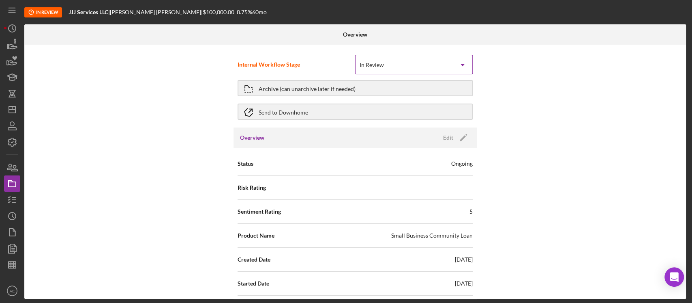
click at [345, 63] on div "In Review" at bounding box center [372, 65] width 26 height 6
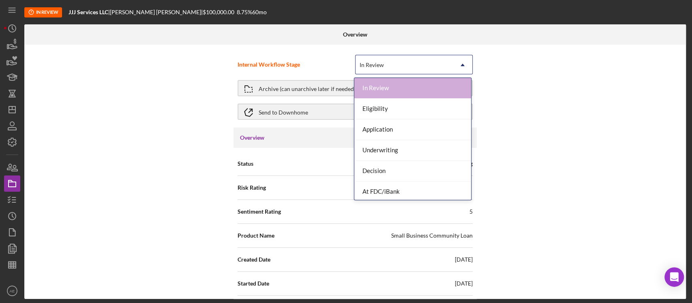
click at [294, 49] on div "Internal Workflow Stage 8 results available. Use Up and Down to choose options,…" at bounding box center [355, 88] width 243 height 79
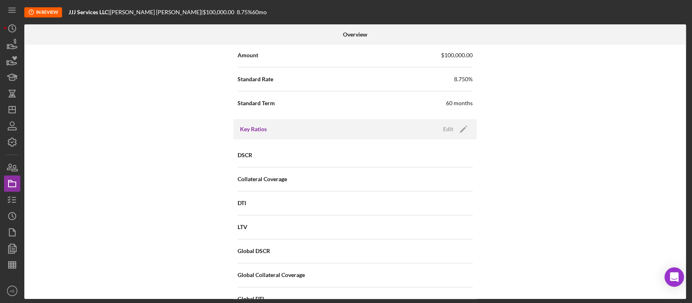
scroll to position [595, 0]
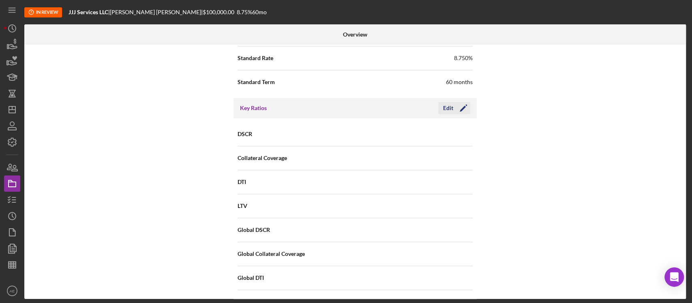
click at [345, 103] on icon "Icon/Edit" at bounding box center [464, 108] width 20 height 20
click at [345, 129] on input at bounding box center [414, 133] width 118 height 19
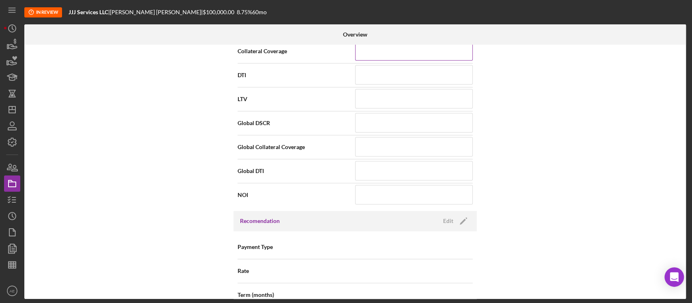
scroll to position [649, 0]
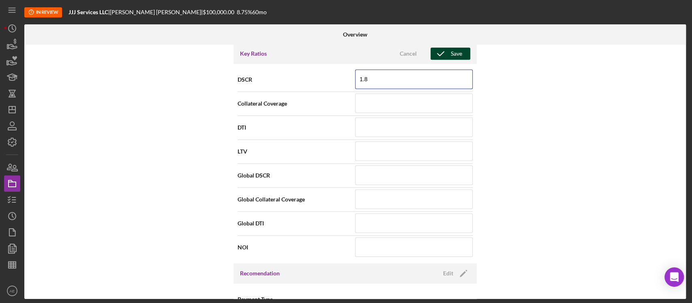
type input "1.8"
click at [345, 55] on icon "button" at bounding box center [441, 53] width 20 height 20
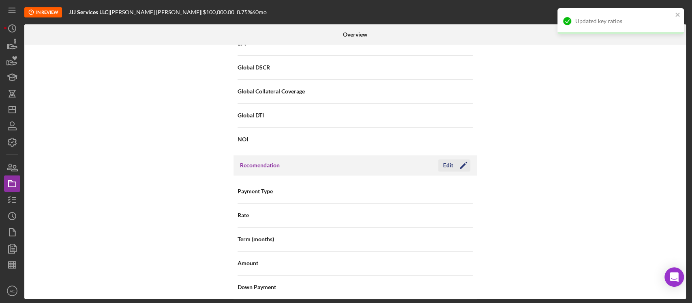
click at [345, 164] on div "Edit" at bounding box center [448, 165] width 10 height 12
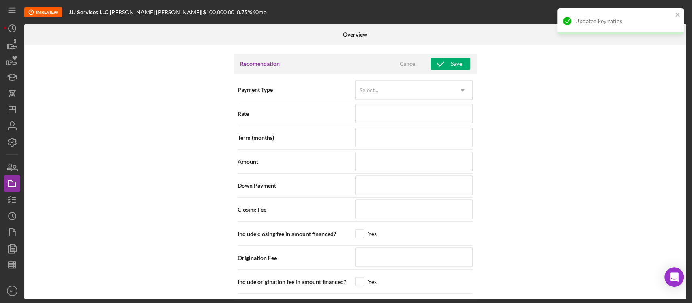
scroll to position [865, 0]
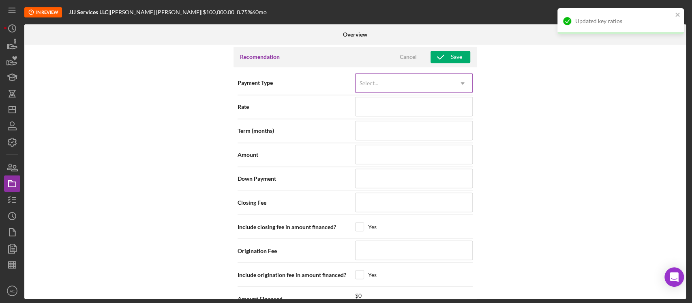
click at [345, 86] on div "Select..." at bounding box center [404, 83] width 97 height 19
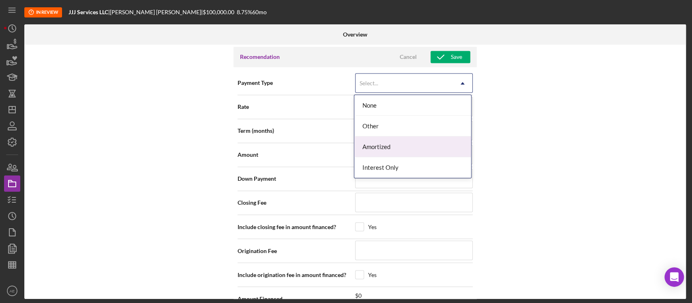
click at [345, 141] on div "Amortized" at bounding box center [413, 146] width 117 height 21
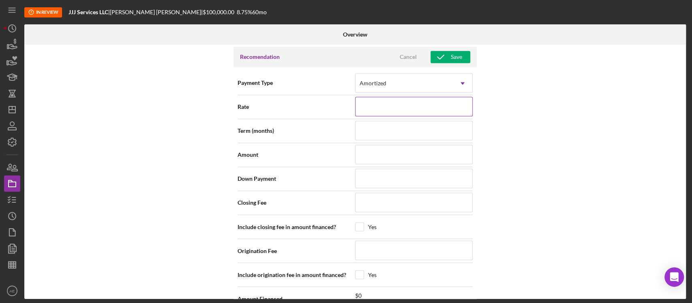
click at [345, 107] on input at bounding box center [414, 106] width 118 height 19
type input "8%"
type input "8.%"
type input "8.7%"
type input "8.76%"
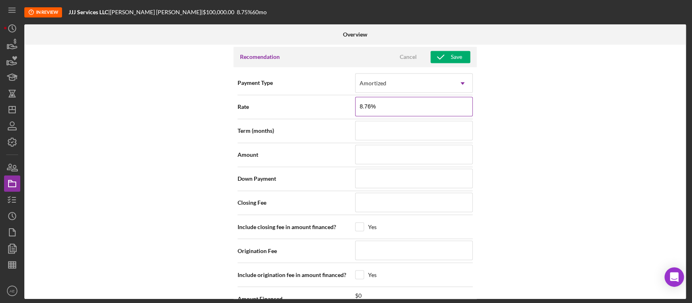
type input "8.7%"
type input "8.75%"
type input "8.750%"
click at [345, 127] on input at bounding box center [414, 129] width 118 height 19
type input "6"
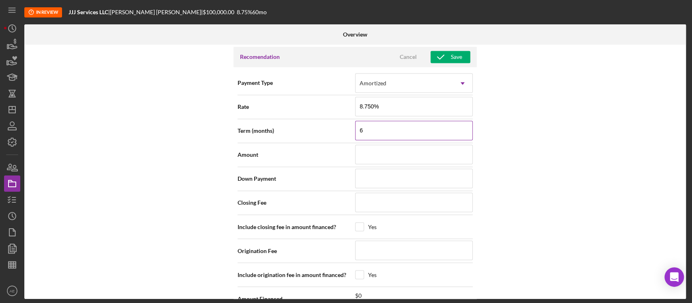
type input "60"
click at [345, 150] on input at bounding box center [414, 153] width 118 height 19
type input "$1"
type input "$10"
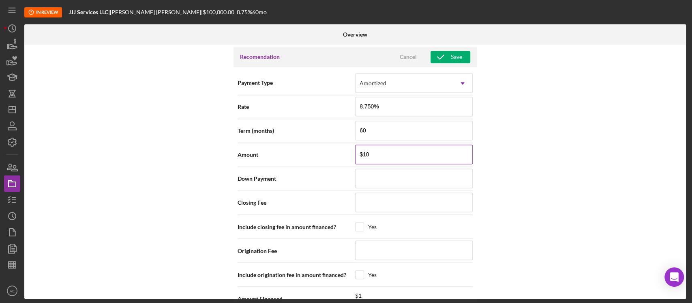
type input "$100"
type input "$1,000"
type input "$10,000"
type input "$100,000"
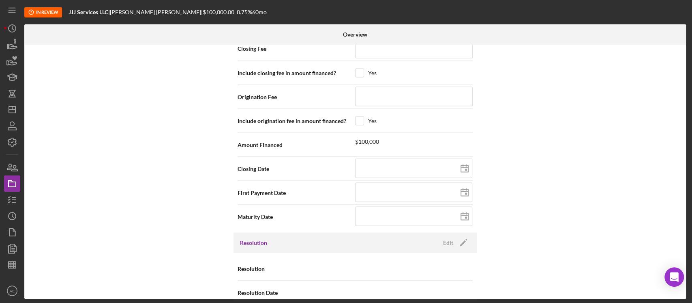
scroll to position [1027, 0]
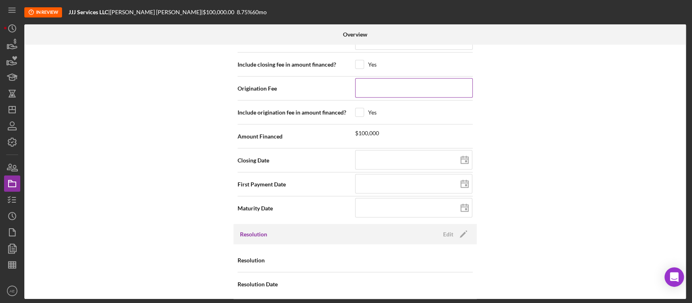
type input "$100,000"
click at [345, 84] on input at bounding box center [414, 87] width 118 height 19
type input "$3"
type input "$35"
type input "$350"
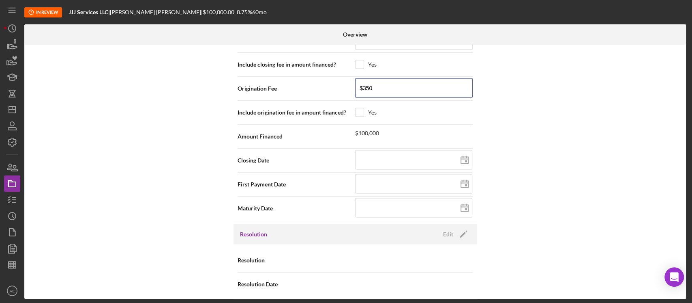
type input "$3,500"
type input "$35,000"
type input "$3,500"
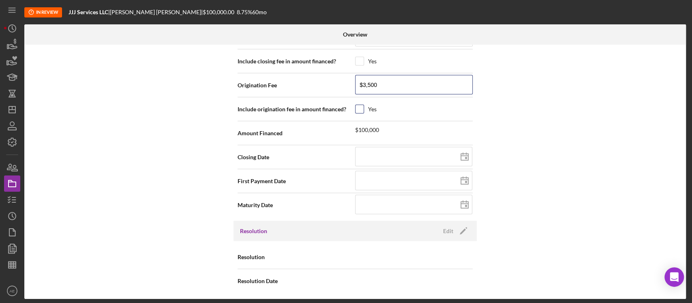
type input "$3,500"
click at [345, 109] on input "checkbox" at bounding box center [360, 109] width 8 height 8
checkbox input "true"
click at [345, 109] on input "checkbox" at bounding box center [360, 109] width 8 height 8
checkbox input "false"
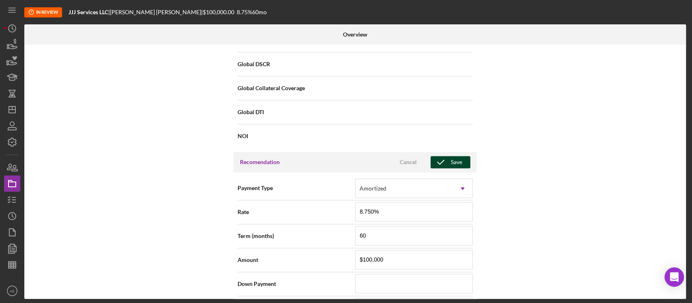
click at [345, 158] on icon "button" at bounding box center [441, 162] width 20 height 20
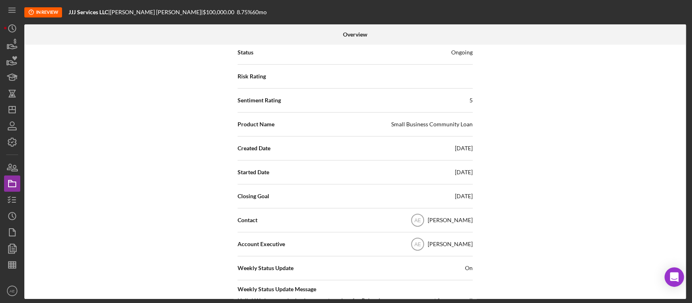
scroll to position [0, 0]
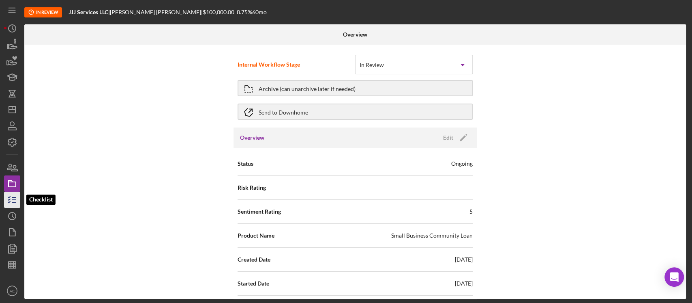
click at [10, 199] on polyline "button" at bounding box center [9, 199] width 2 height 1
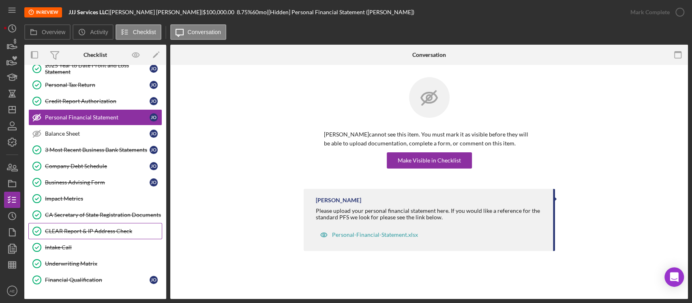
scroll to position [156, 0]
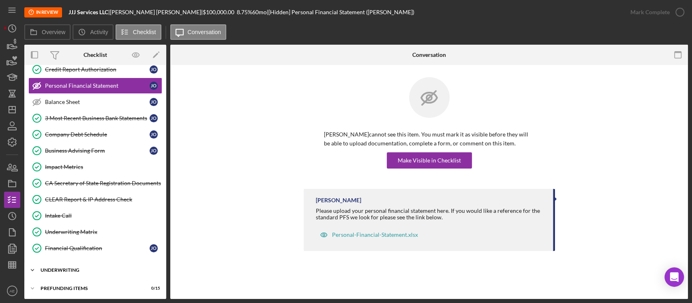
click at [90, 267] on div "Underwriting" at bounding box center [99, 269] width 116 height 5
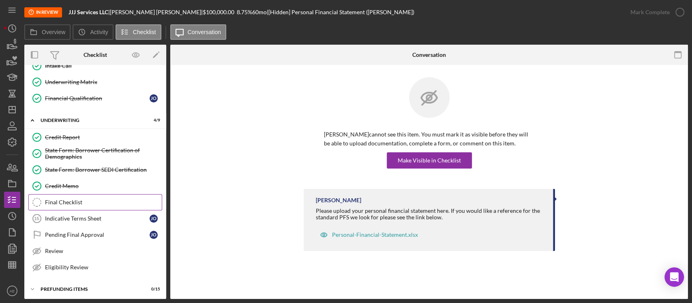
click at [92, 202] on div "Final Checklist" at bounding box center [103, 202] width 117 height 6
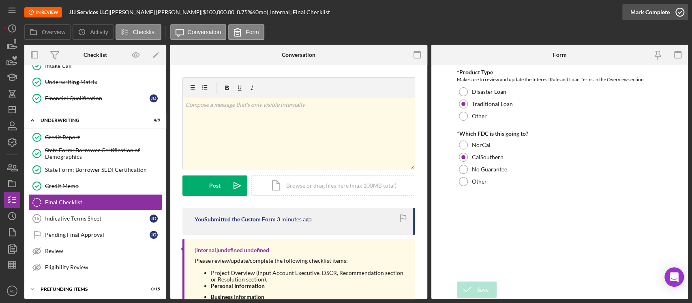
click at [345, 17] on div "Mark Complete" at bounding box center [650, 12] width 39 height 16
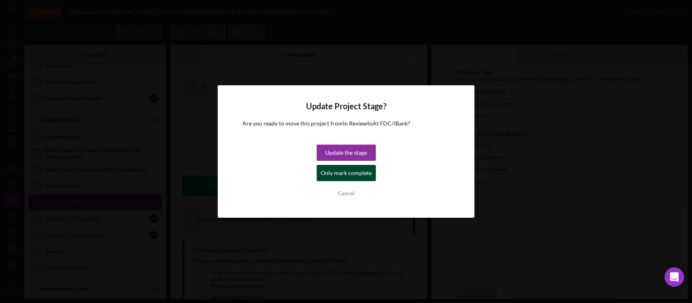
click at [335, 169] on div "Only mark complete" at bounding box center [346, 173] width 51 height 16
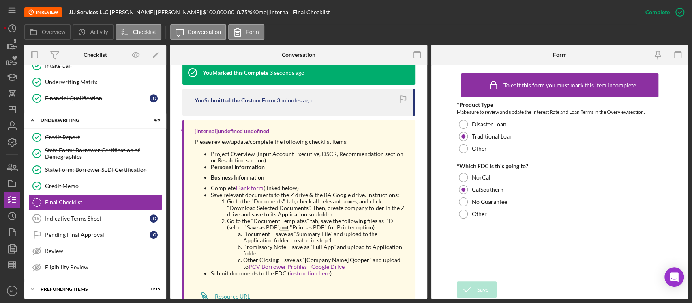
scroll to position [273, 0]
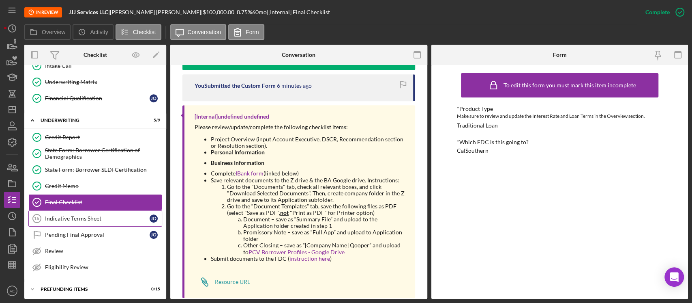
click at [107, 216] on div "Indicative Terms Sheet" at bounding box center [97, 218] width 105 height 6
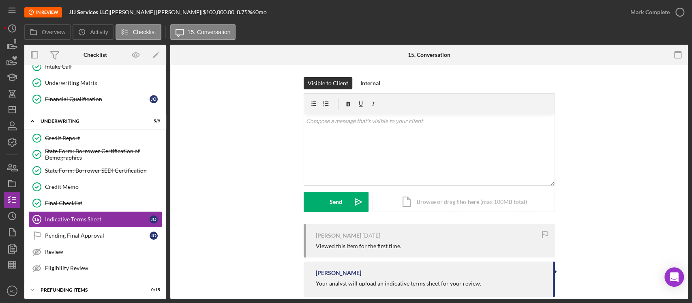
scroll to position [306, 0]
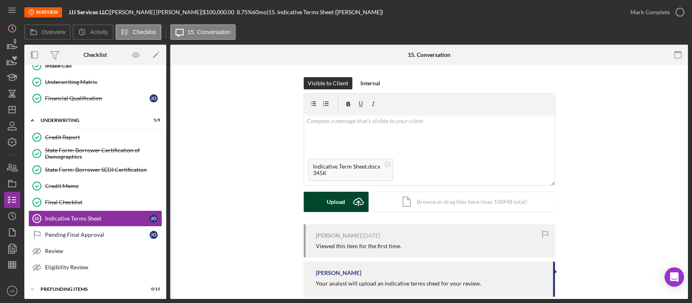
click at [330, 204] on div "Upload" at bounding box center [336, 201] width 18 height 20
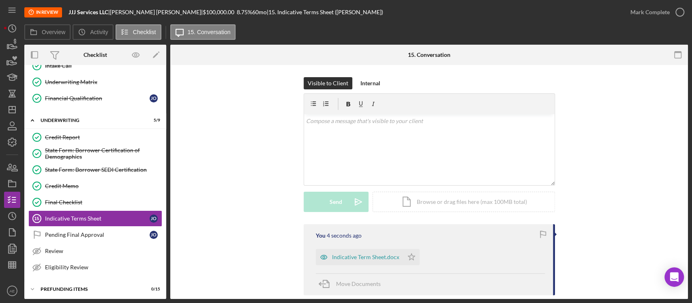
drag, startPoint x: 405, startPoint y: 260, endPoint x: 456, endPoint y: 212, distance: 70.3
click at [345, 260] on icon "Icon/Star" at bounding box center [412, 257] width 16 height 16
click at [345, 17] on div "Mark Complete" at bounding box center [650, 12] width 39 height 16
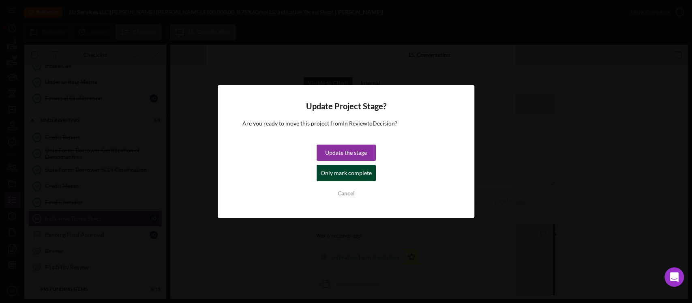
click at [333, 174] on div "Only mark complete" at bounding box center [346, 173] width 51 height 16
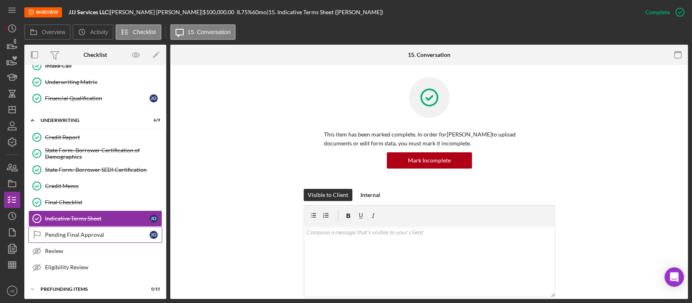
click at [73, 231] on div "Pending Final Approval" at bounding box center [97, 234] width 105 height 6
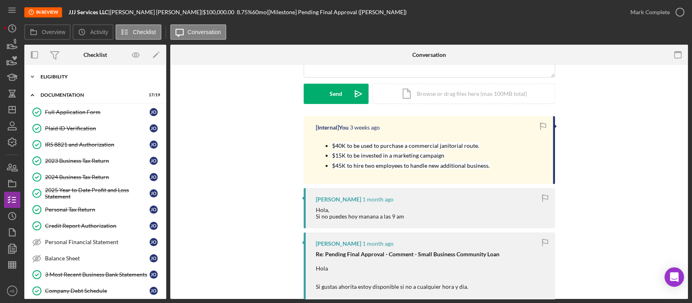
click at [90, 74] on div "Eligibility" at bounding box center [99, 76] width 116 height 5
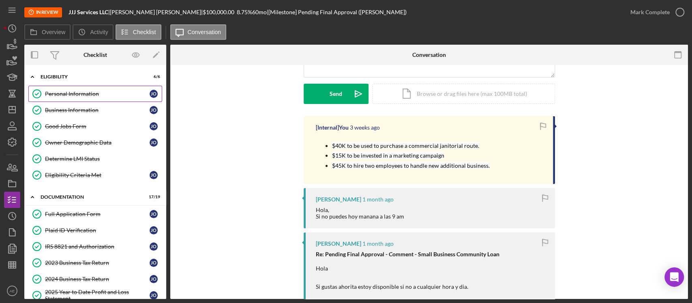
click at [82, 90] on div "Personal Information" at bounding box center [97, 93] width 105 height 6
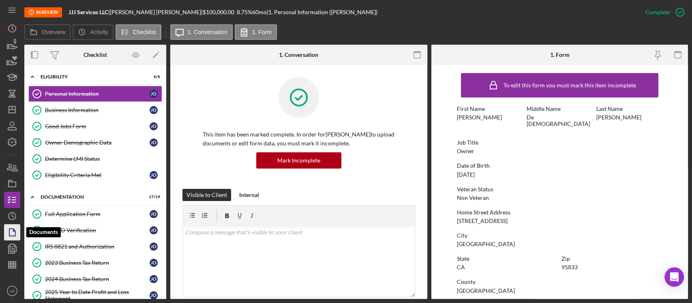
click at [10, 232] on icon "button" at bounding box center [12, 232] width 20 height 20
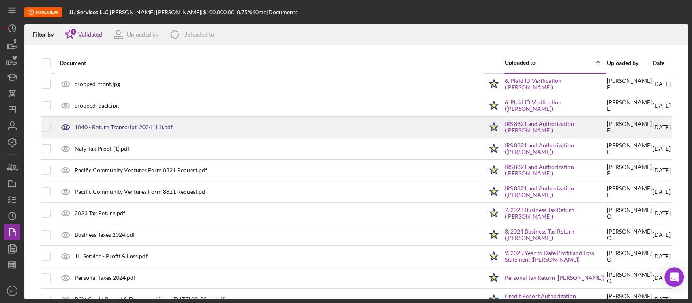
click at [142, 125] on div "1040 - Return Transcript_2024 (11).pdf" at bounding box center [124, 127] width 98 height 6
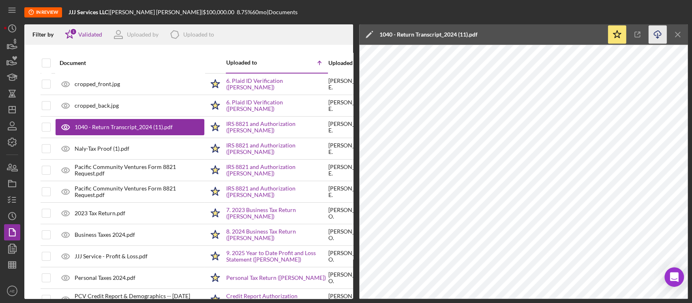
click at [345, 37] on icon "Icon/Download" at bounding box center [658, 35] width 18 height 18
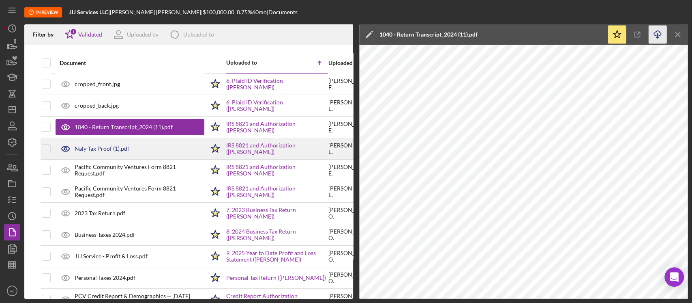
click at [110, 147] on div "Naly-Tax Proof (1).pdf" at bounding box center [102, 148] width 55 height 6
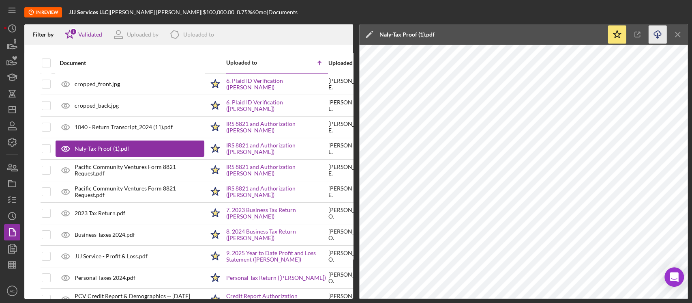
click at [345, 35] on icon "button" at bounding box center [657, 33] width 7 height 4
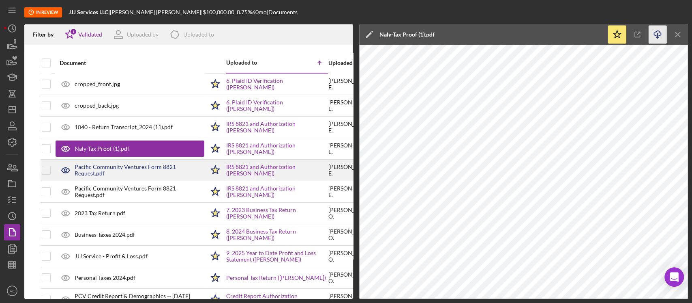
click at [97, 167] on div "Pacific Community Ventures Form 8821 Request.pdf" at bounding box center [140, 169] width 130 height 13
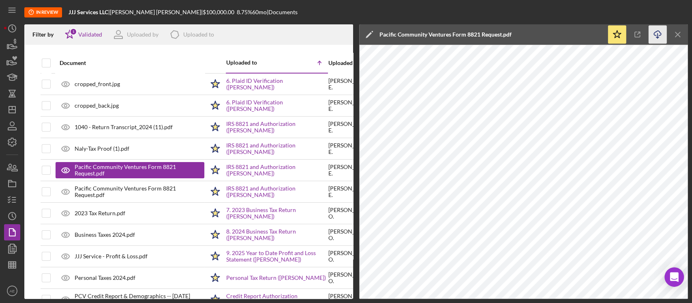
click at [345, 37] on line "button" at bounding box center [658, 35] width 0 height 4
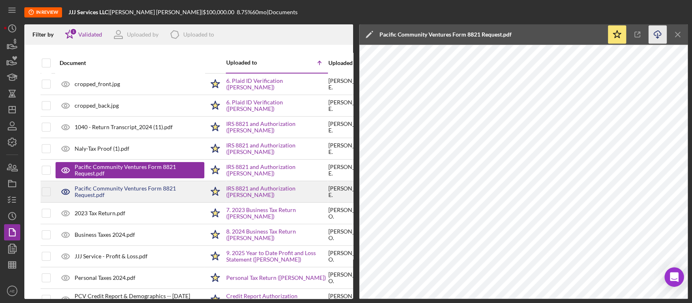
drag, startPoint x: 95, startPoint y: 191, endPoint x: 164, endPoint y: 187, distance: 69.0
click at [95, 191] on div "Pacific Community Ventures Form 8821 Request.pdf" at bounding box center [140, 191] width 130 height 13
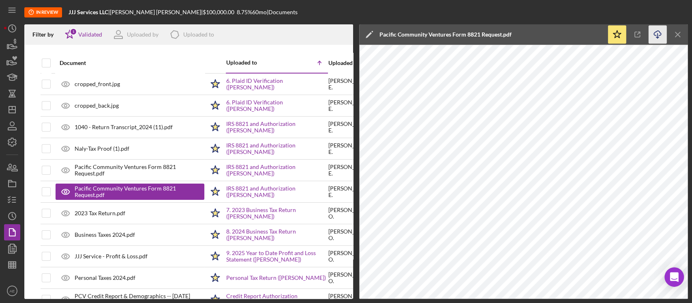
click at [345, 33] on icon "Icon/Download" at bounding box center [658, 35] width 18 height 18
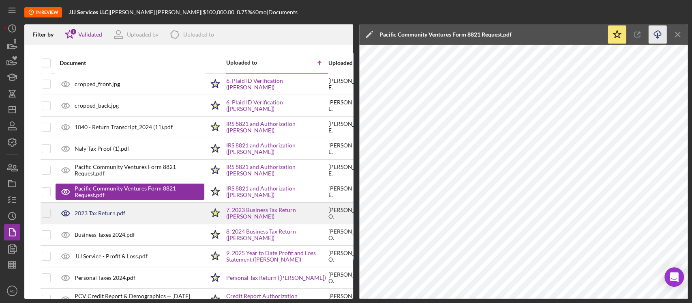
click at [111, 211] on div "2023 Tax Return.pdf" at bounding box center [100, 213] width 51 height 6
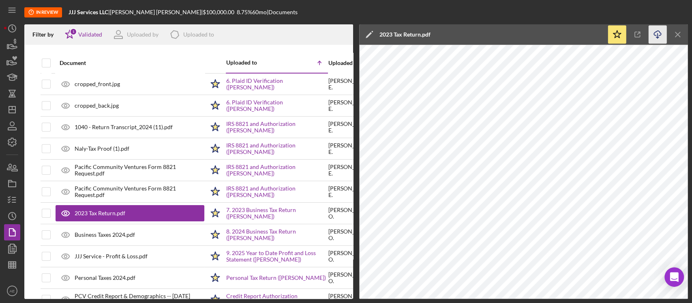
click at [345, 31] on icon "Icon/Download" at bounding box center [658, 35] width 18 height 18
drag, startPoint x: 99, startPoint y: 231, endPoint x: 295, endPoint y: 216, distance: 196.5
click at [99, 231] on div "Business Taxes 2024.pdf" at bounding box center [105, 234] width 60 height 6
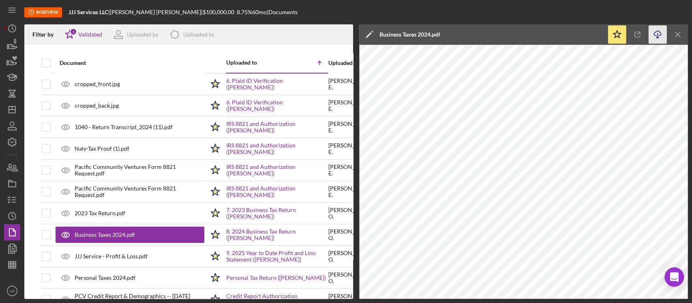
click at [345, 36] on icon "Icon/Download" at bounding box center [658, 35] width 18 height 18
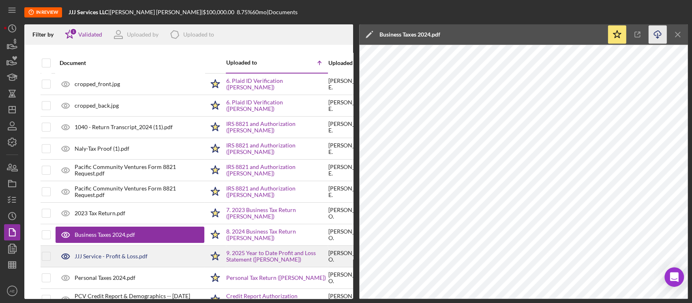
click at [98, 251] on div "JJJ Service - Profit & Loss.pdf" at bounding box center [130, 256] width 149 height 20
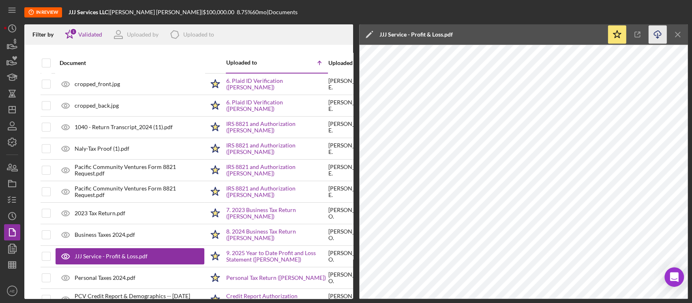
click at [345, 34] on icon "button" at bounding box center [657, 33] width 7 height 4
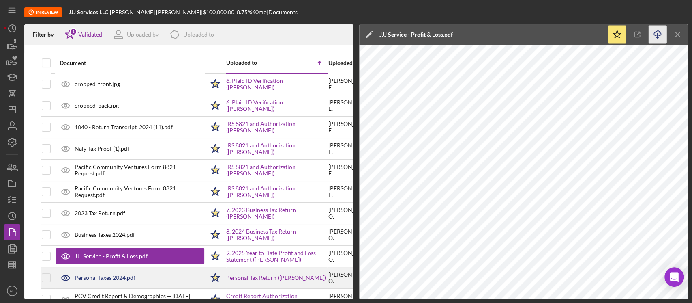
click at [140, 275] on div "Personal Taxes 2024.pdf" at bounding box center [130, 277] width 149 height 20
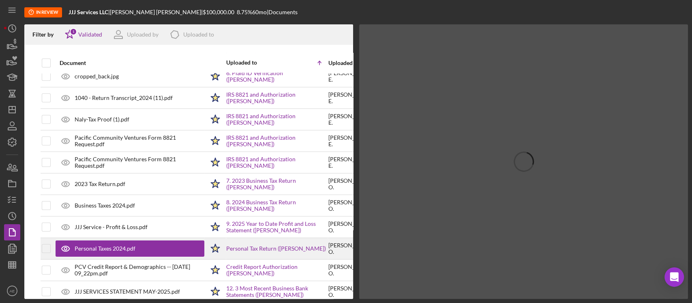
scroll to position [54, 0]
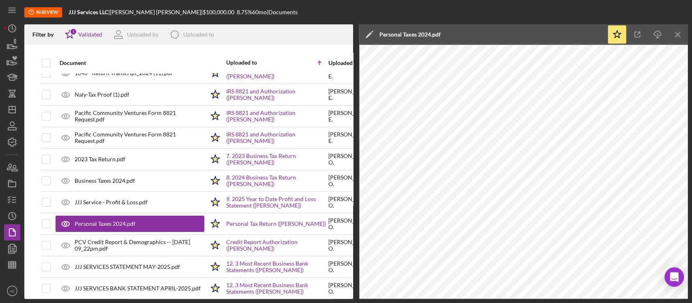
drag, startPoint x: 654, startPoint y: 34, endPoint x: 646, endPoint y: 44, distance: 12.7
click at [345, 34] on icon "Icon/Download" at bounding box center [658, 35] width 18 height 18
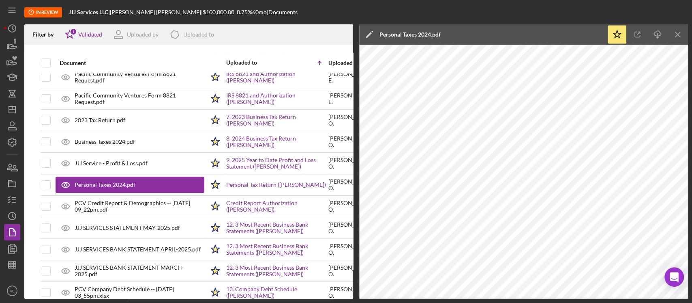
scroll to position [108, 0]
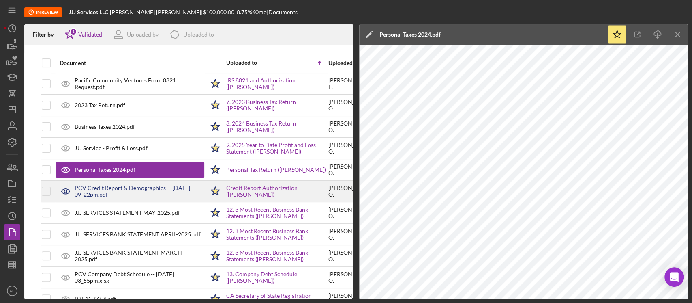
click at [158, 183] on div "PCV Credit Report & Demographics -- [DATE] 09_22pm.pdf" at bounding box center [130, 191] width 149 height 20
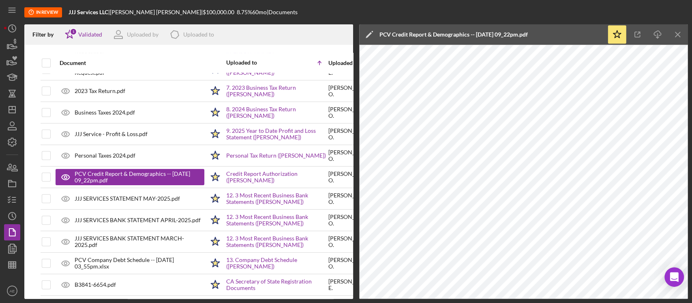
scroll to position [176, 0]
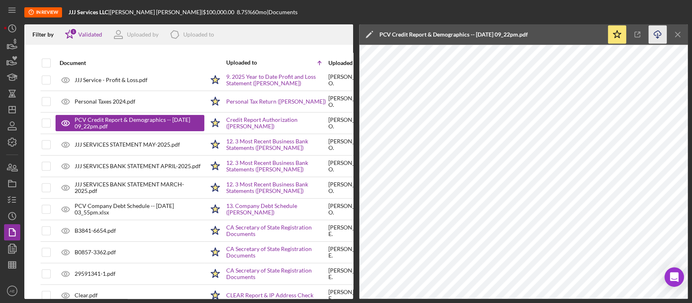
click at [345, 36] on icon "Icon/Download" at bounding box center [658, 35] width 18 height 18
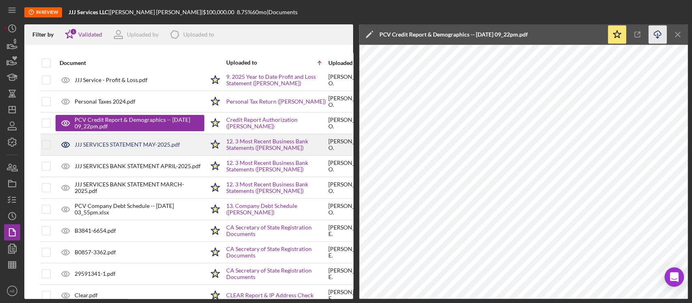
click at [85, 143] on div "JJJ SERVICES STATEMENT MAY-2025.pdf" at bounding box center [127, 144] width 105 height 6
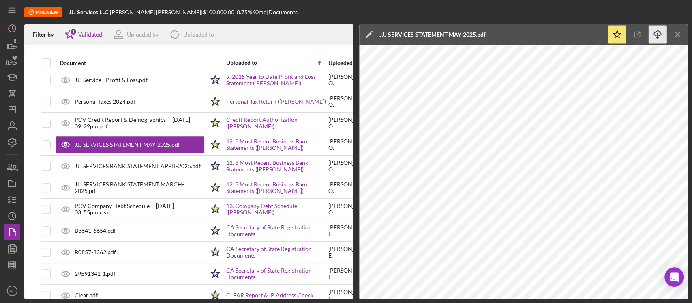
click at [345, 33] on icon "Icon/Download" at bounding box center [658, 35] width 18 height 18
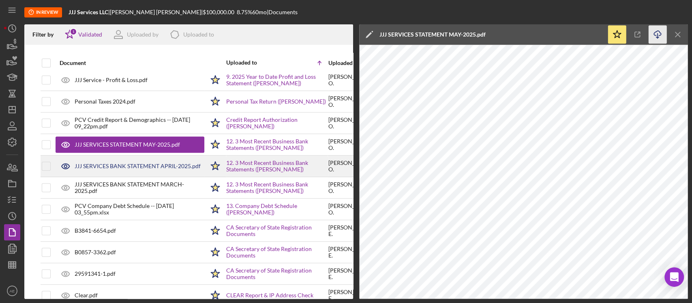
click at [149, 165] on div "JJJ SERVICES BANK STATEMENT APRIL-2025.pdf" at bounding box center [138, 166] width 126 height 6
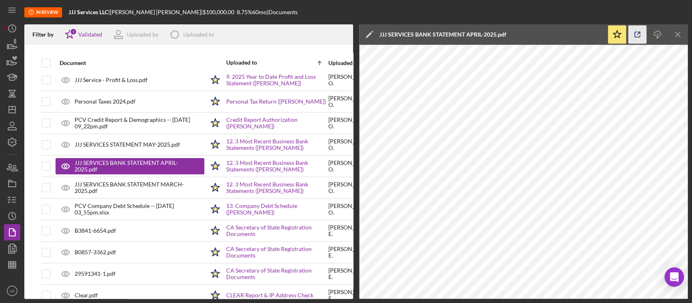
drag, startPoint x: 652, startPoint y: 34, endPoint x: 645, endPoint y: 38, distance: 8.0
click at [345, 34] on icon "Icon/Download" at bounding box center [658, 35] width 18 height 18
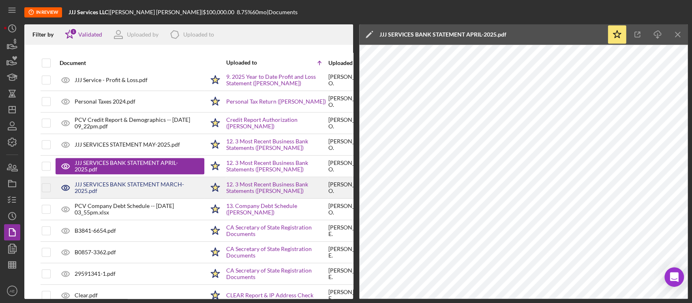
click at [133, 188] on div "JJJ SERVICES BANK STATEMENT MARCH-2025.pdf" at bounding box center [140, 187] width 130 height 13
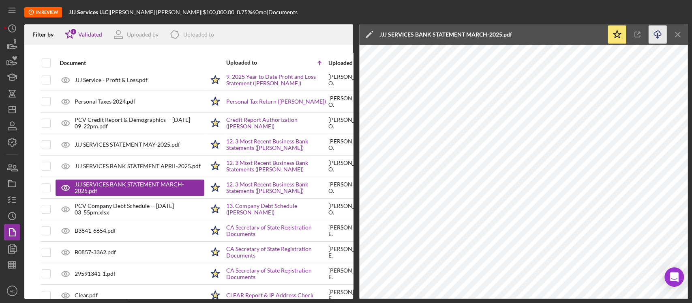
click at [345, 37] on icon "Icon/Download" at bounding box center [658, 35] width 18 height 18
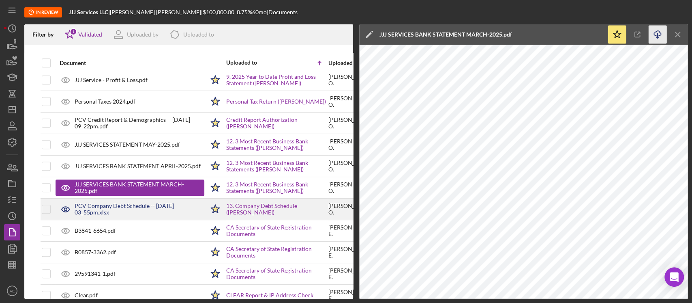
click at [99, 205] on div "PCV Company Debt Schedule -- [DATE] 03_55pm.xlsx" at bounding box center [140, 208] width 130 height 13
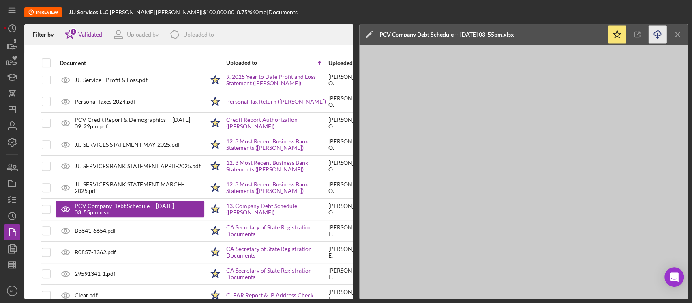
click at [345, 37] on icon "Icon/Download" at bounding box center [658, 35] width 18 height 18
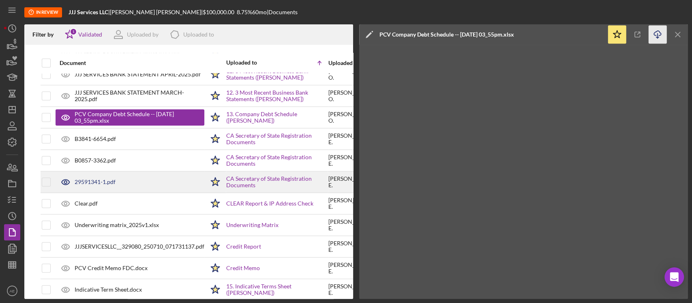
scroll to position [284, 0]
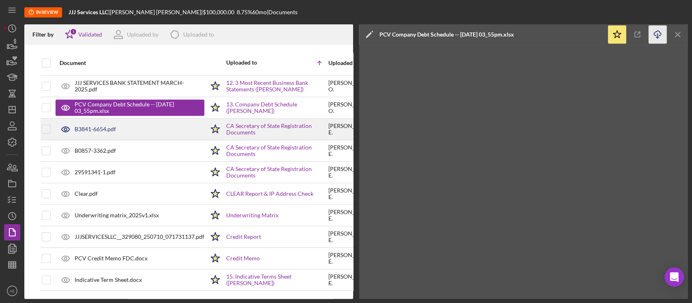
click at [120, 121] on div "B3841-6654.pdf" at bounding box center [130, 129] width 149 height 20
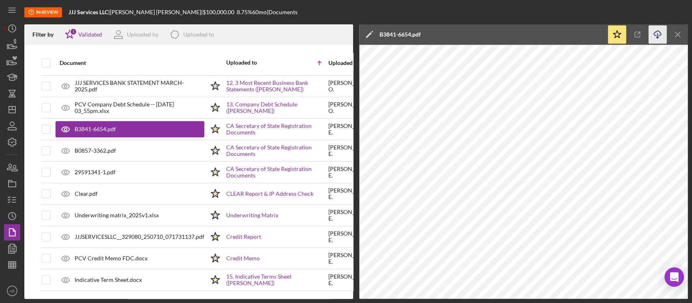
click at [345, 31] on icon "Icon/Download" at bounding box center [658, 35] width 18 height 18
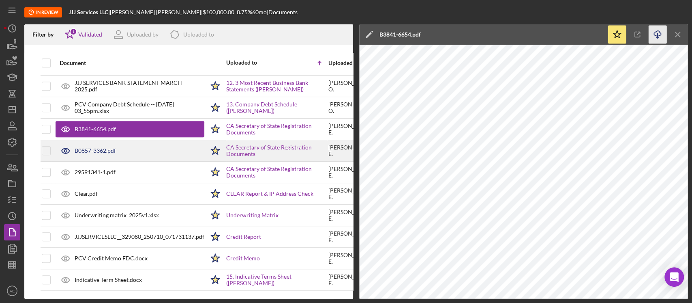
click at [106, 147] on div "B0857-3362.pdf" at bounding box center [130, 150] width 149 height 20
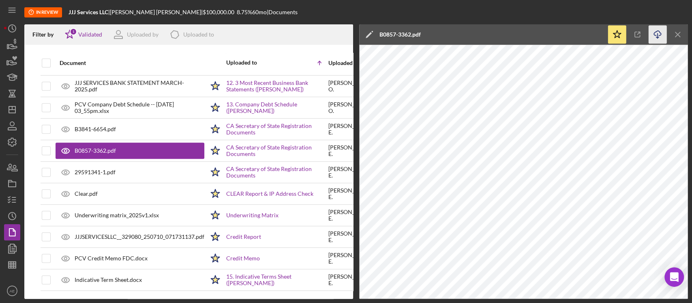
click at [345, 37] on icon "Icon/Download" at bounding box center [658, 35] width 18 height 18
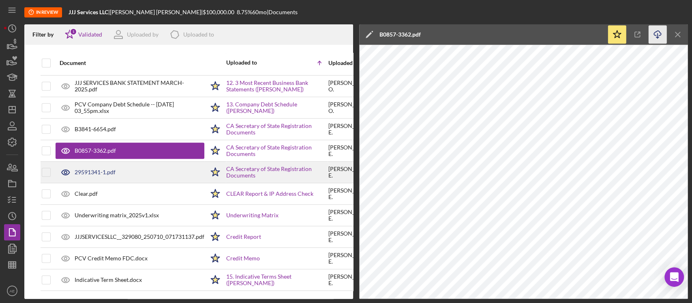
click at [125, 167] on div "29591341-1.pdf" at bounding box center [130, 172] width 149 height 20
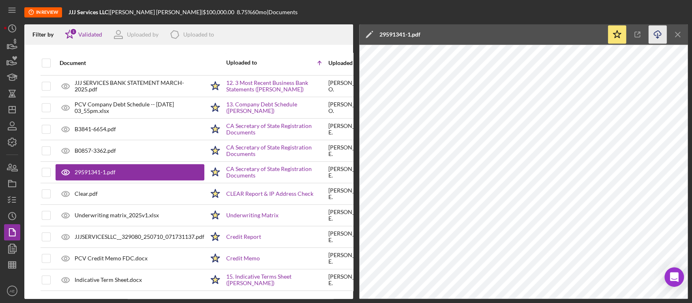
drag, startPoint x: 659, startPoint y: 36, endPoint x: 653, endPoint y: 39, distance: 6.6
click at [345, 36] on icon "Icon/Download" at bounding box center [658, 35] width 18 height 18
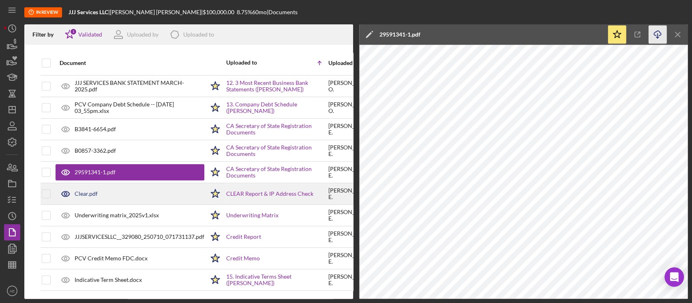
drag, startPoint x: 106, startPoint y: 183, endPoint x: 208, endPoint y: 175, distance: 102.1
click at [106, 183] on div "Clear.pdf" at bounding box center [130, 193] width 149 height 20
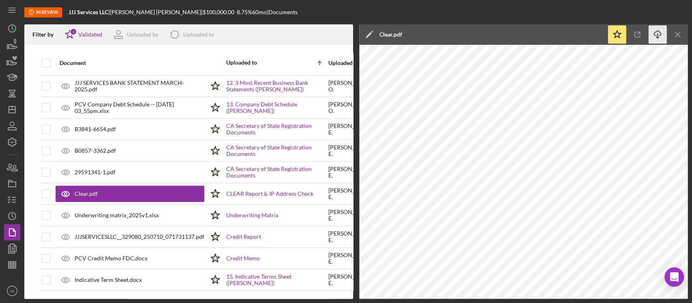
click at [345, 33] on icon "Icon/Download" at bounding box center [658, 35] width 18 height 18
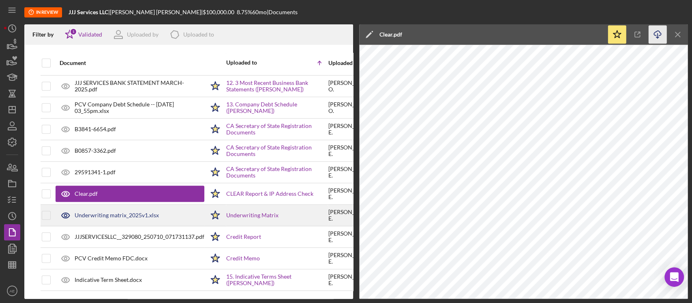
click at [146, 212] on div "Underwriting matrix_2025v1.xlsx" at bounding box center [117, 215] width 84 height 6
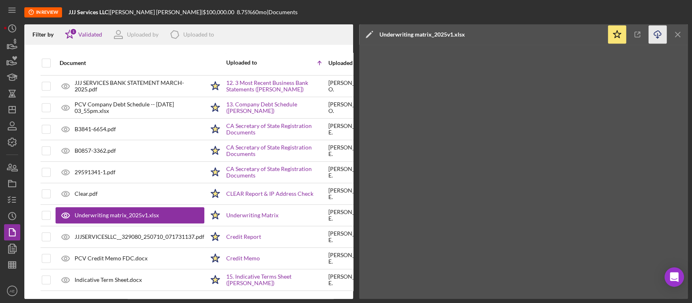
click at [345, 40] on icon "Icon/Download" at bounding box center [658, 35] width 18 height 18
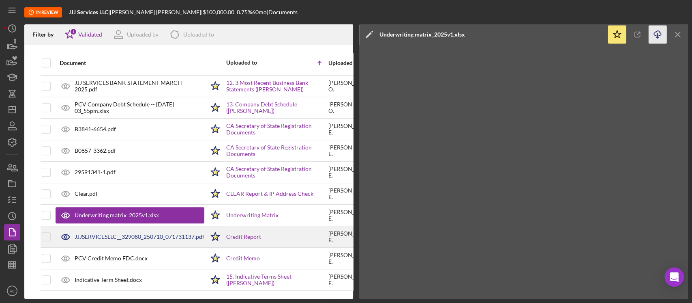
drag, startPoint x: 96, startPoint y: 227, endPoint x: 121, endPoint y: 228, distance: 25.2
click at [96, 233] on div "JJJSERVICESLLC__329080_250710_071731137.pdf" at bounding box center [140, 236] width 130 height 6
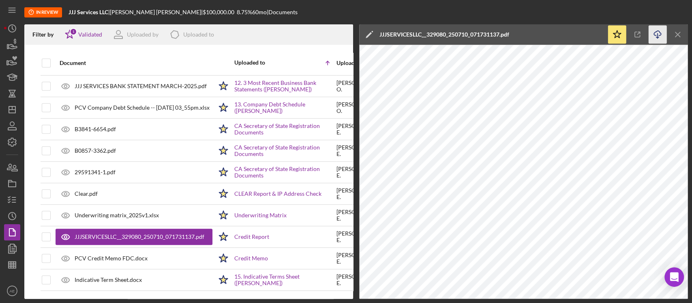
click at [345, 29] on icon "Icon/Download" at bounding box center [658, 35] width 18 height 18
click at [14, 198] on icon "button" at bounding box center [12, 199] width 20 height 20
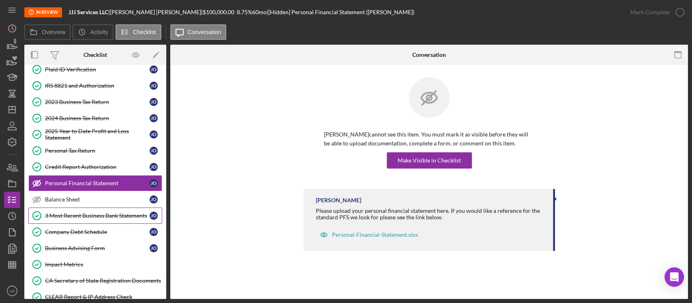
scroll to position [156, 0]
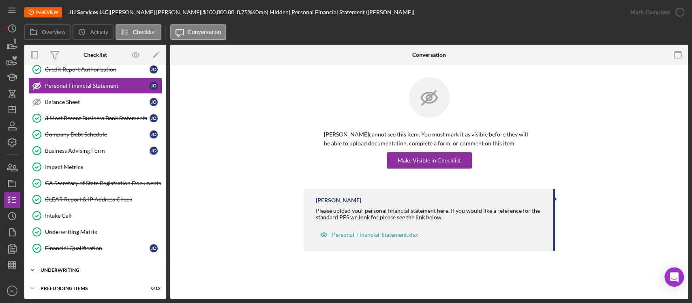
click at [85, 262] on div "Icon/Expander Underwriting 6 / 9" at bounding box center [95, 270] width 142 height 16
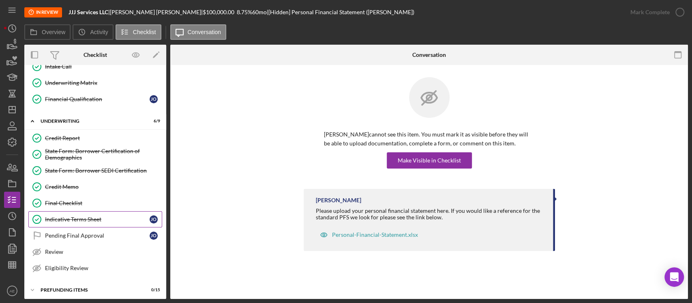
scroll to position [306, 0]
click at [84, 194] on link "Final Checklist Final Checklist" at bounding box center [95, 202] width 134 height 16
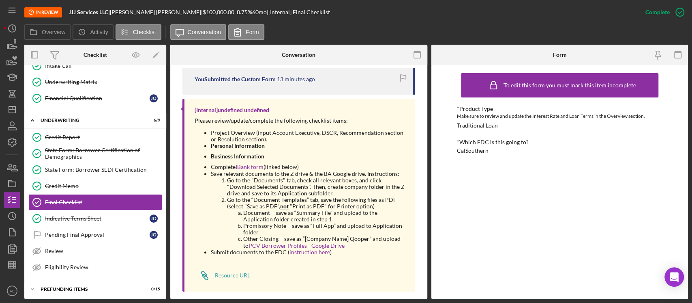
scroll to position [289, 0]
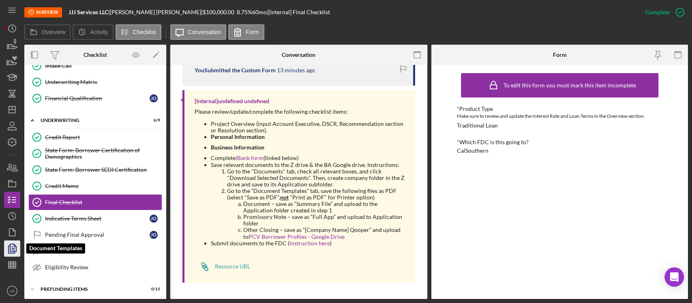
click at [9, 242] on icon "button" at bounding box center [12, 248] width 20 height 20
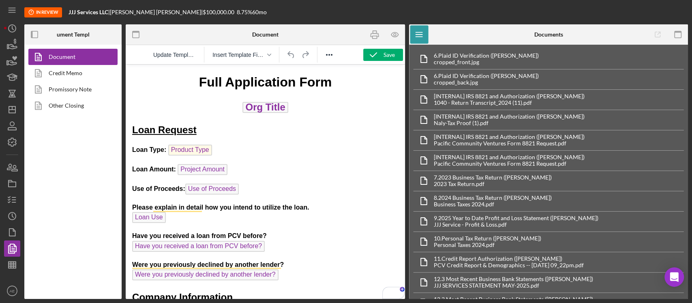
click at [345, 9] on div "In Review JJJ Services LLC | Jose Ortega | $100,000.00 8.75 % 60 mo" at bounding box center [356, 12] width 664 height 24
click at [11, 197] on icon "button" at bounding box center [12, 199] width 20 height 20
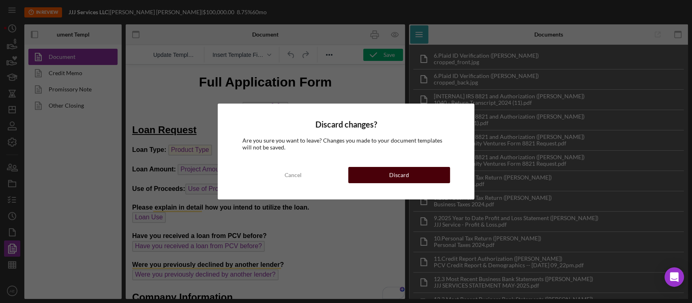
click at [345, 171] on button "Discard" at bounding box center [399, 175] width 102 height 16
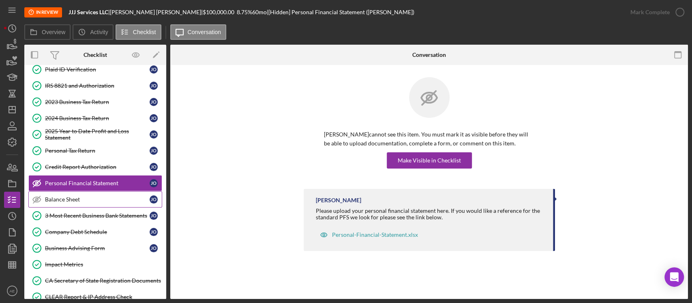
scroll to position [156, 0]
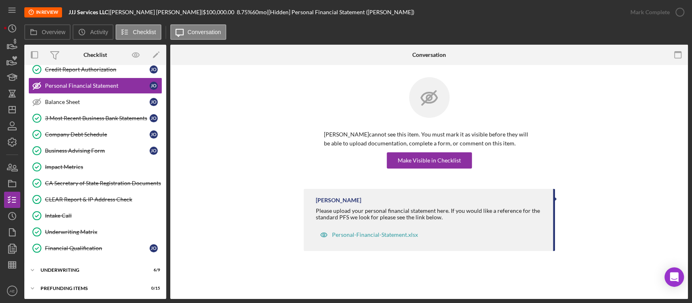
click at [83, 259] on div "Icon/Expander Eligibility 6 / 6 Icon/Expander Documentation 17 / 19 Full Applic…" at bounding box center [95, 105] width 142 height 384
click at [82, 267] on div "Underwriting" at bounding box center [99, 269] width 116 height 5
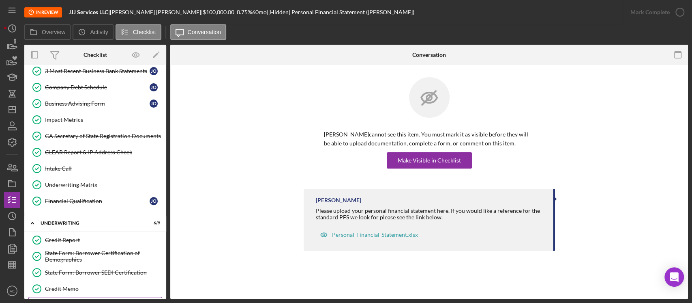
scroll to position [306, 0]
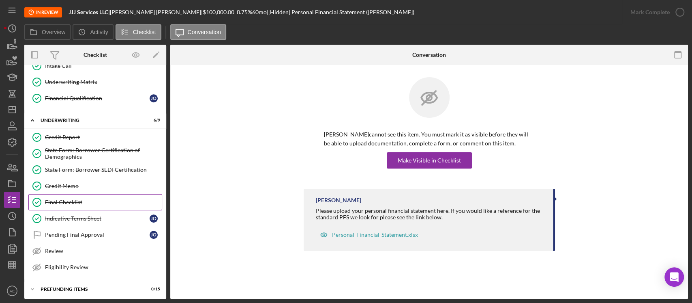
click at [101, 200] on div "Final Checklist" at bounding box center [103, 202] width 117 height 6
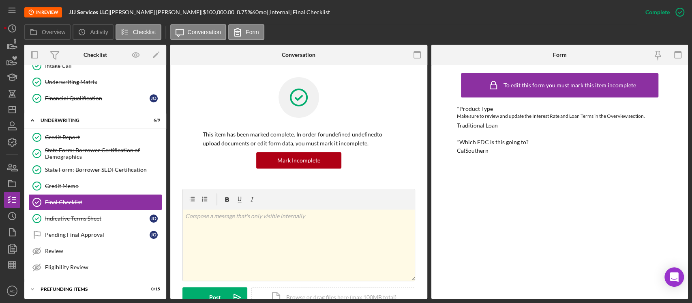
scroll to position [270, 0]
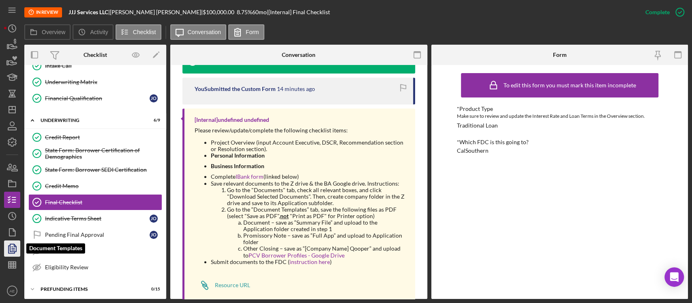
click at [14, 245] on polyline "button" at bounding box center [15, 245] width 2 height 2
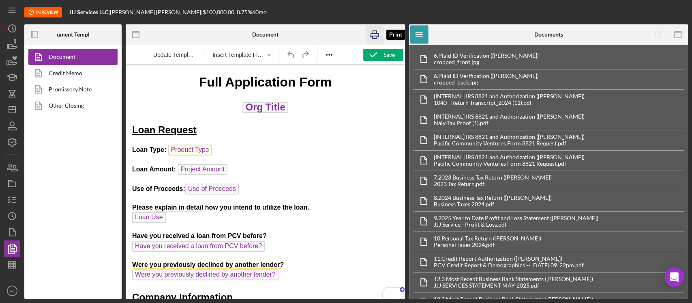
drag, startPoint x: 372, startPoint y: 36, endPoint x: 47, endPoint y: 24, distance: 325.9
click at [345, 37] on icon "button" at bounding box center [375, 34] width 8 height 3
click at [94, 84] on link "Promissory Note" at bounding box center [70, 89] width 85 height 16
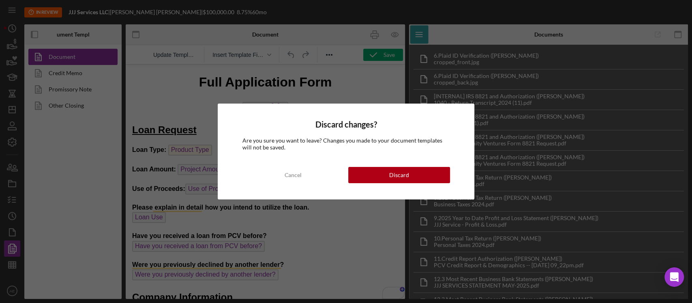
click at [345, 164] on div "Discard changes? Are you sure you want to leave? Changes you made to your docum…" at bounding box center [346, 150] width 256 height 95
click at [345, 171] on button "Discard" at bounding box center [399, 175] width 102 height 16
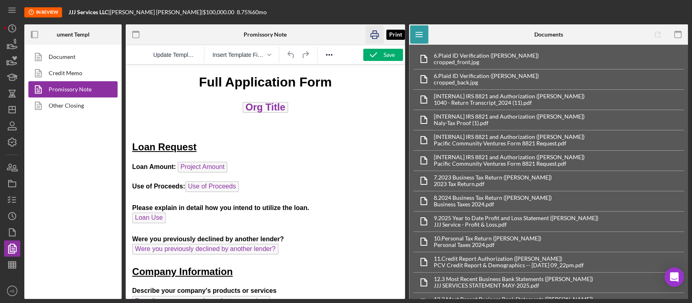
click at [345, 32] on icon "button" at bounding box center [374, 35] width 18 height 18
click at [101, 111] on link "Other Closing" at bounding box center [70, 105] width 85 height 16
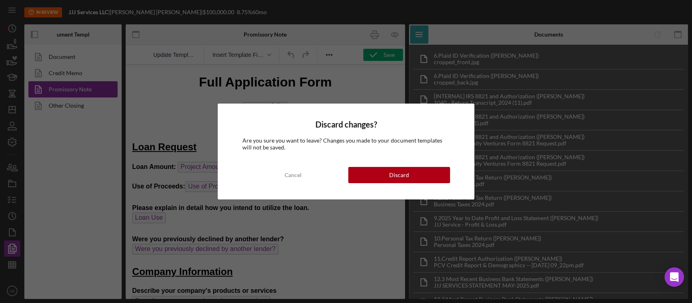
click at [345, 183] on div "Discard changes? Are you sure you want to leave? Changes you made to your docum…" at bounding box center [346, 150] width 256 height 95
click at [345, 170] on div "Discard" at bounding box center [399, 175] width 20 height 16
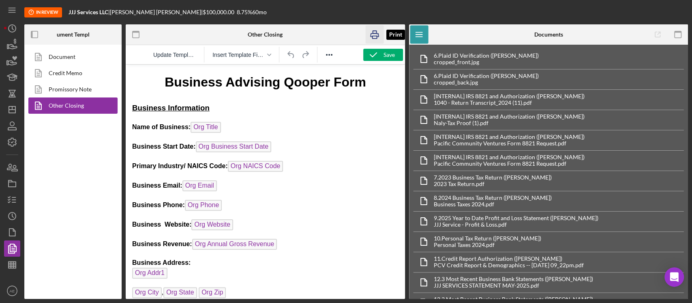
click at [345, 37] on icon "button" at bounding box center [374, 35] width 18 height 18
click at [15, 195] on icon "button" at bounding box center [12, 199] width 20 height 20
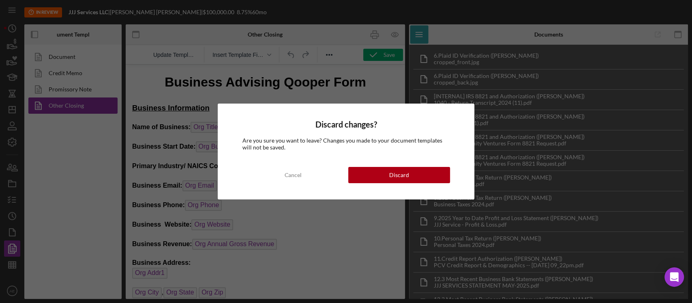
click at [345, 163] on div "Discard changes? Are you sure you want to leave? Changes you made to your docum…" at bounding box center [346, 150] width 256 height 95
click at [345, 174] on div "Discard" at bounding box center [399, 175] width 20 height 16
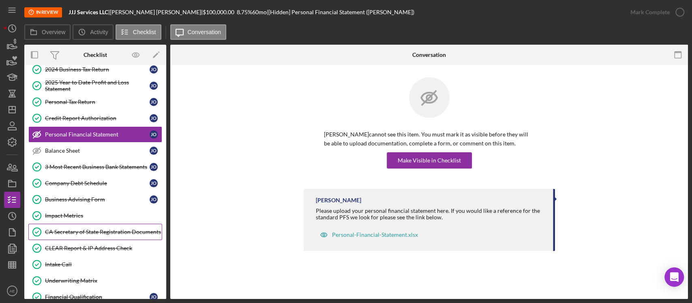
scroll to position [156, 0]
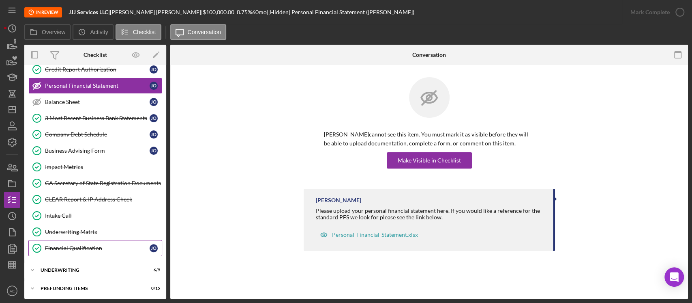
drag, startPoint x: 83, startPoint y: 268, endPoint x: 103, endPoint y: 239, distance: 35.2
click at [83, 267] on div "Underwriting" at bounding box center [90, 269] width 99 height 5
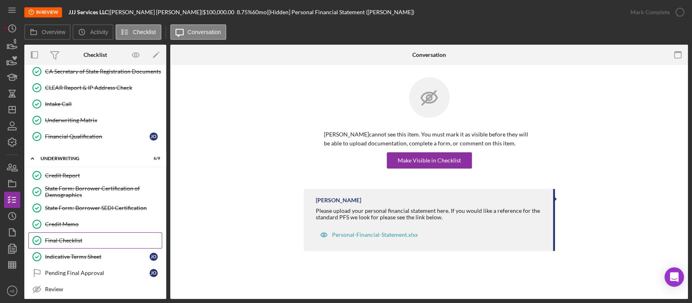
scroll to position [306, 0]
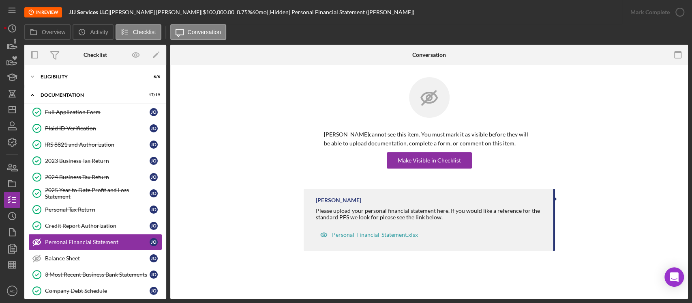
scroll to position [306, 0]
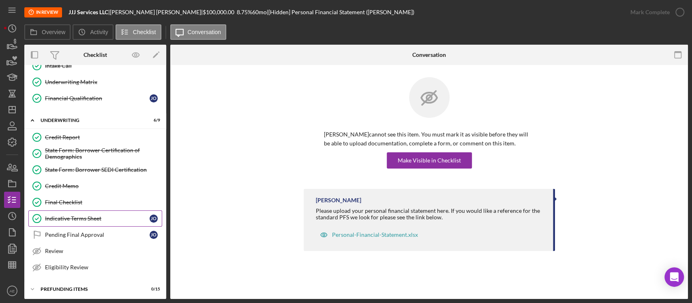
click at [77, 226] on link "Pending Final Approval Pending Final Approval J O" at bounding box center [95, 234] width 134 height 16
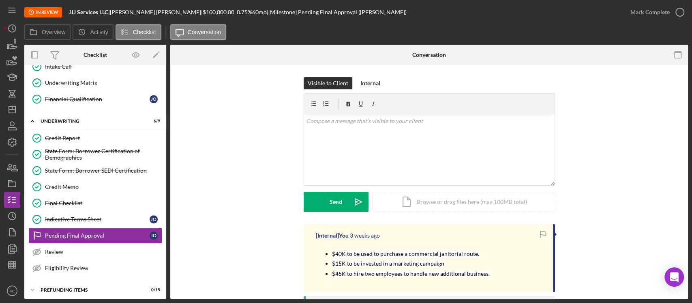
scroll to position [306, 0]
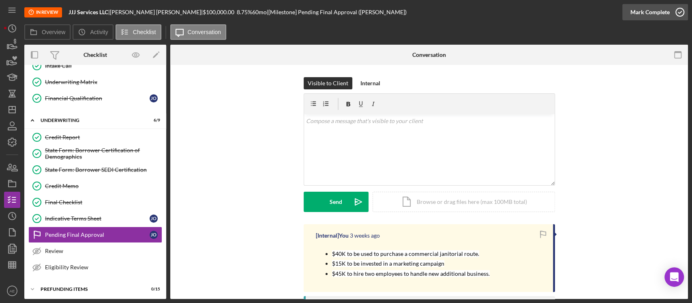
click at [661, 12] on div "Mark Complete" at bounding box center [650, 12] width 39 height 16
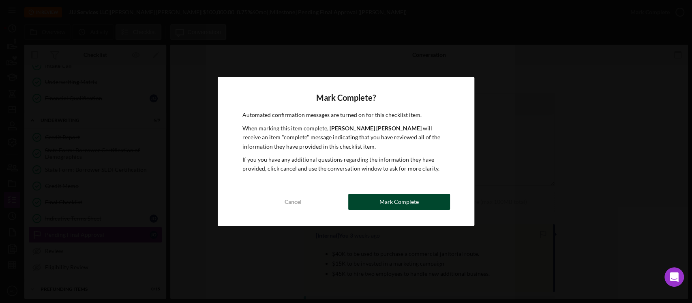
click at [433, 197] on button "Mark Complete" at bounding box center [399, 201] width 102 height 16
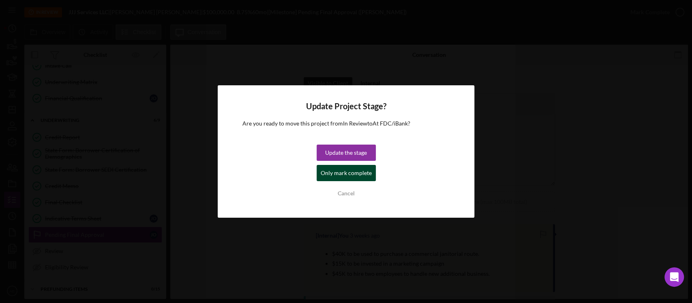
click at [359, 176] on div "Only mark complete" at bounding box center [346, 173] width 51 height 16
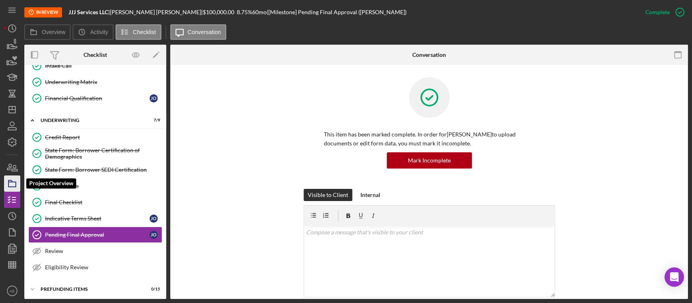
click at [10, 184] on icon "button" at bounding box center [12, 183] width 20 height 20
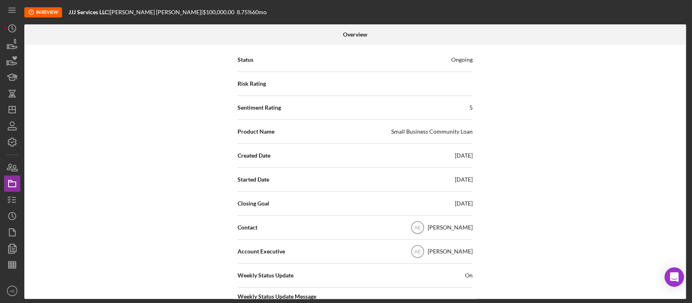
scroll to position [108, 0]
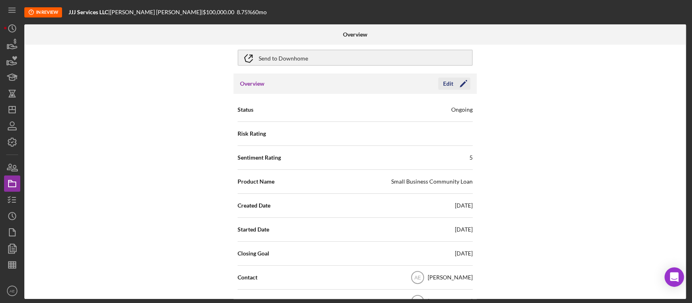
click at [446, 87] on div "Edit" at bounding box center [448, 83] width 10 height 12
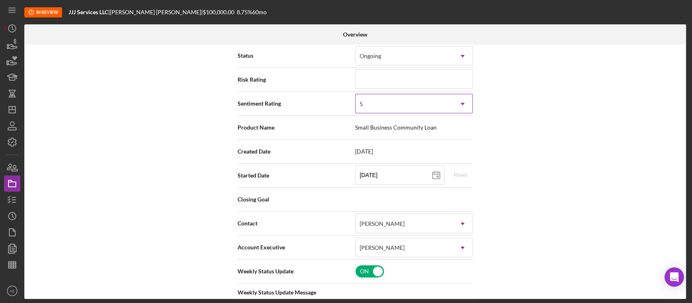
scroll to position [216, 0]
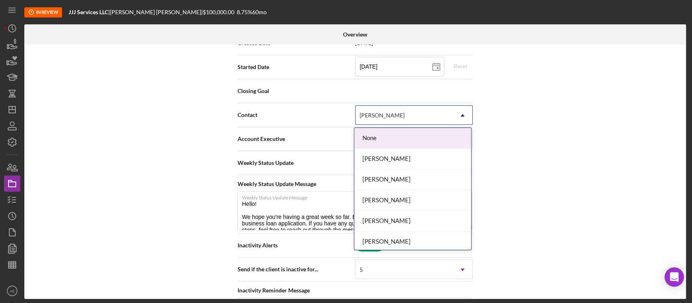
click at [383, 116] on div "[PERSON_NAME]" at bounding box center [382, 115] width 45 height 6
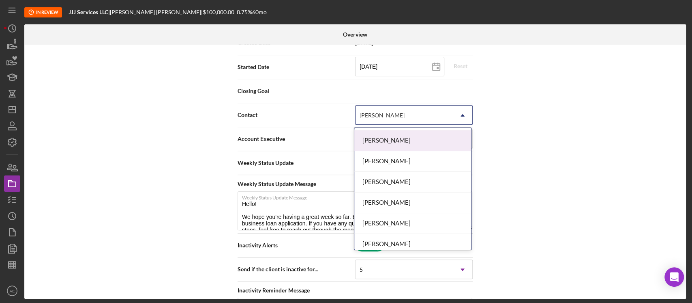
scroll to position [54, 0]
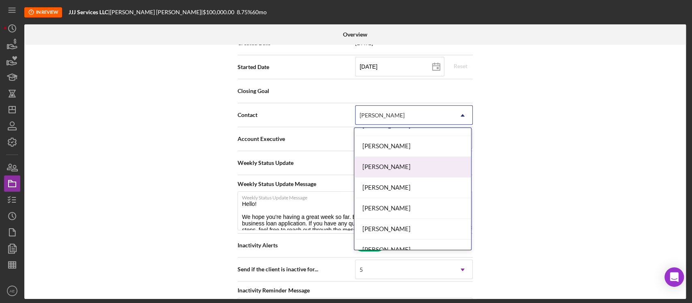
click at [389, 166] on div "[PERSON_NAME]" at bounding box center [413, 167] width 117 height 21
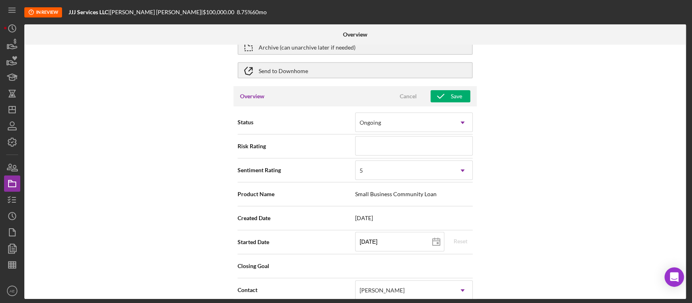
scroll to position [0, 0]
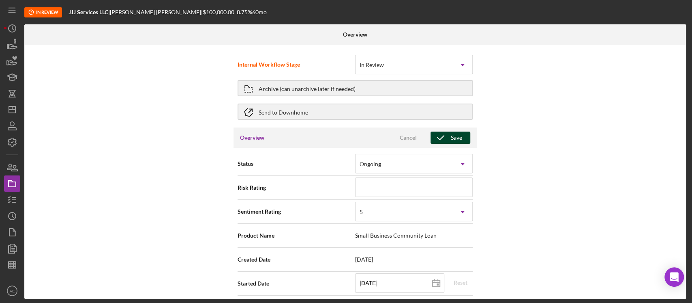
click at [446, 139] on icon "button" at bounding box center [441, 137] width 20 height 20
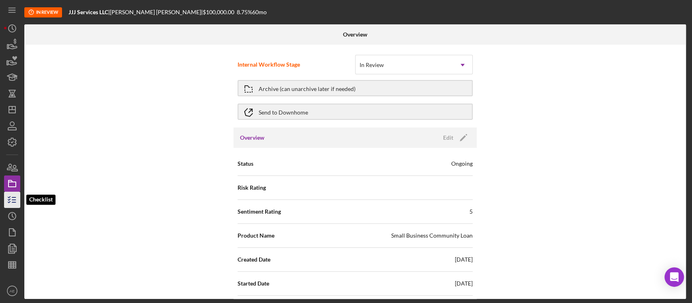
click at [11, 195] on icon "button" at bounding box center [12, 199] width 20 height 20
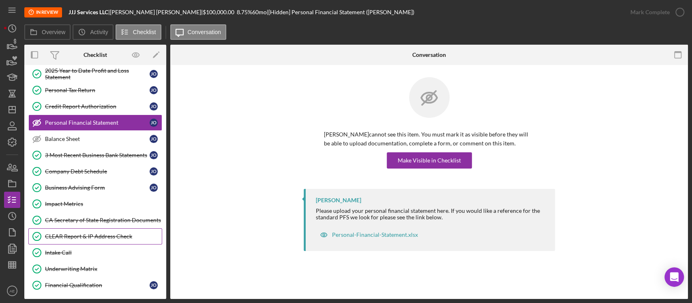
scroll to position [156, 0]
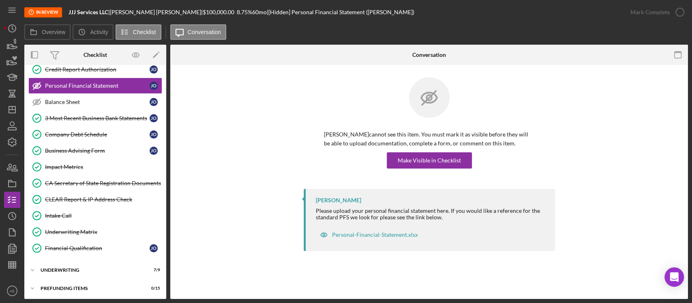
click at [89, 230] on div "Underwriting Matrix" at bounding box center [103, 231] width 117 height 6
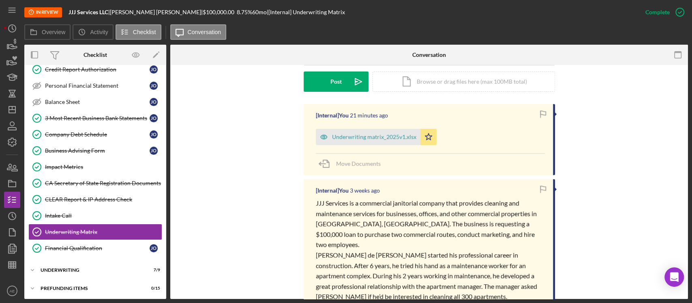
scroll to position [216, 0]
click at [320, 138] on icon "button" at bounding box center [324, 136] width 16 height 16
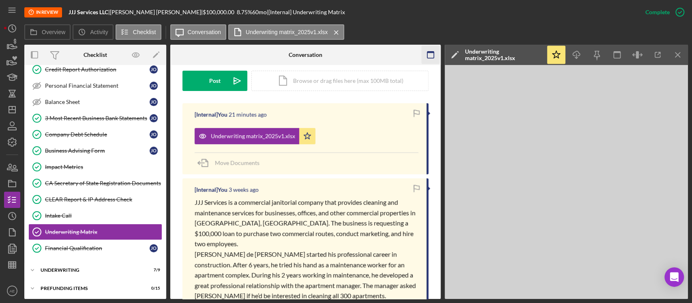
click at [433, 50] on icon "button" at bounding box center [430, 55] width 18 height 18
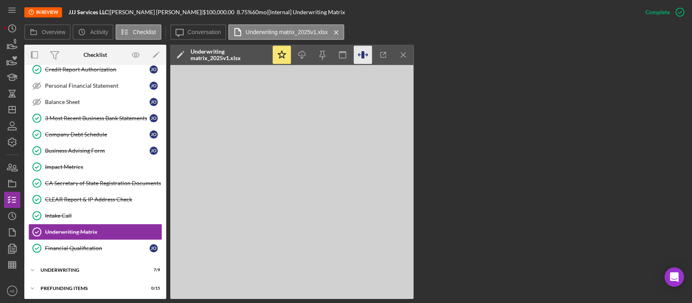
click at [366, 56] on icon "button" at bounding box center [363, 55] width 18 height 18
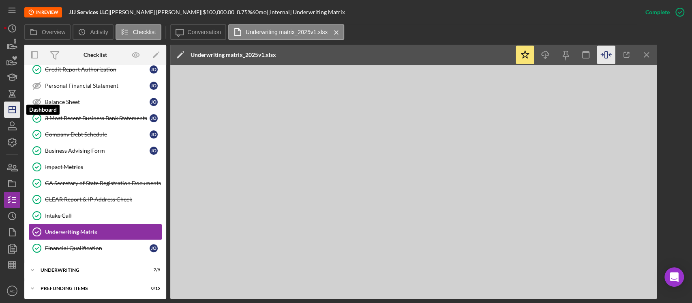
click at [17, 105] on icon "Icon/Dashboard" at bounding box center [12, 109] width 20 height 20
